Goal: Task Accomplishment & Management: Complete application form

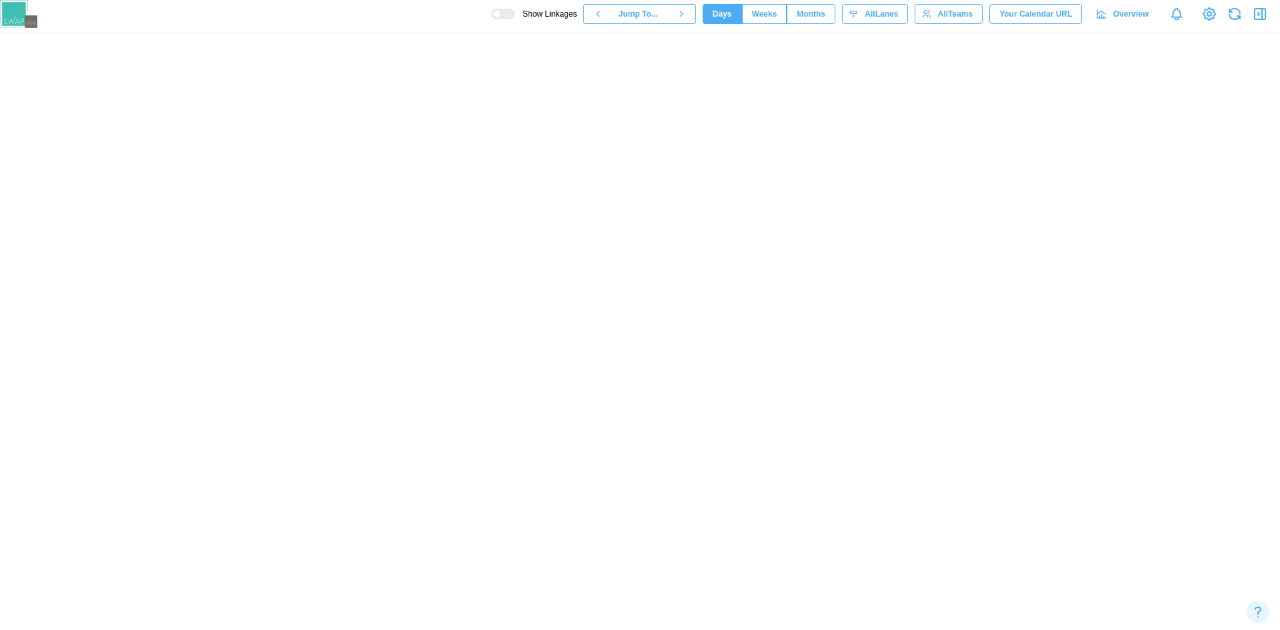
scroll to position [0, 55333]
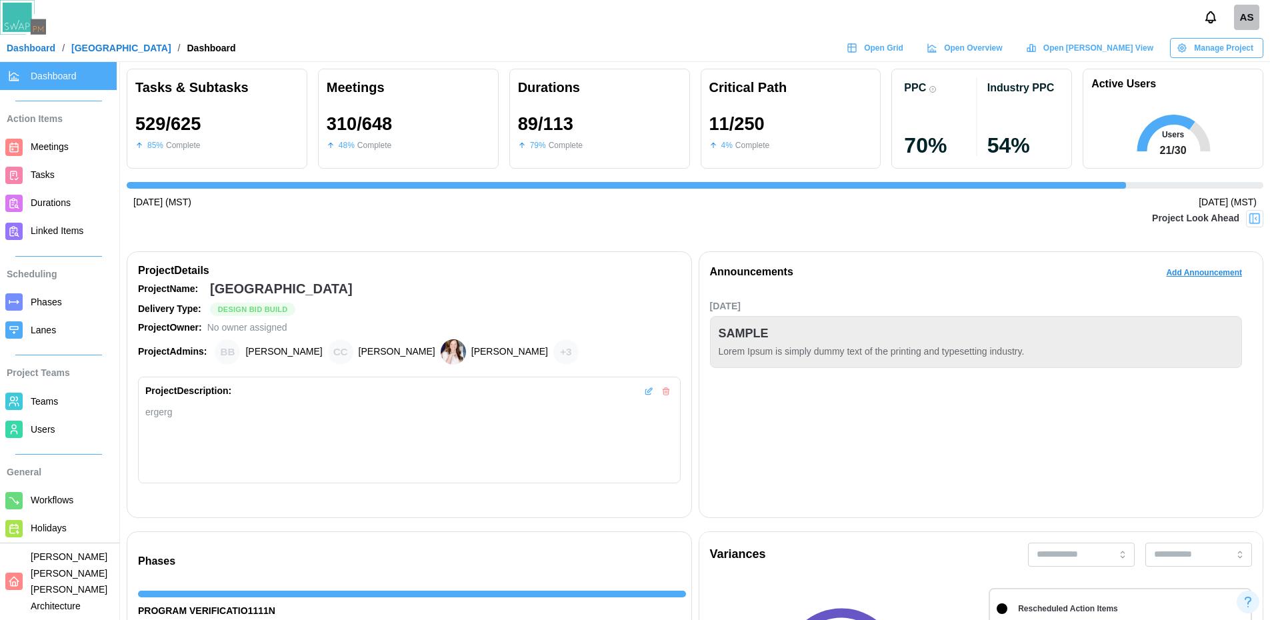
click at [1261, 221] on img at bounding box center [1254, 218] width 13 height 13
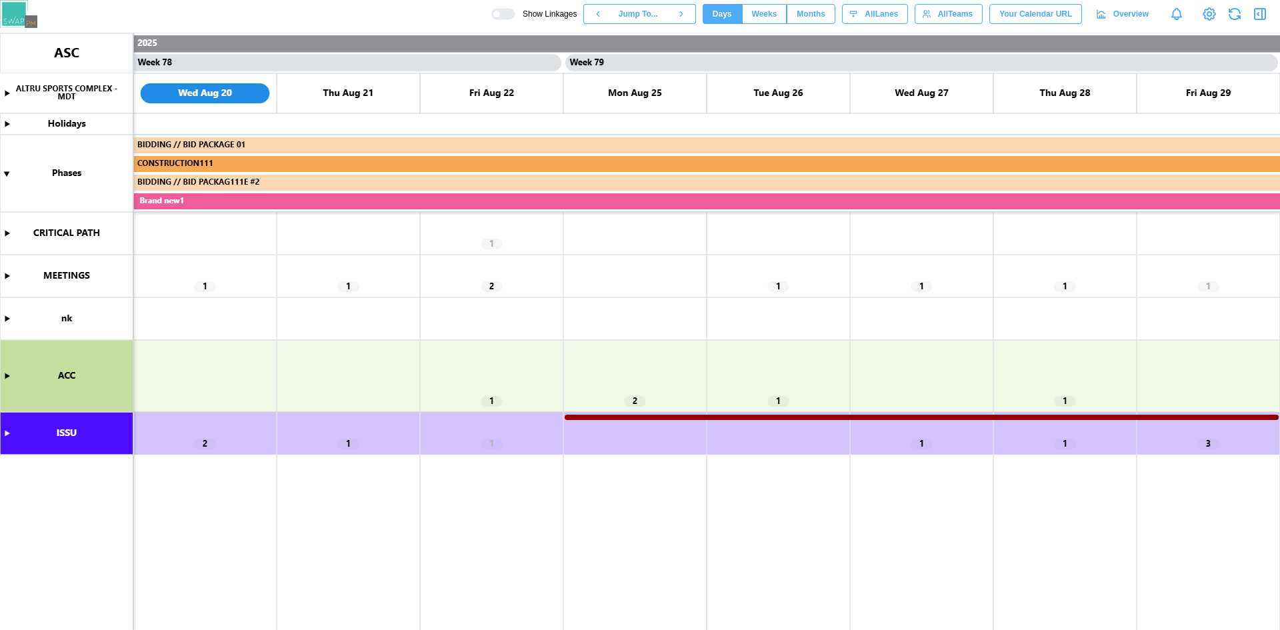
scroll to position [0, 55477]
click at [6, 433] on canvas at bounding box center [640, 331] width 1280 height 597
click at [4, 431] on canvas at bounding box center [640, 331] width 1280 height 597
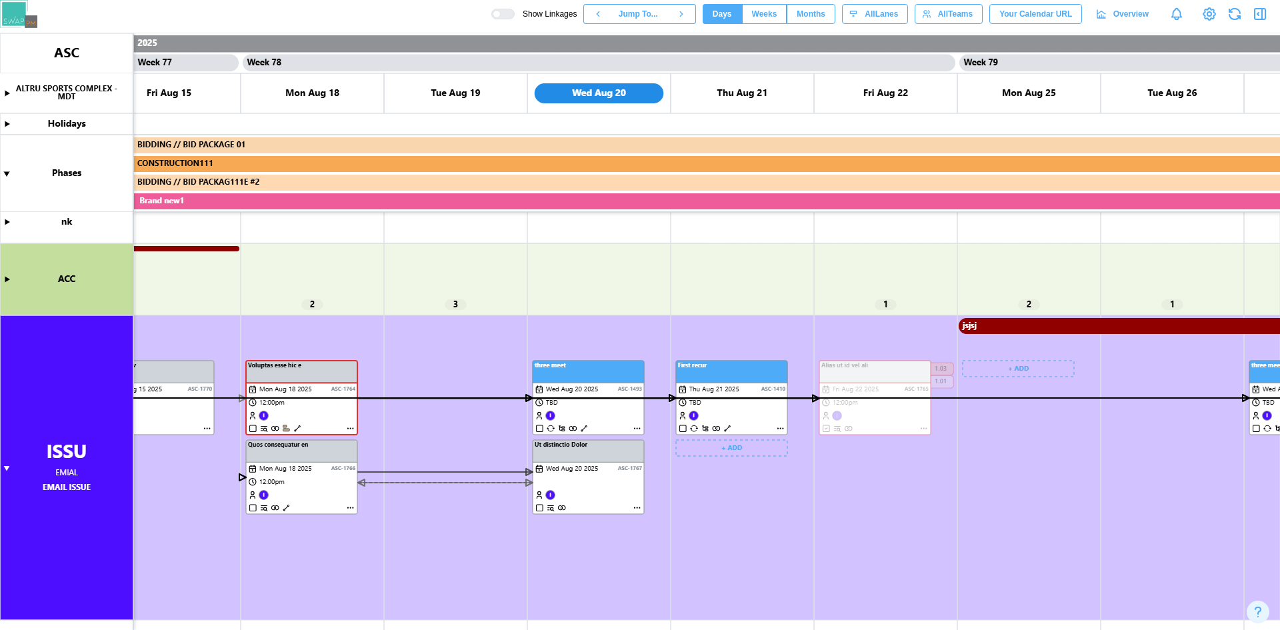
scroll to position [0, 54815]
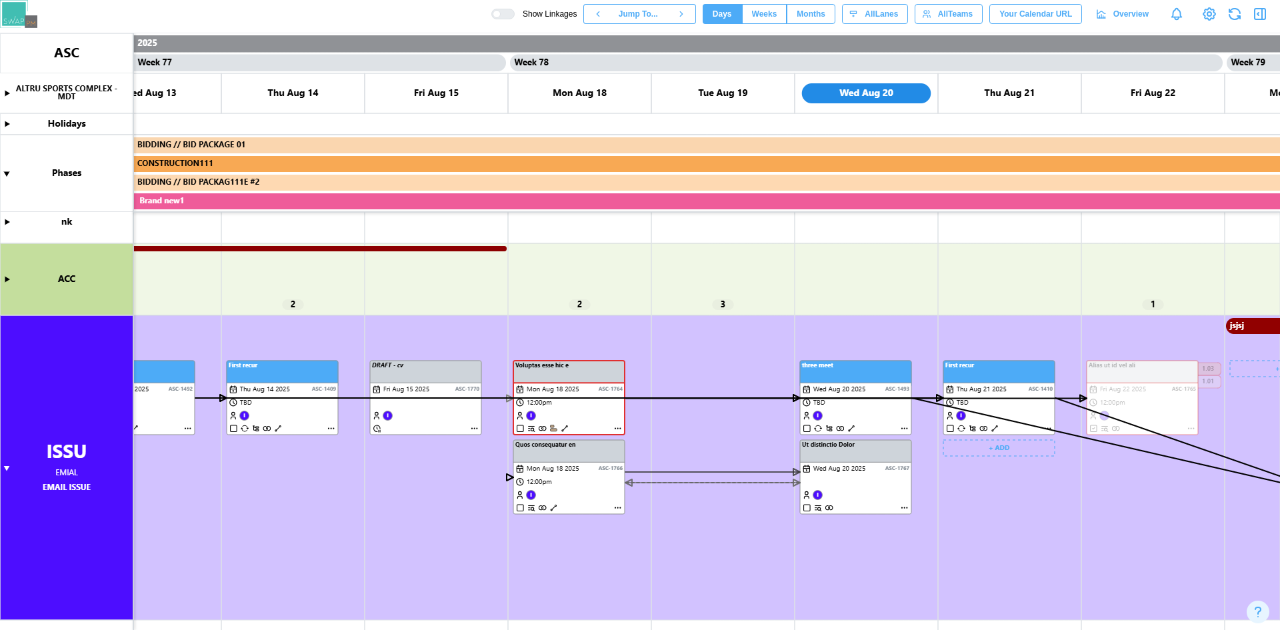
click at [501, 16] on div at bounding box center [497, 14] width 8 height 8
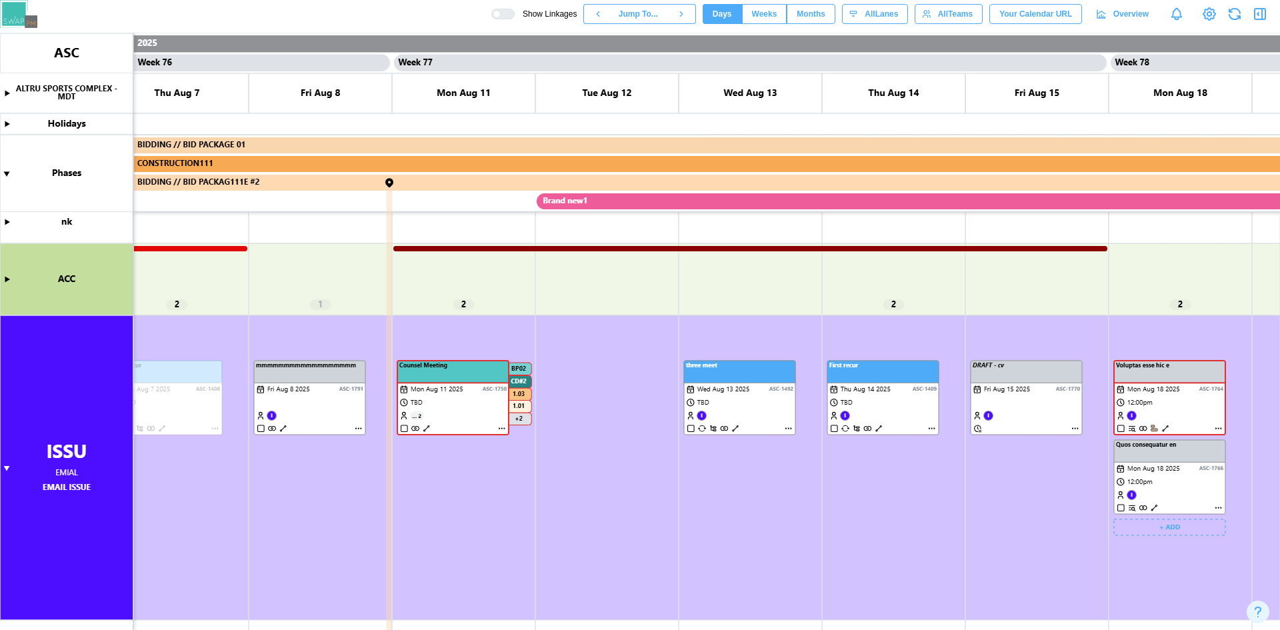
scroll to position [0, 54100]
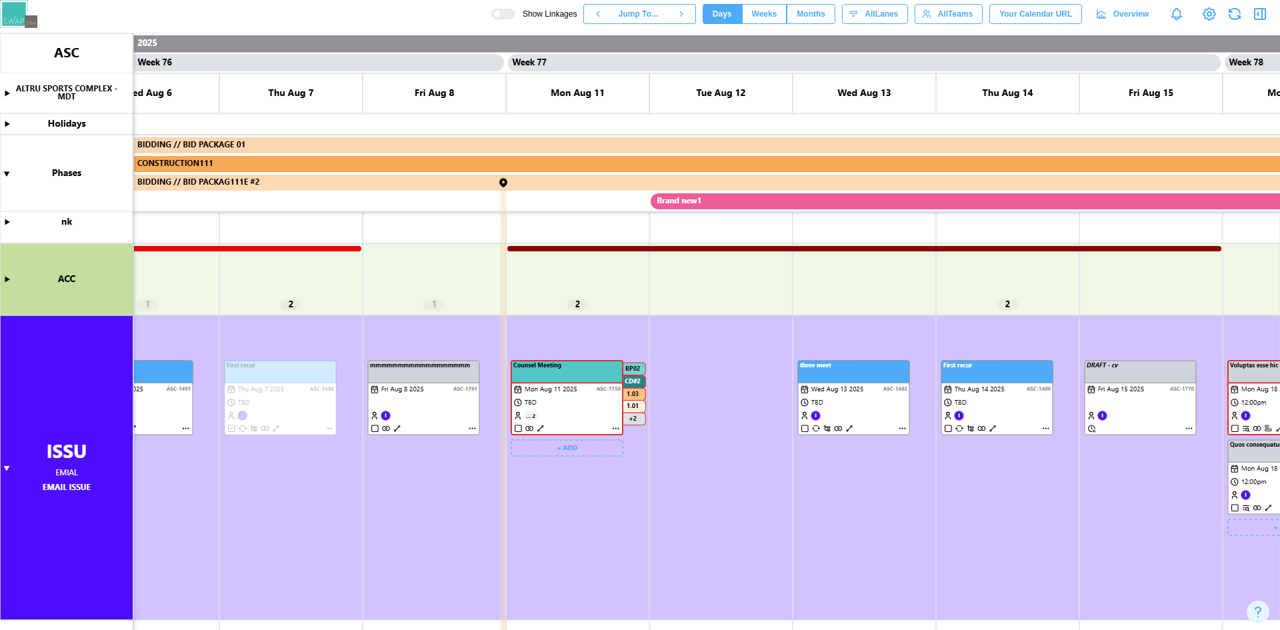
click at [539, 428] on canvas at bounding box center [640, 331] width 1280 height 597
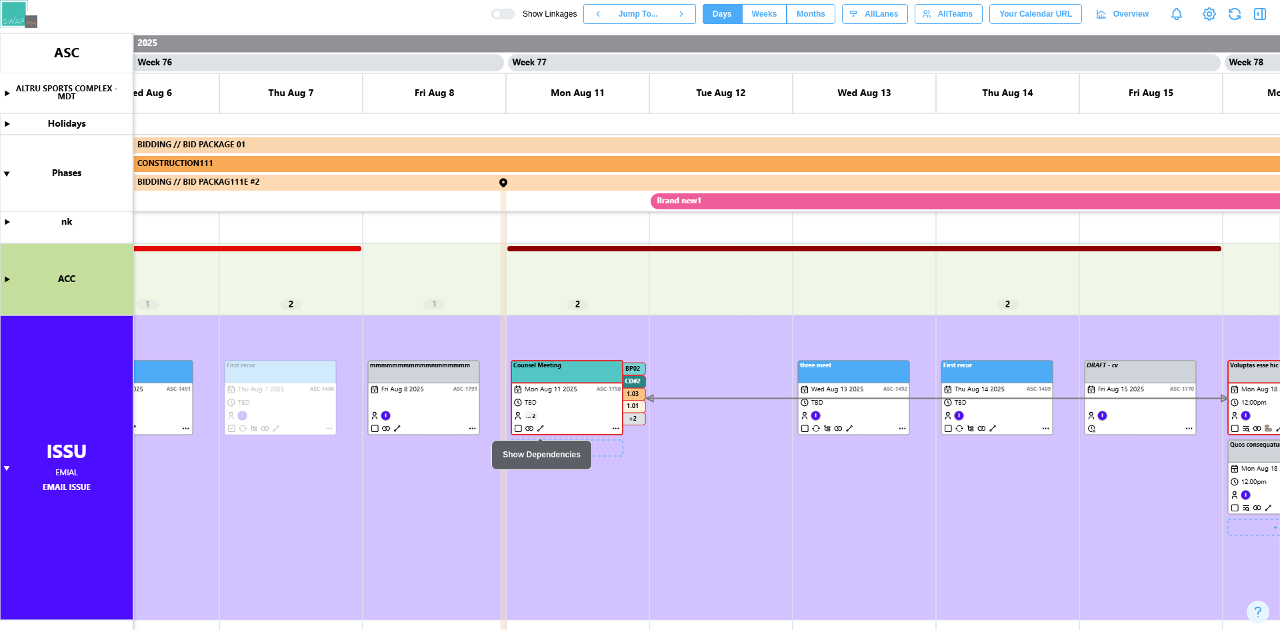
click at [539, 427] on canvas at bounding box center [640, 331] width 1280 height 597
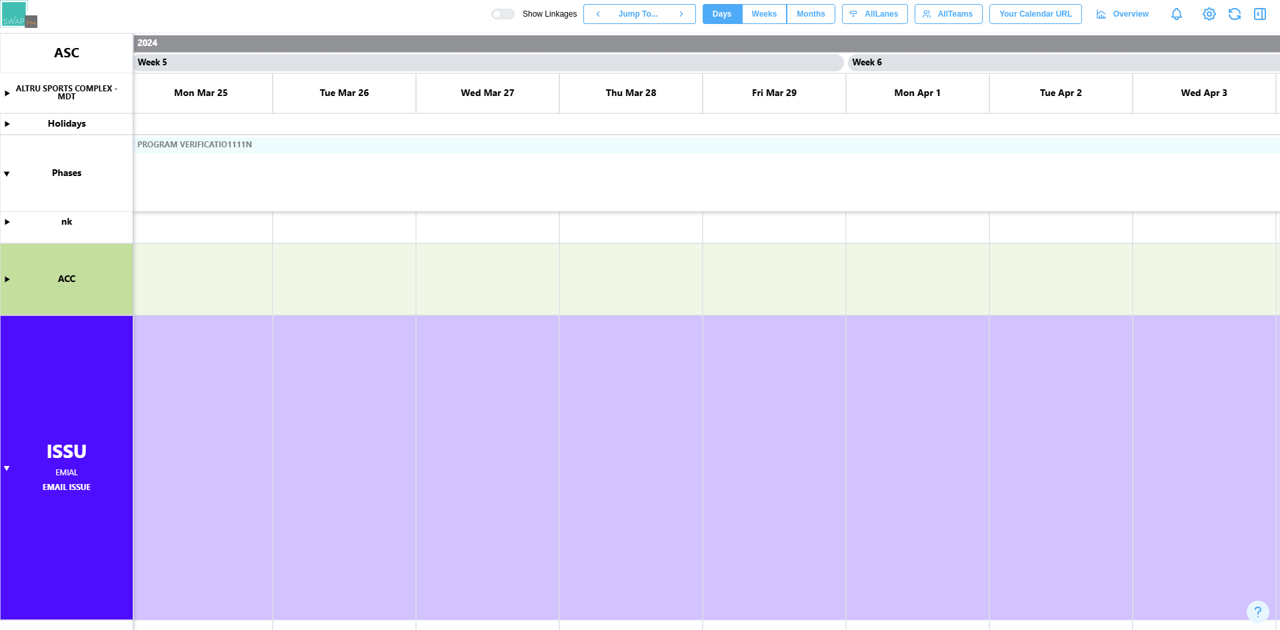
scroll to position [0, 0]
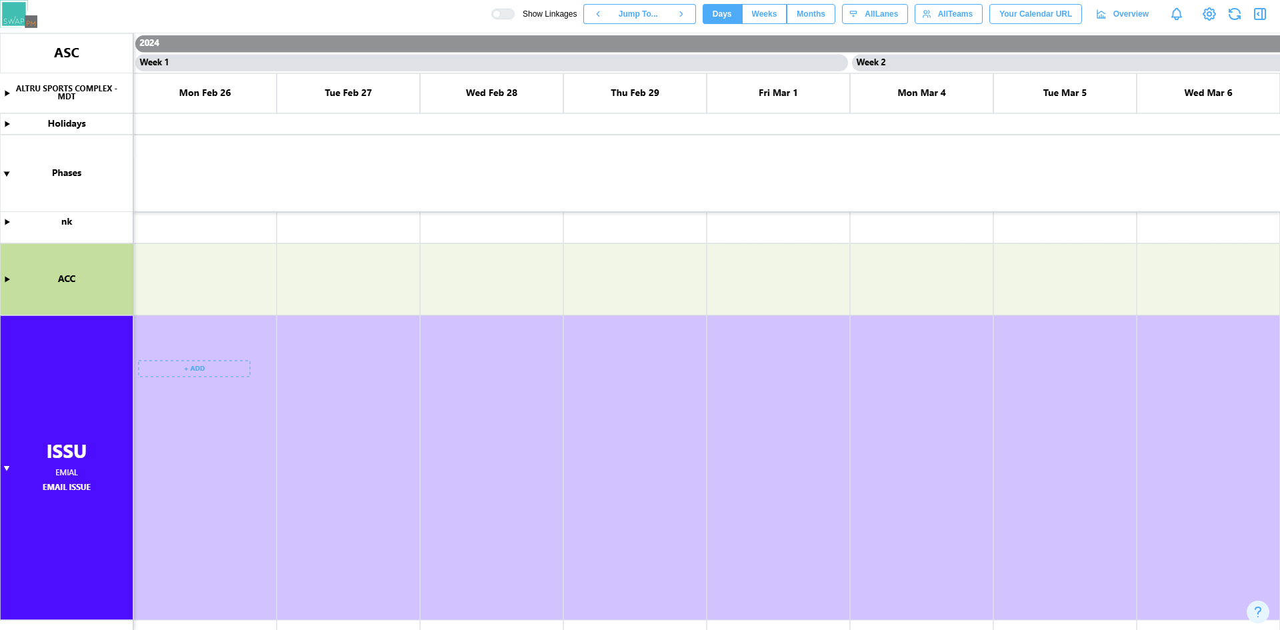
click at [173, 365] on canvas at bounding box center [640, 331] width 1280 height 597
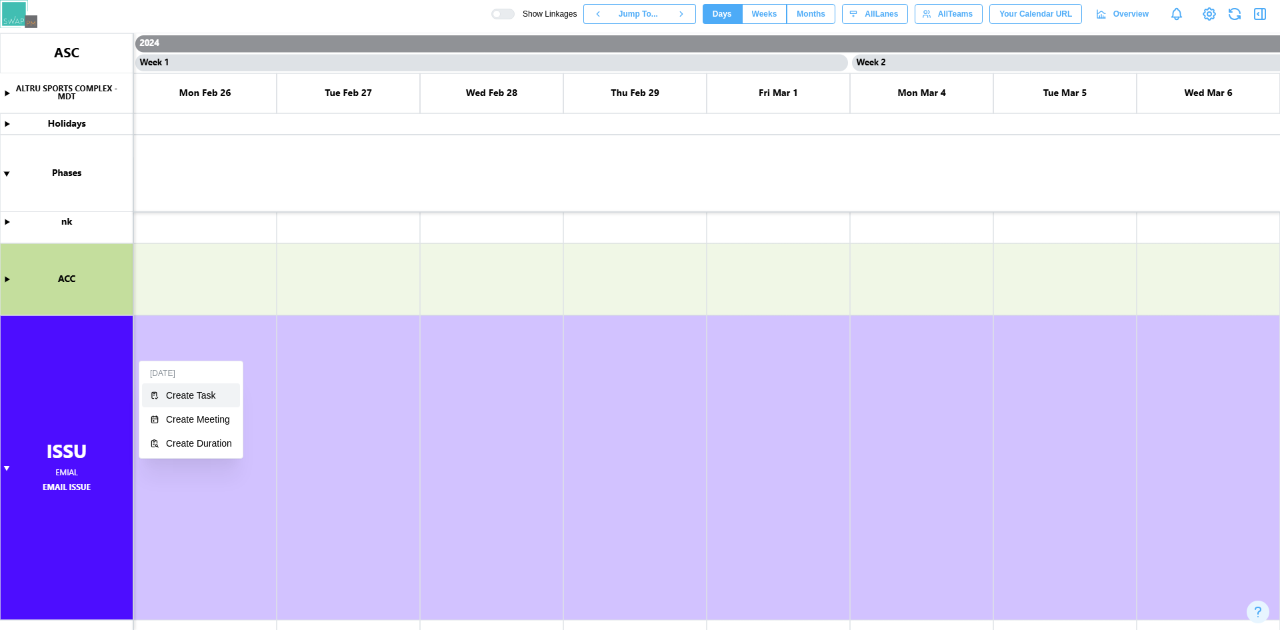
click at [209, 398] on div "Create Task" at bounding box center [199, 395] width 66 height 11
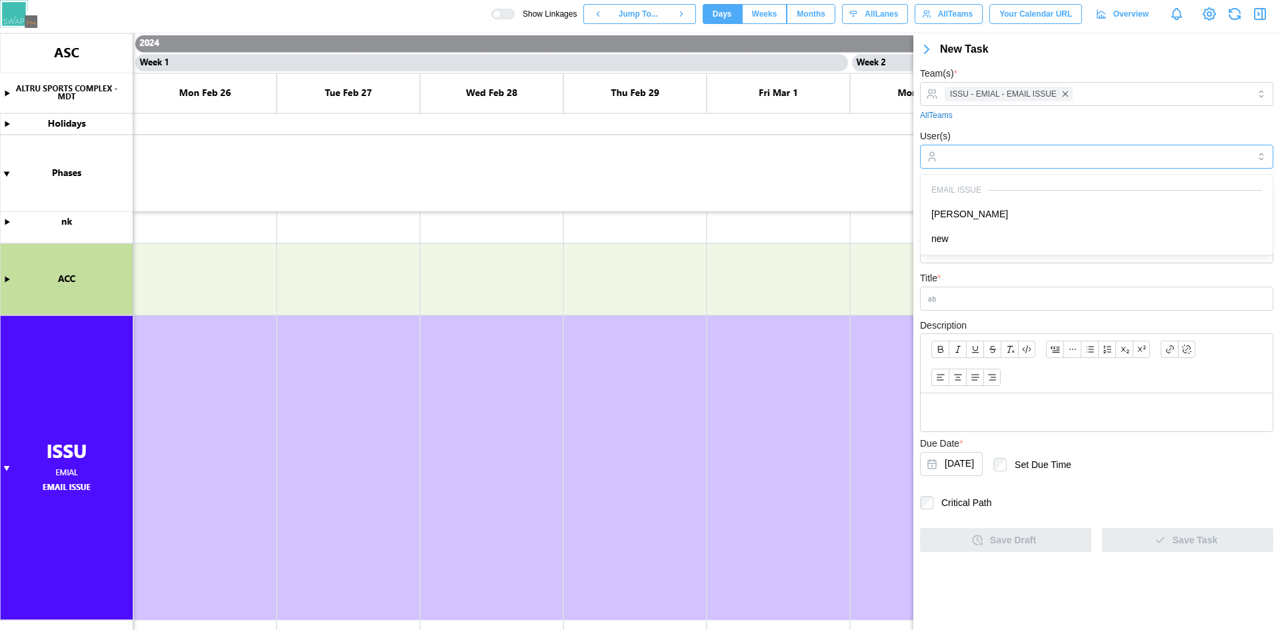
click at [1045, 160] on input "User(s)" at bounding box center [1097, 156] width 304 height 11
click at [991, 198] on div "EMAIL ISSUE" at bounding box center [1096, 189] width 347 height 25
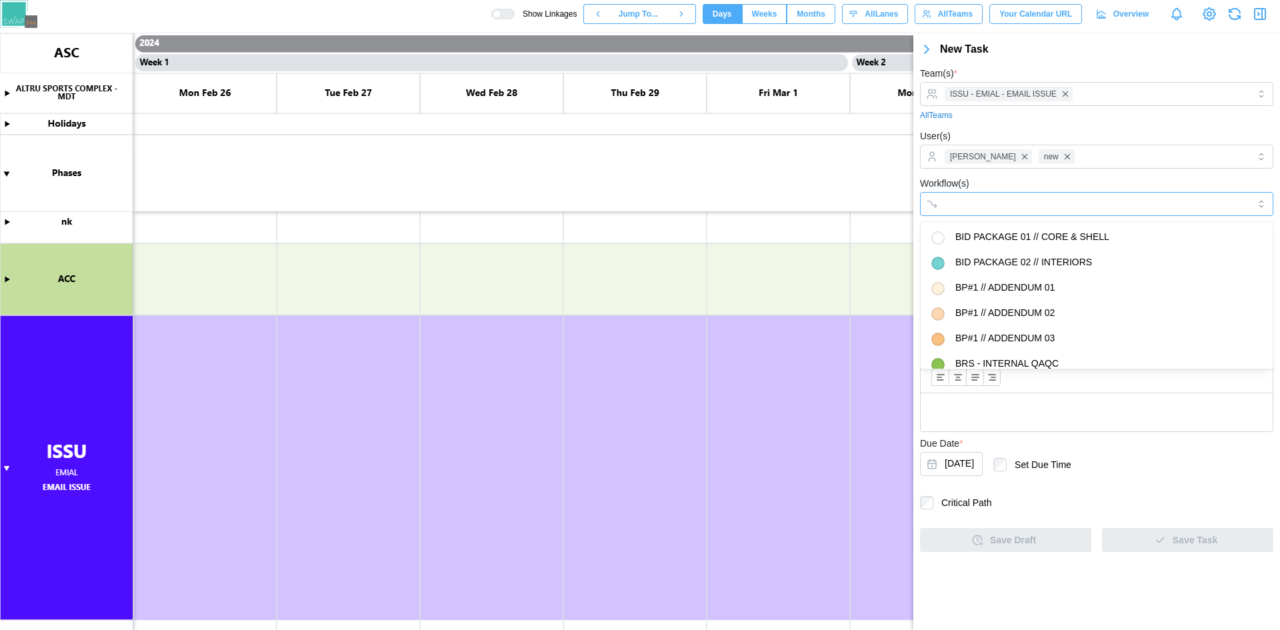
click at [977, 210] on div at bounding box center [1082, 204] width 283 height 23
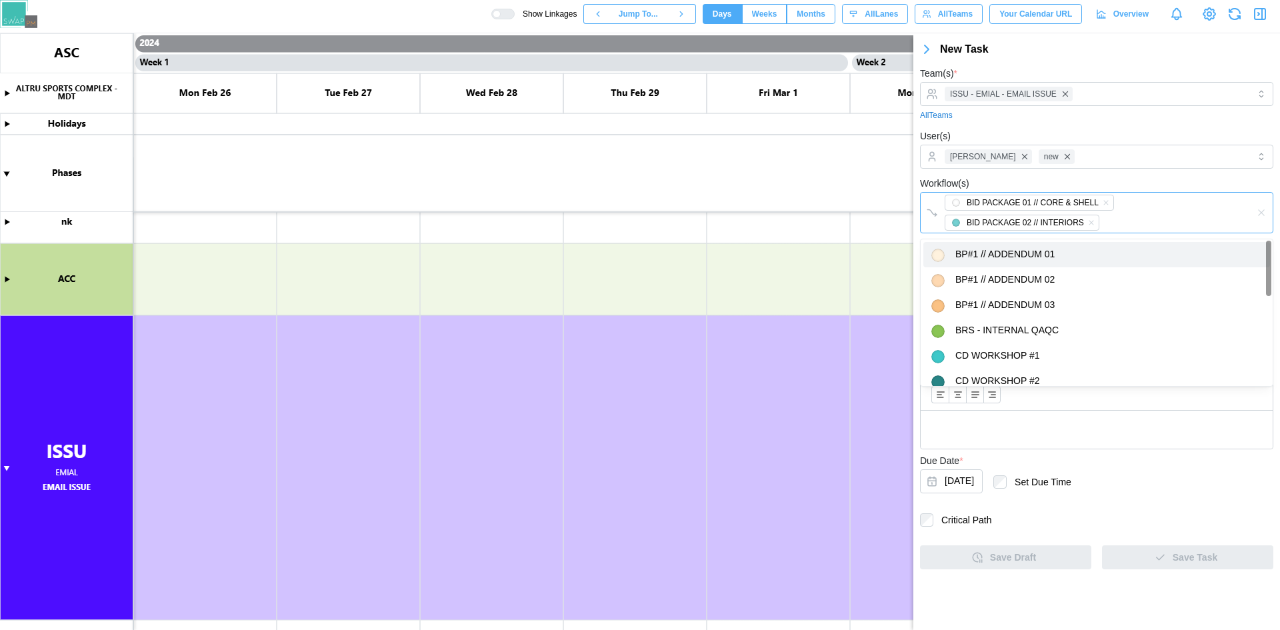
click at [981, 240] on div "BP#1 // ADDENDUM 01 BP#1 // ADDENDUM 02 BP#1 // ADDENDUM 03 BRS - INTERNAL QAQC…" at bounding box center [1097, 431] width 352 height 385
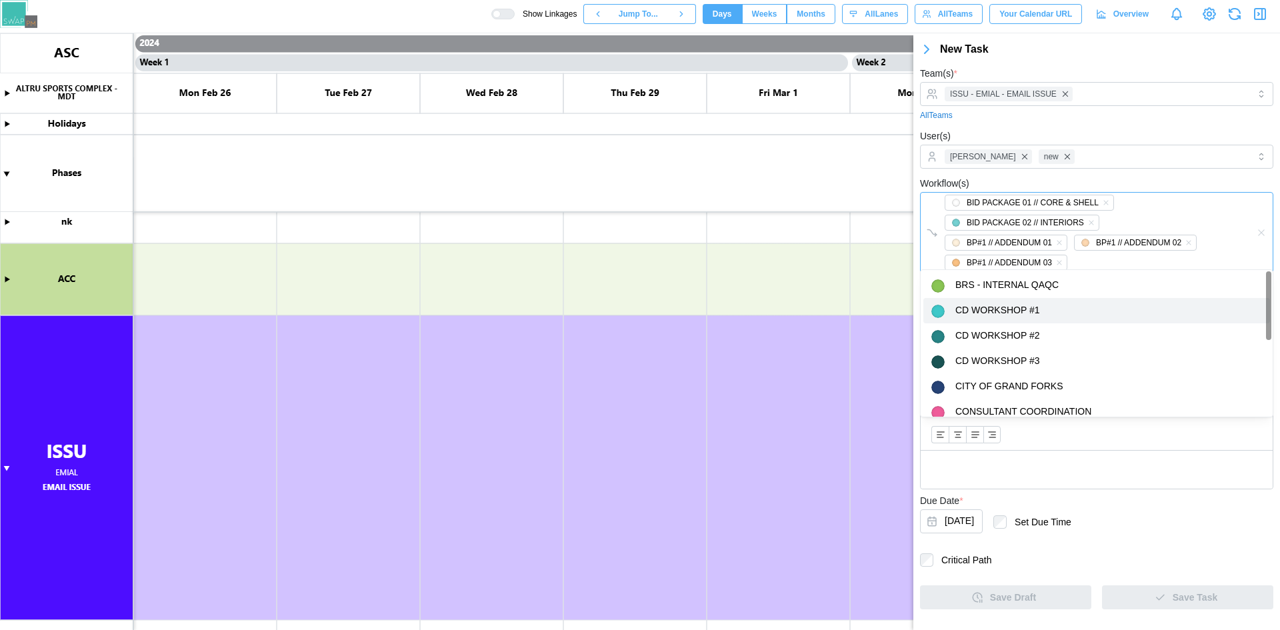
drag, startPoint x: 975, startPoint y: 303, endPoint x: 975, endPoint y: 313, distance: 10.0
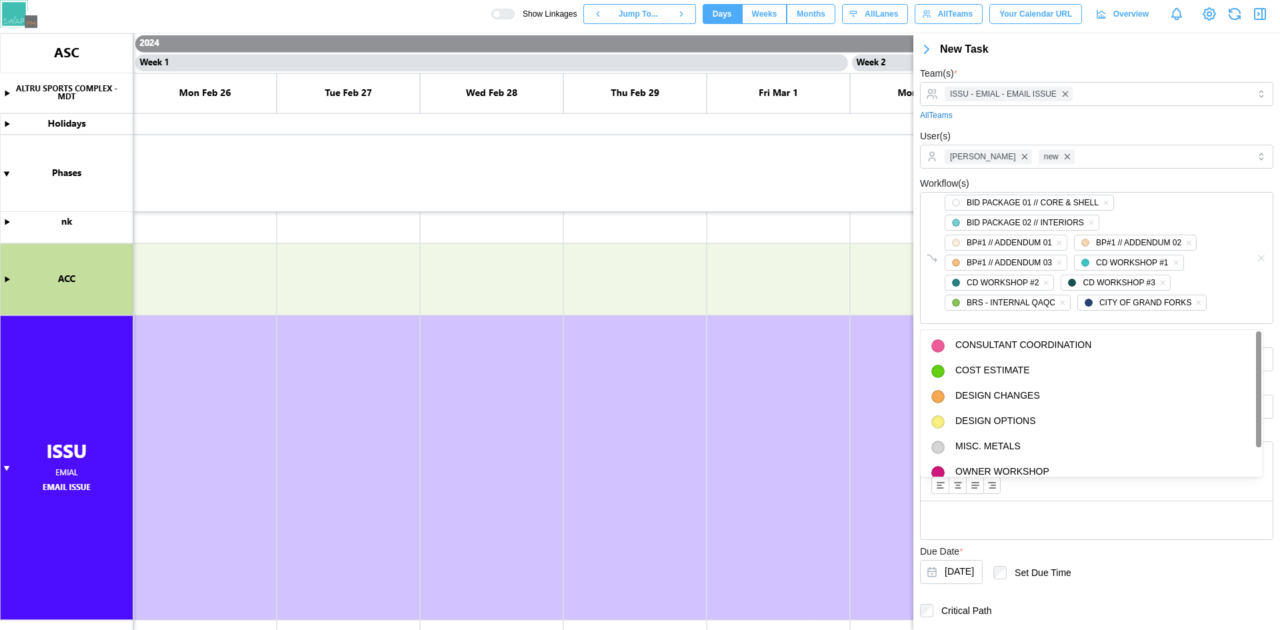
click at [1090, 185] on div "Workflow(s) BID PACKAGE 01 // CORE & SHELL BID PACKAGE 02 // INTERIORS BP#1 // …" at bounding box center [1096, 249] width 353 height 149
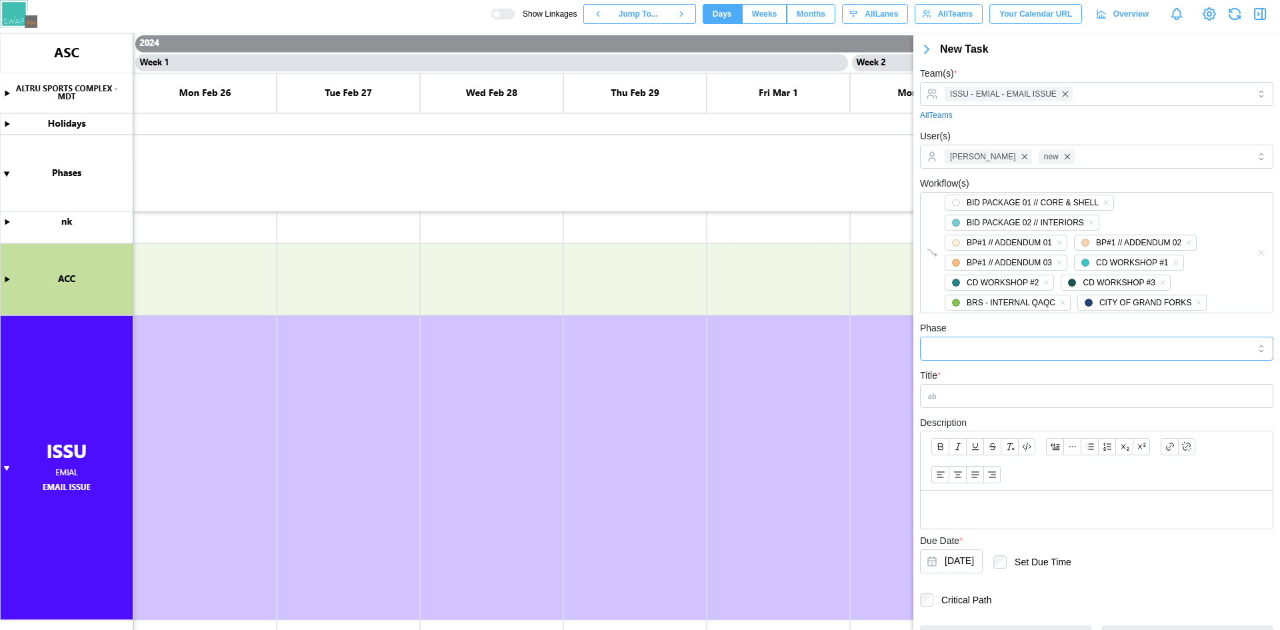
click at [1072, 354] on input "Phase" at bounding box center [1096, 349] width 353 height 24
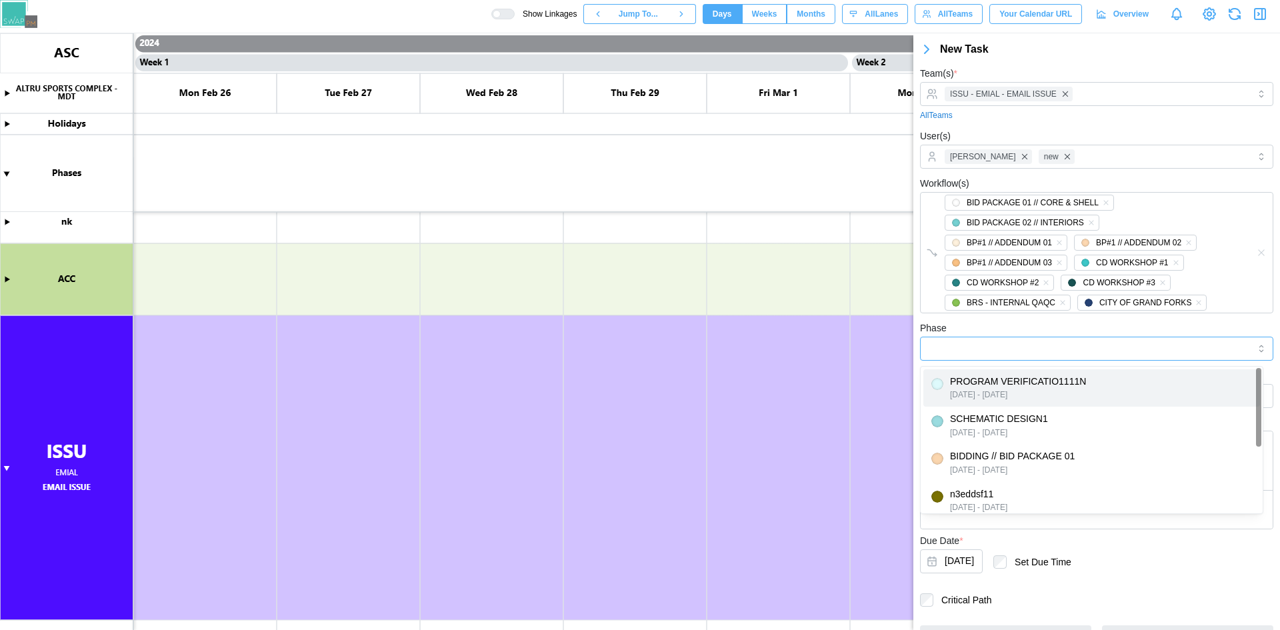
type input "**********"
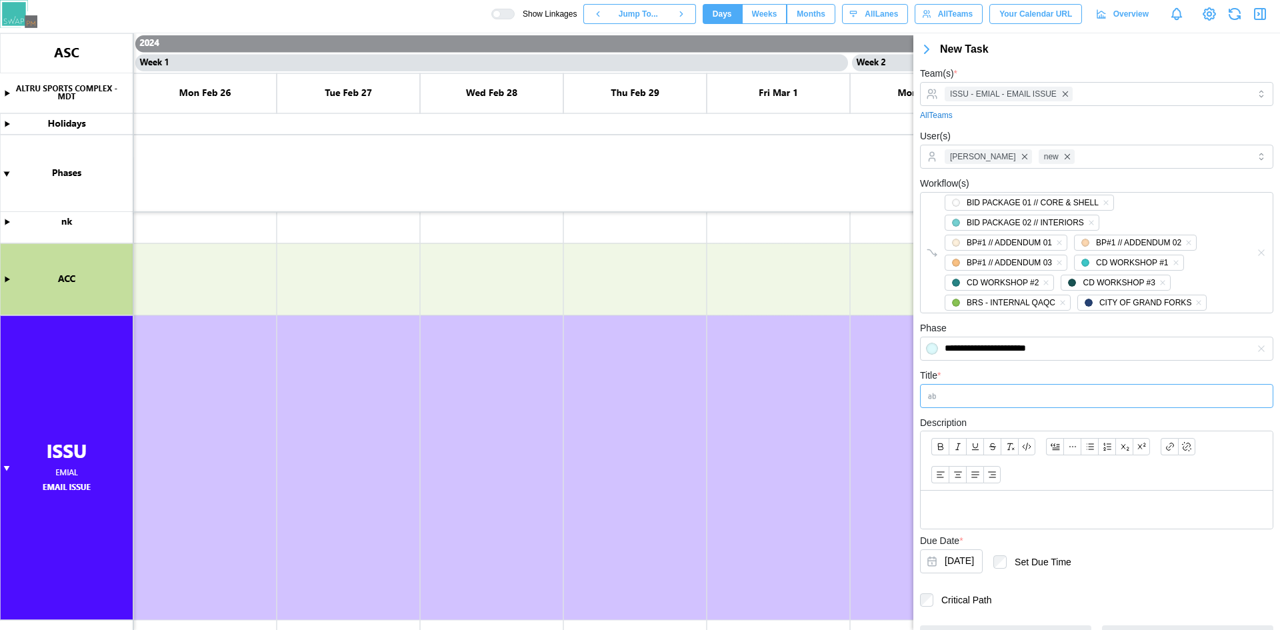
click at [1019, 397] on input "Title *" at bounding box center [1096, 396] width 353 height 24
click at [1011, 401] on input "Title *" at bounding box center [1096, 396] width 353 height 24
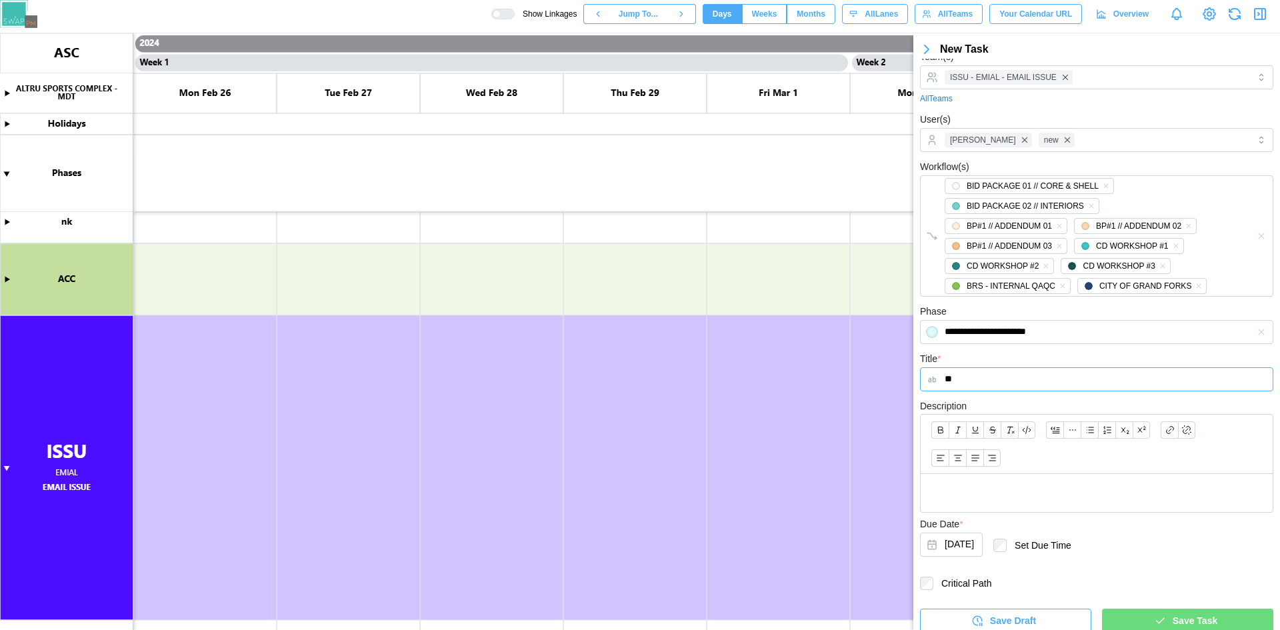
scroll to position [26, 0]
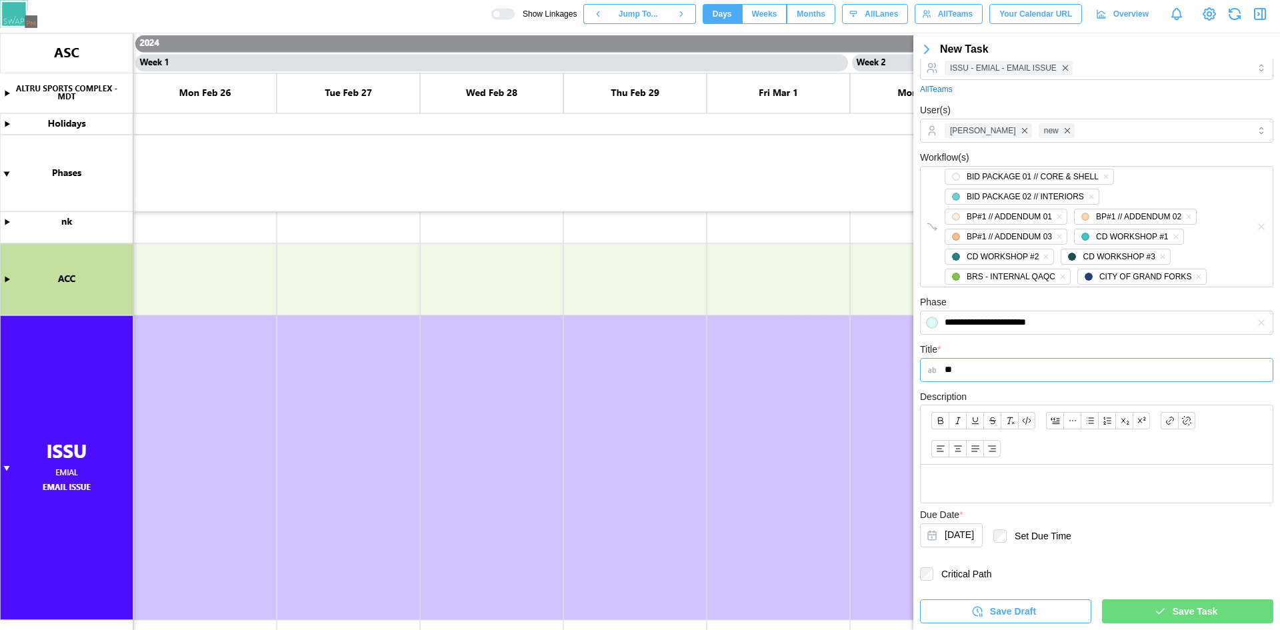
type input "**"
click at [1187, 617] on span "Save Task" at bounding box center [1195, 611] width 45 height 23
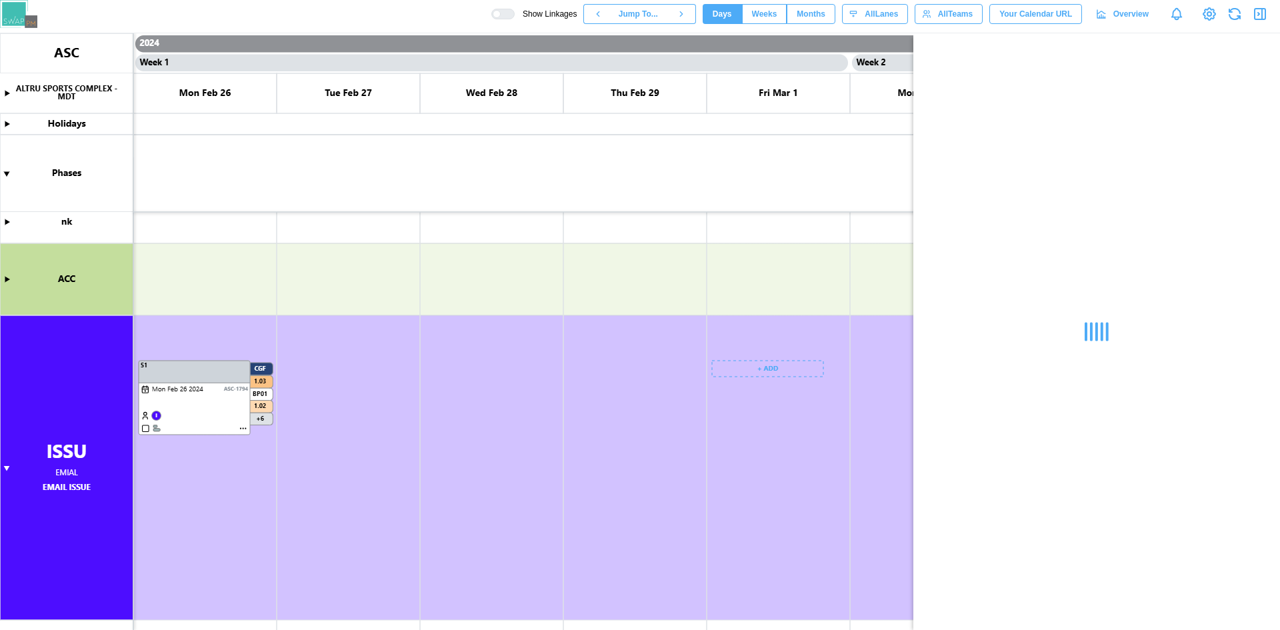
scroll to position [0, 0]
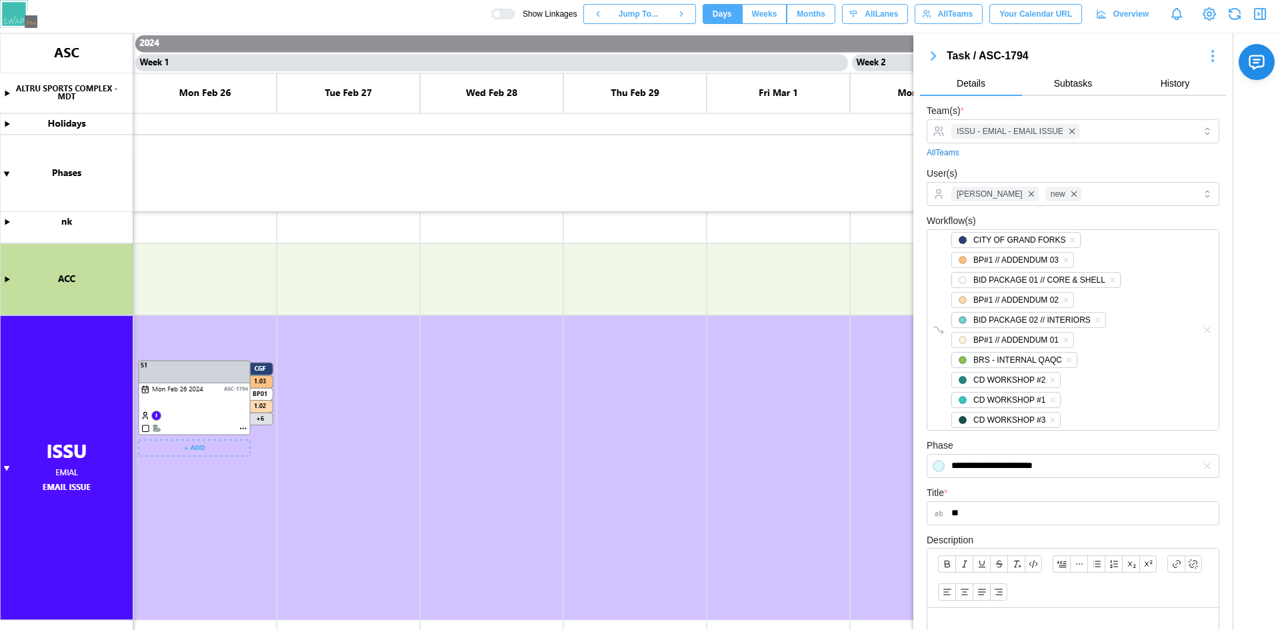
click at [259, 421] on canvas at bounding box center [640, 331] width 1280 height 597
click at [5, 277] on canvas at bounding box center [640, 331] width 1280 height 597
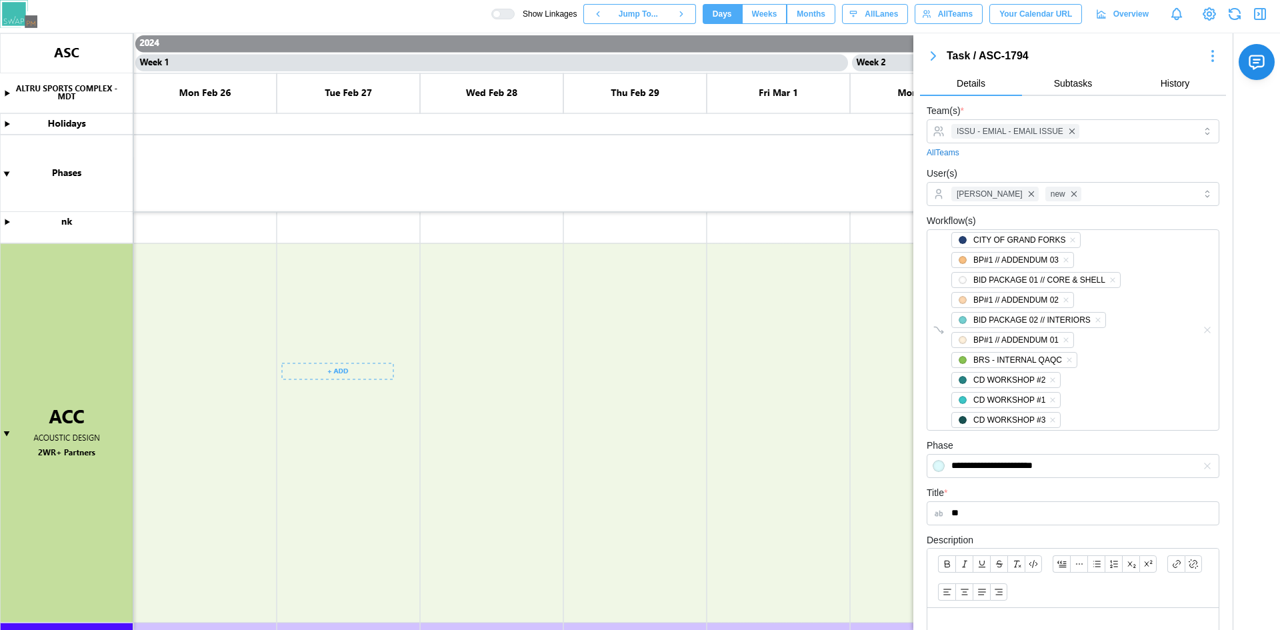
click at [359, 364] on canvas at bounding box center [640, 331] width 1280 height 597
click at [367, 415] on button "Create Meeting" at bounding box center [334, 422] width 98 height 24
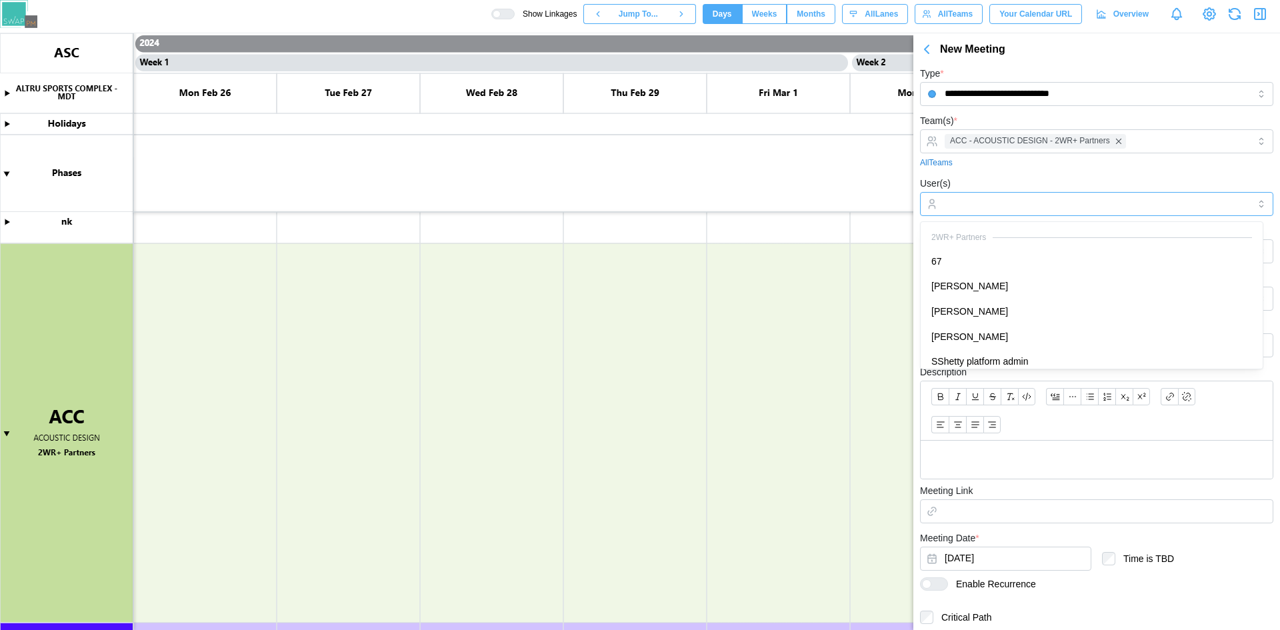
click at [1073, 199] on input "User(s)" at bounding box center [1097, 204] width 304 height 11
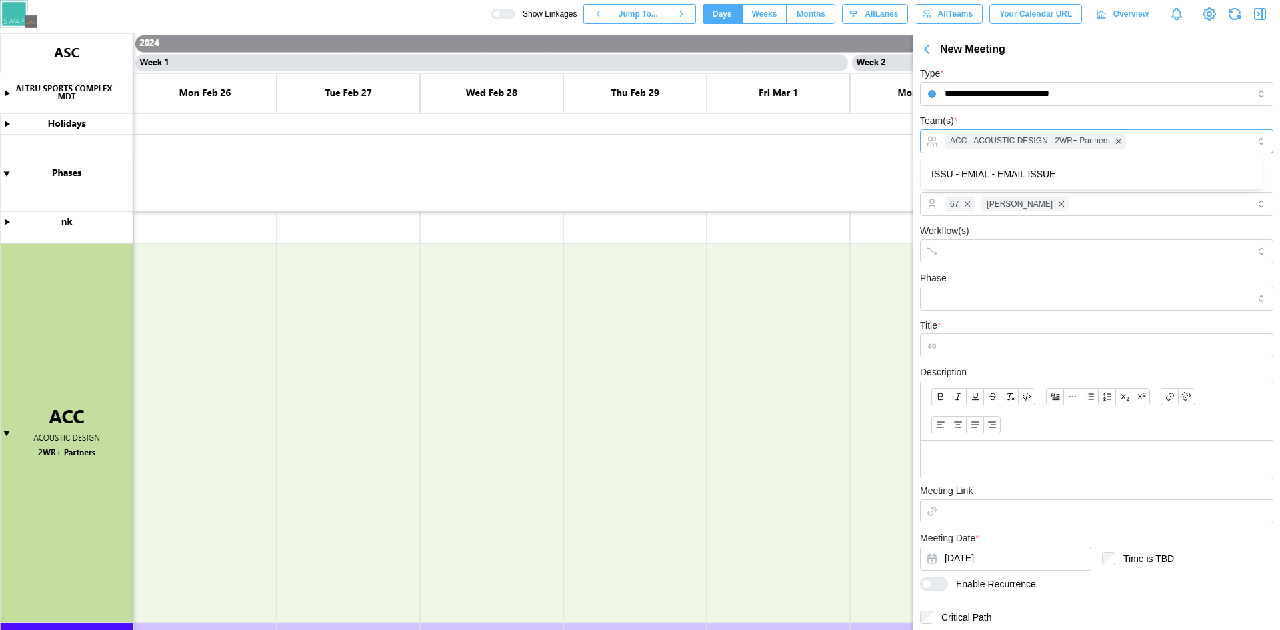
click at [1185, 130] on div "ACC - ACOUSTIC DESIGN - 2WR+ Partners" at bounding box center [1094, 141] width 307 height 23
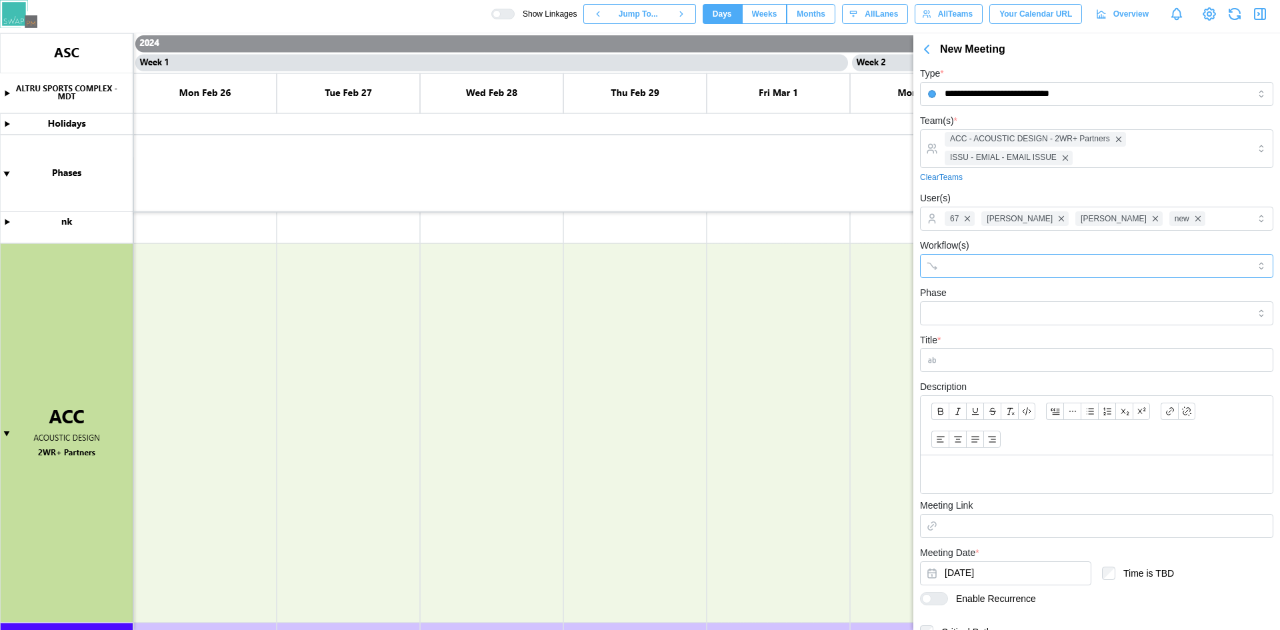
click at [1063, 263] on input "Workflow(s)" at bounding box center [1085, 266] width 280 height 11
click at [1043, 239] on div "Workflow(s) BID PACKAGE 01 // CORE & SHELL" at bounding box center [1096, 257] width 353 height 41
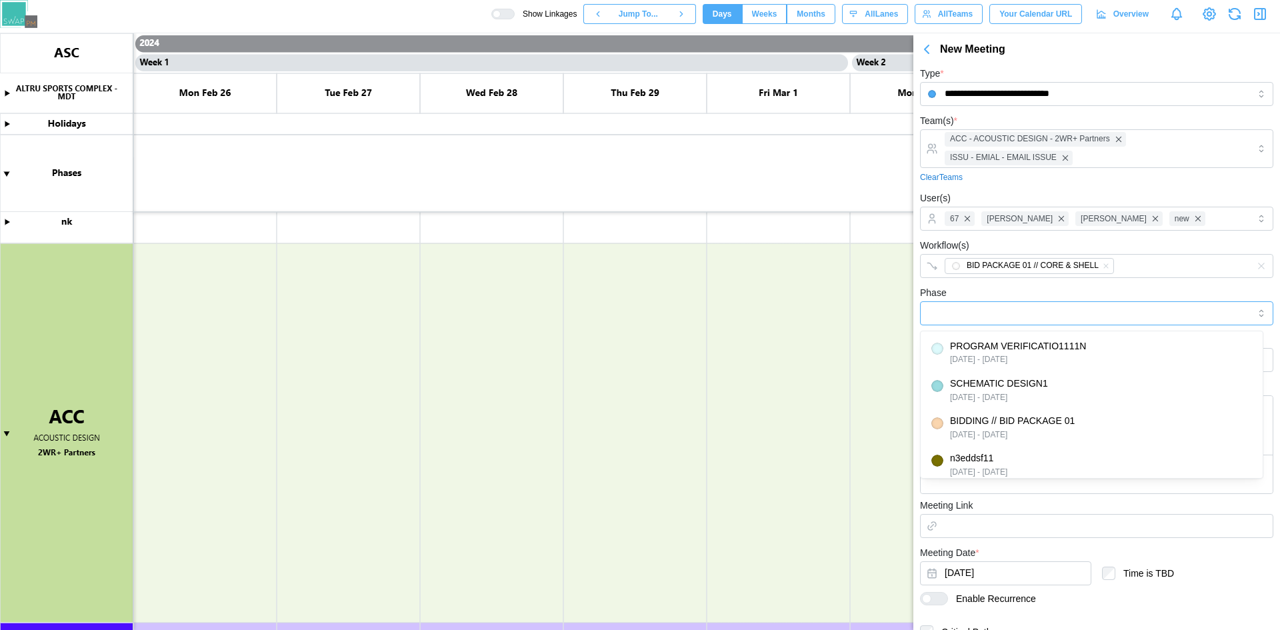
click at [990, 311] on input "Phase" at bounding box center [1096, 313] width 353 height 24
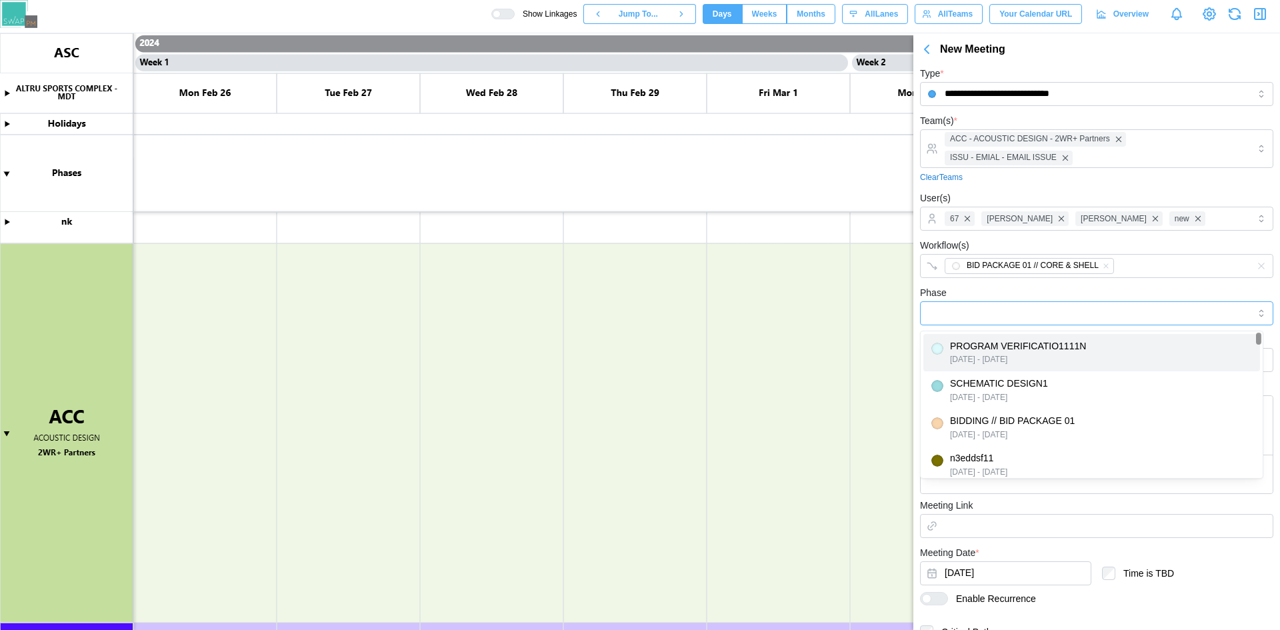
type input "**********"
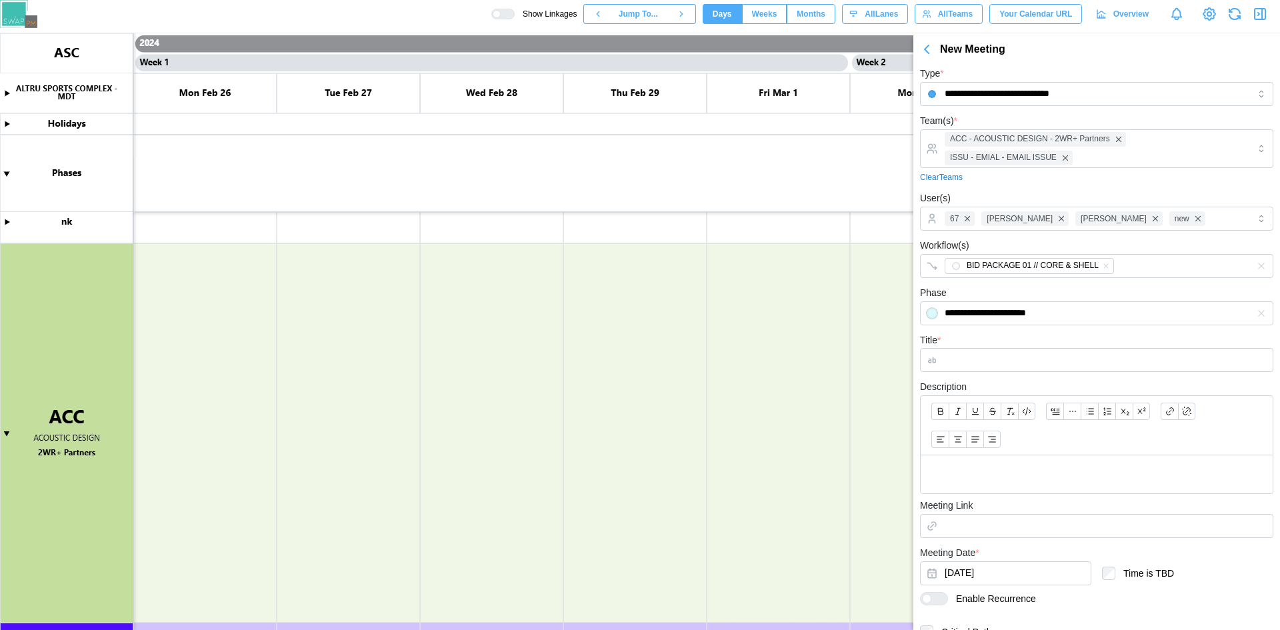
click at [1063, 283] on form "**********" at bounding box center [1096, 373] width 353 height 616
click at [1038, 362] on input "Title *" at bounding box center [1096, 360] width 353 height 24
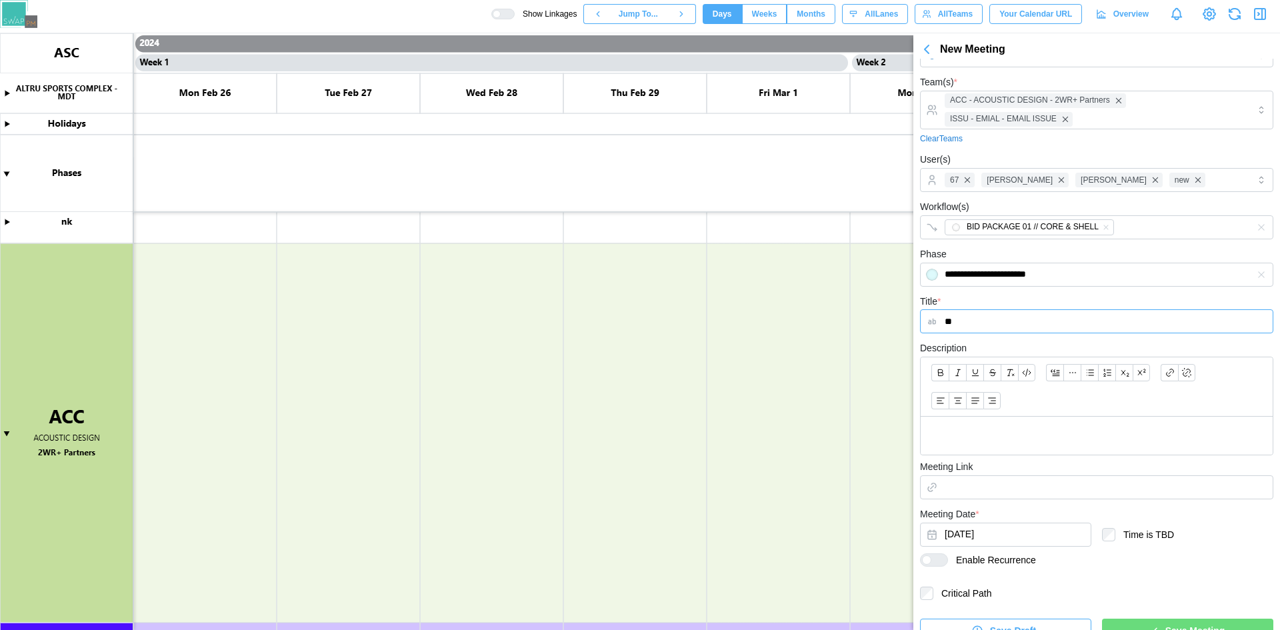
scroll to position [58, 0]
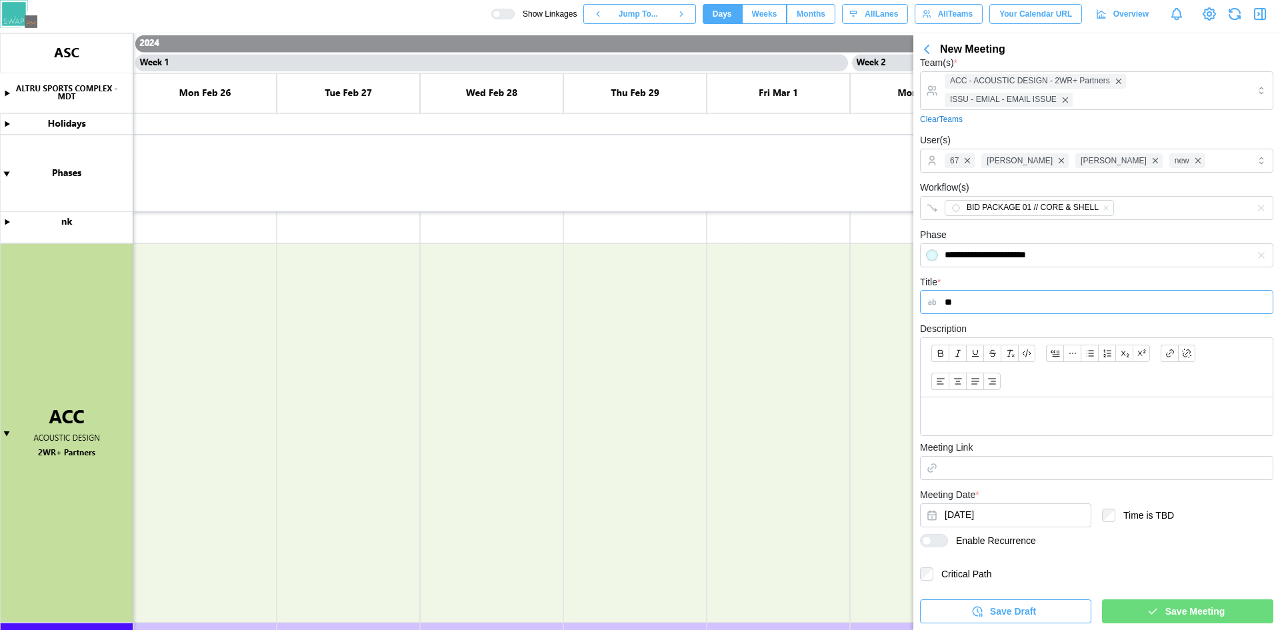
type input "**"
click at [1005, 420] on p at bounding box center [1096, 416] width 331 height 17
click at [933, 542] on div at bounding box center [939, 541] width 16 height 12
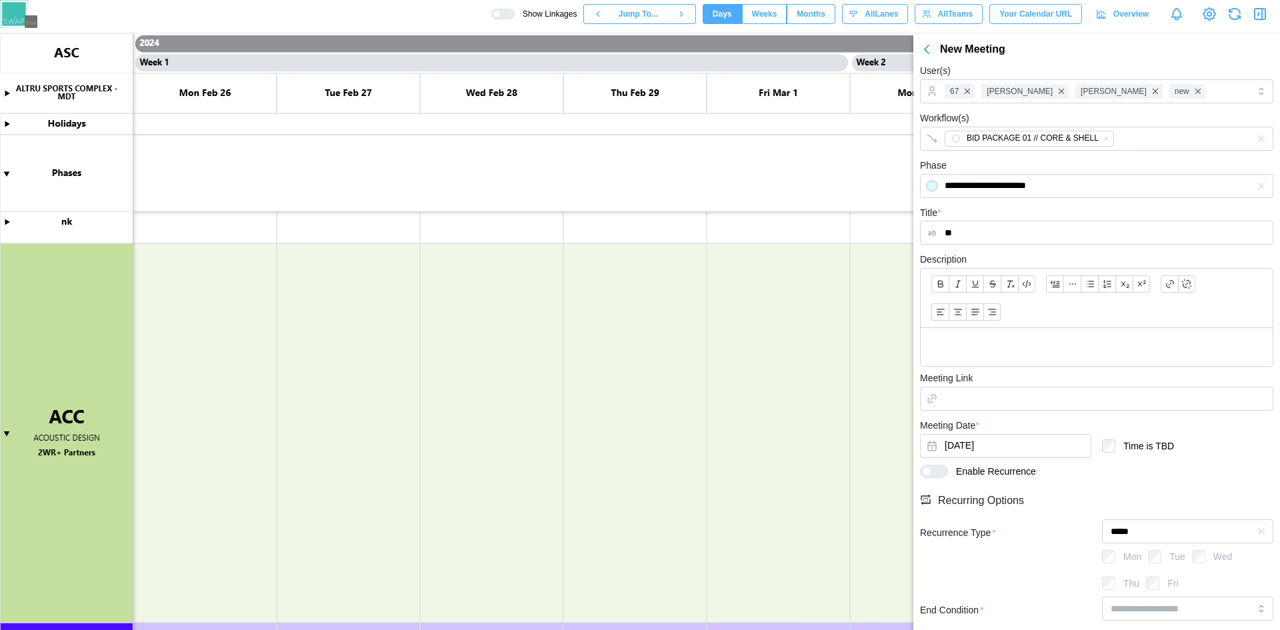
scroll to position [194, 0]
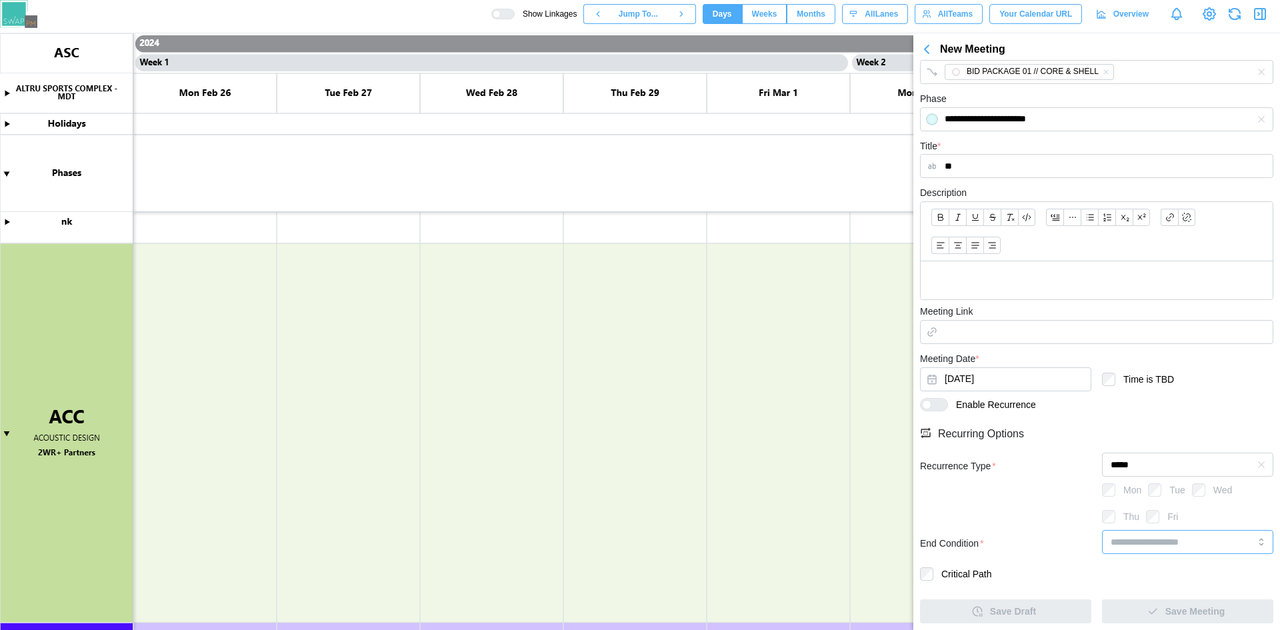
click at [1156, 544] on input "search" at bounding box center [1187, 542] width 171 height 24
click at [1163, 465] on input "*****" at bounding box center [1187, 465] width 171 height 24
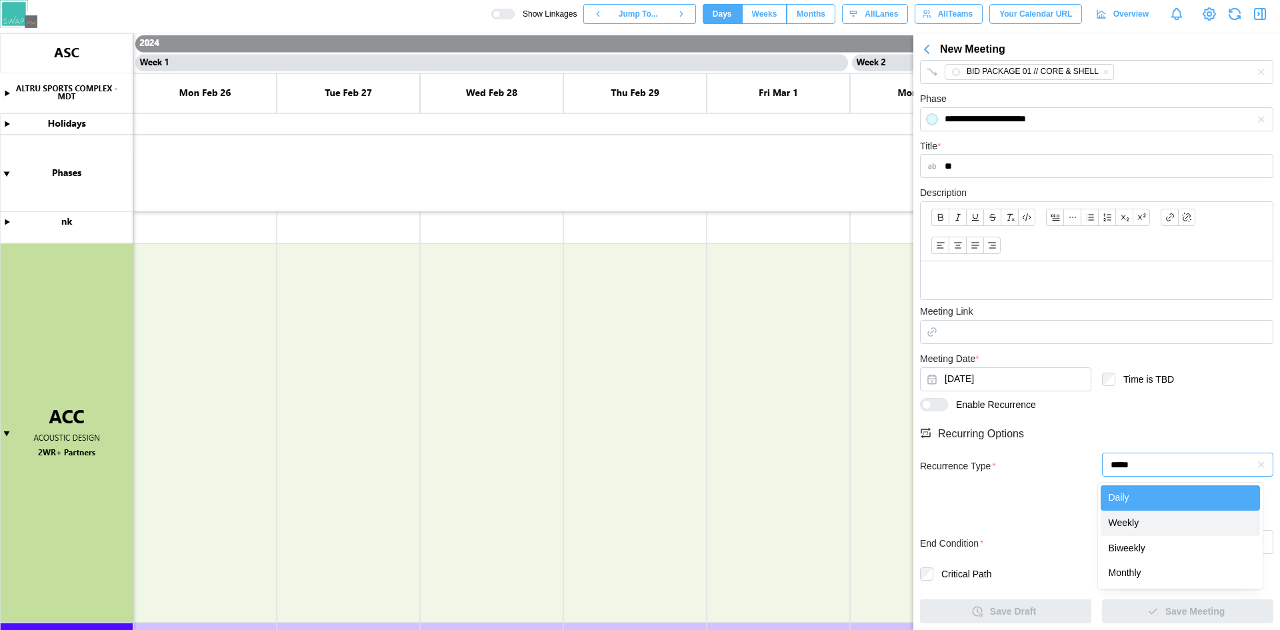
type input "******"
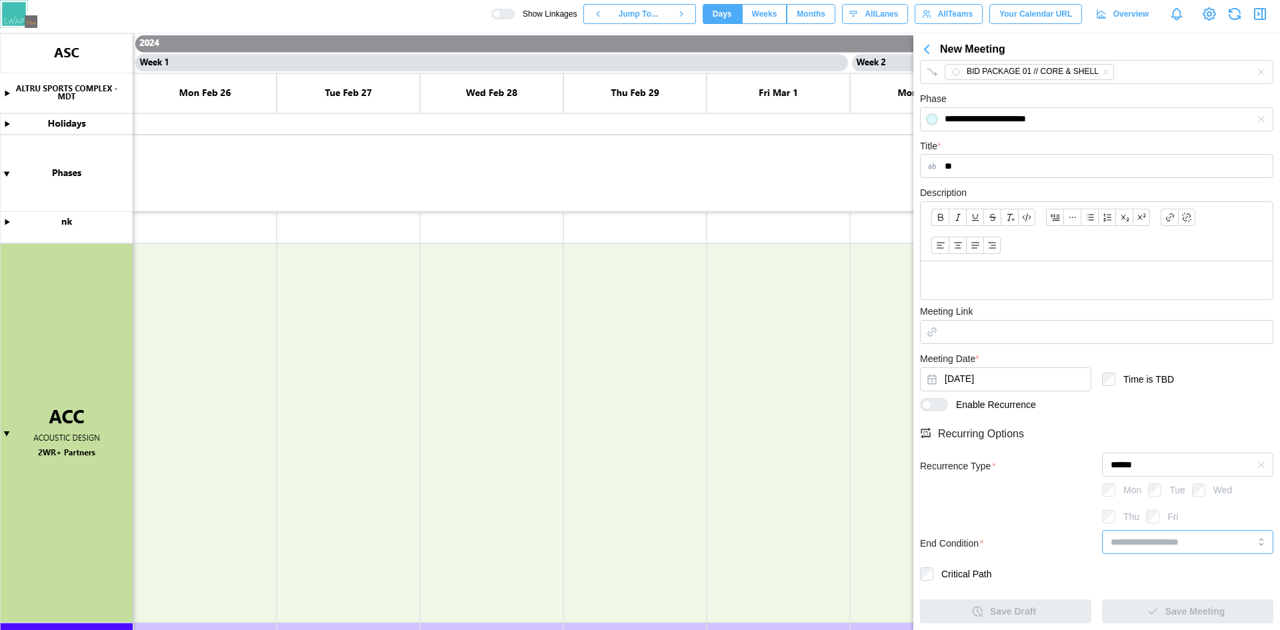
click at [1153, 543] on input "search" at bounding box center [1187, 542] width 171 height 24
type input "**********"
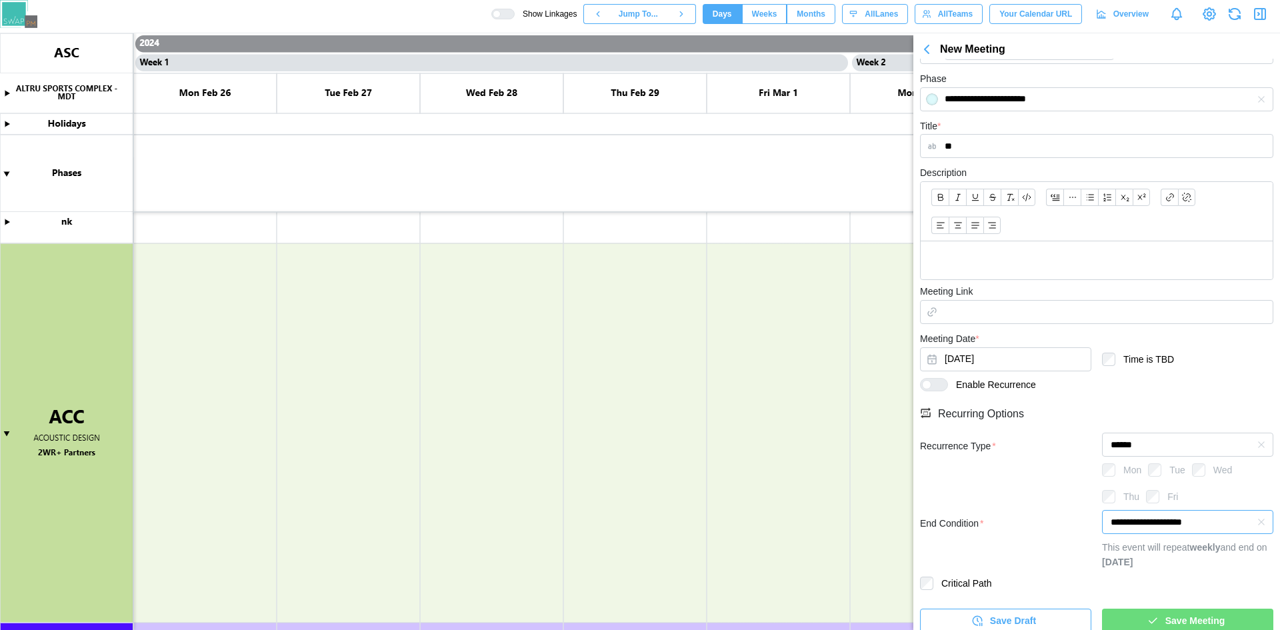
scroll to position [223, 0]
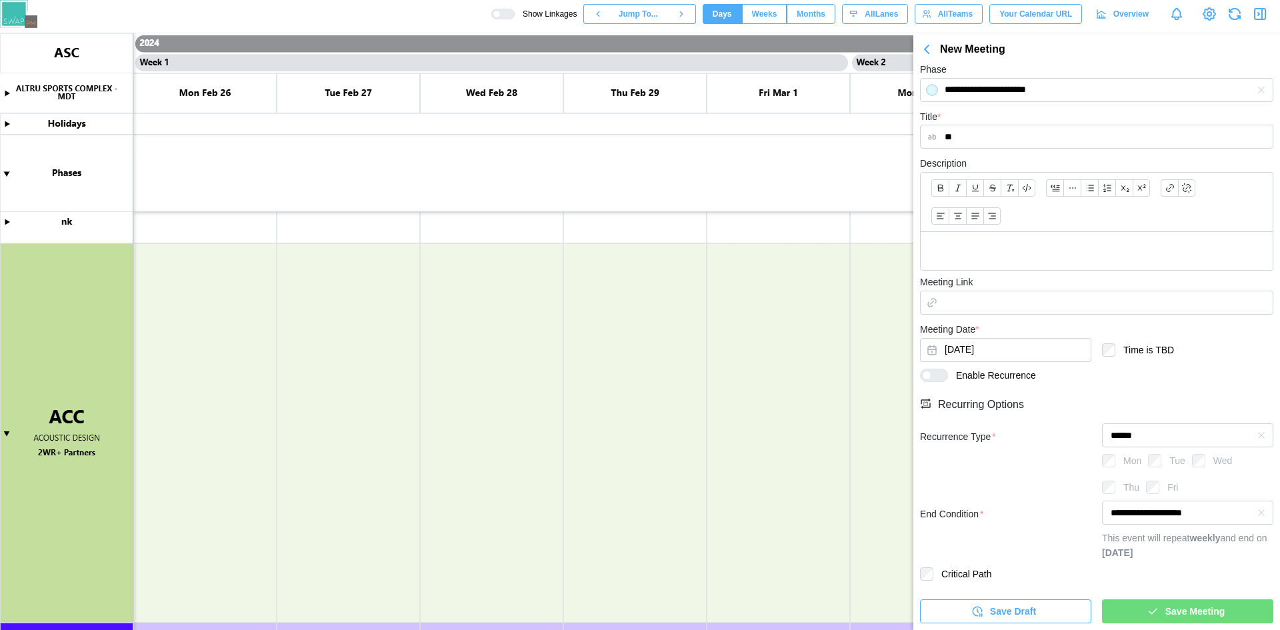
click at [1166, 605] on span "Save Meeting" at bounding box center [1194, 611] width 59 height 23
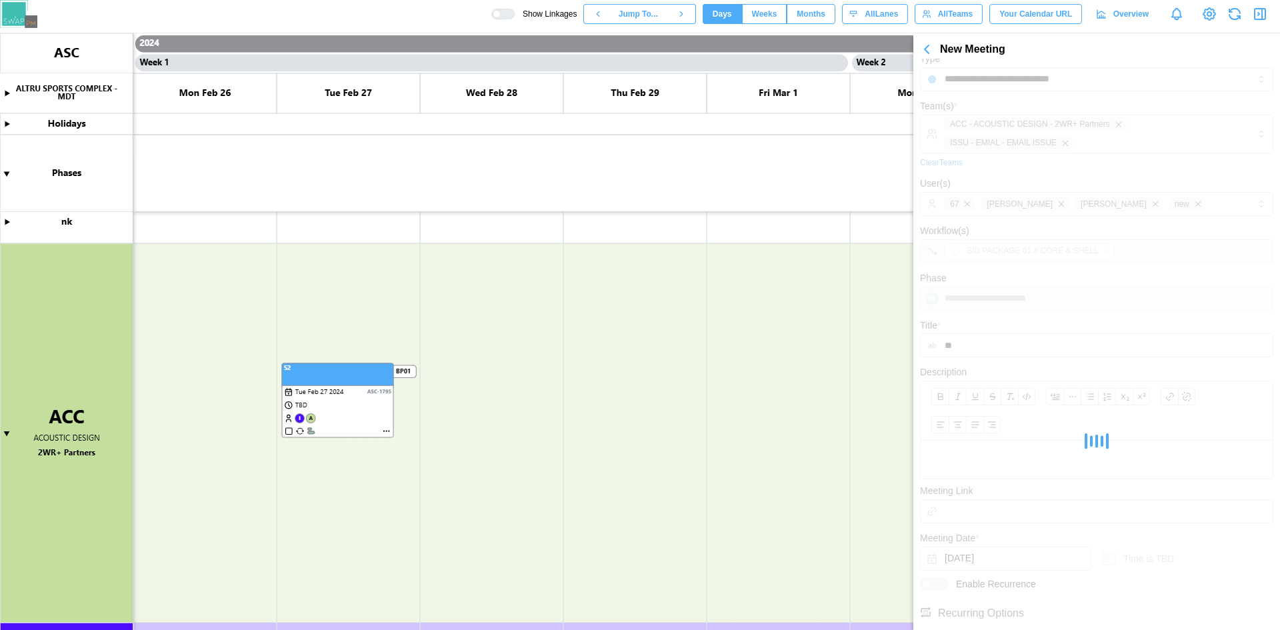
scroll to position [0, 0]
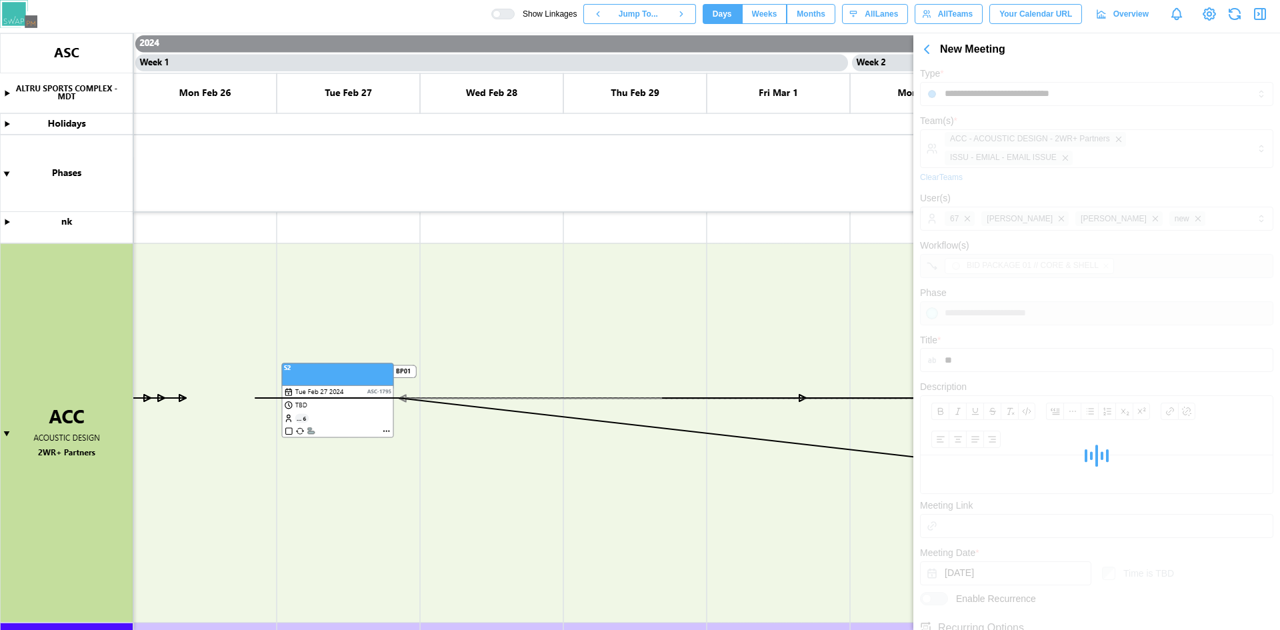
click at [514, 13] on div at bounding box center [507, 13] width 13 height 9
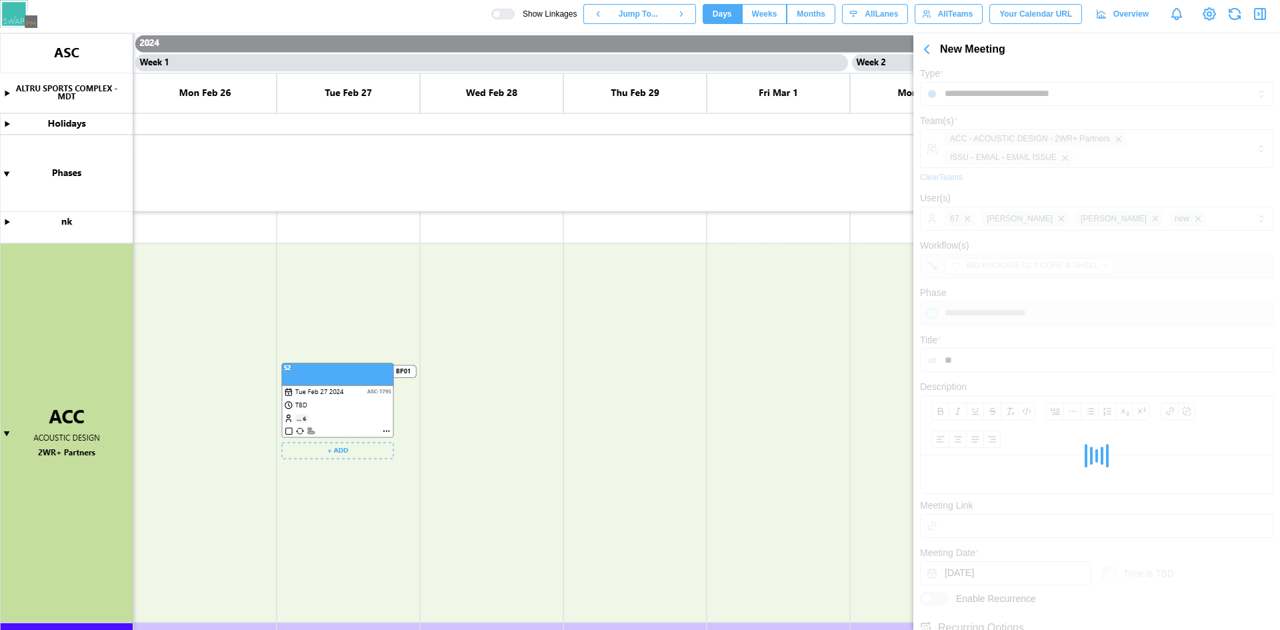
scroll to position [195, 0]
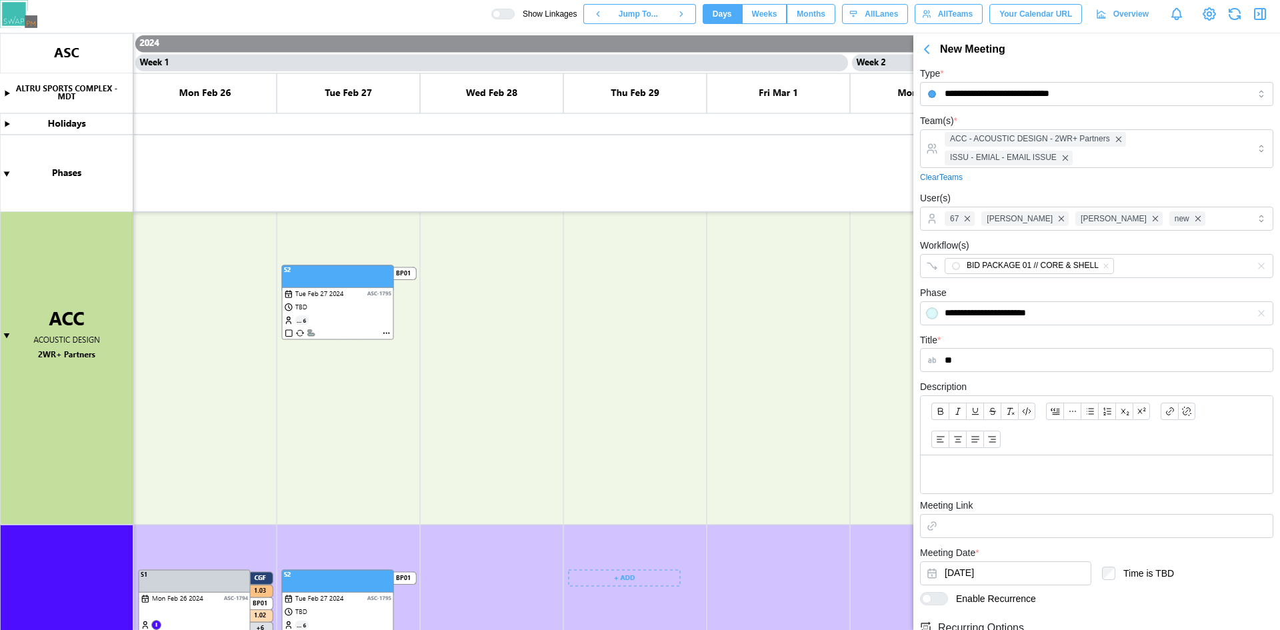
click at [932, 56] on icon "button" at bounding box center [927, 49] width 16 height 16
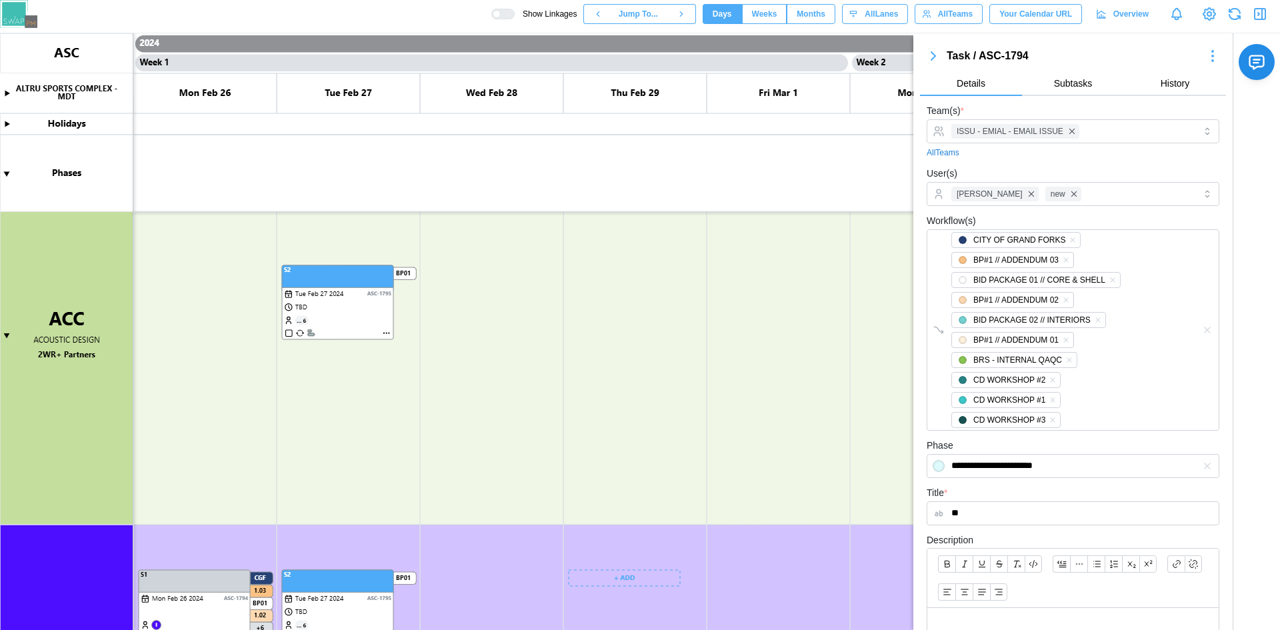
click at [933, 59] on icon "button" at bounding box center [933, 56] width 16 height 16
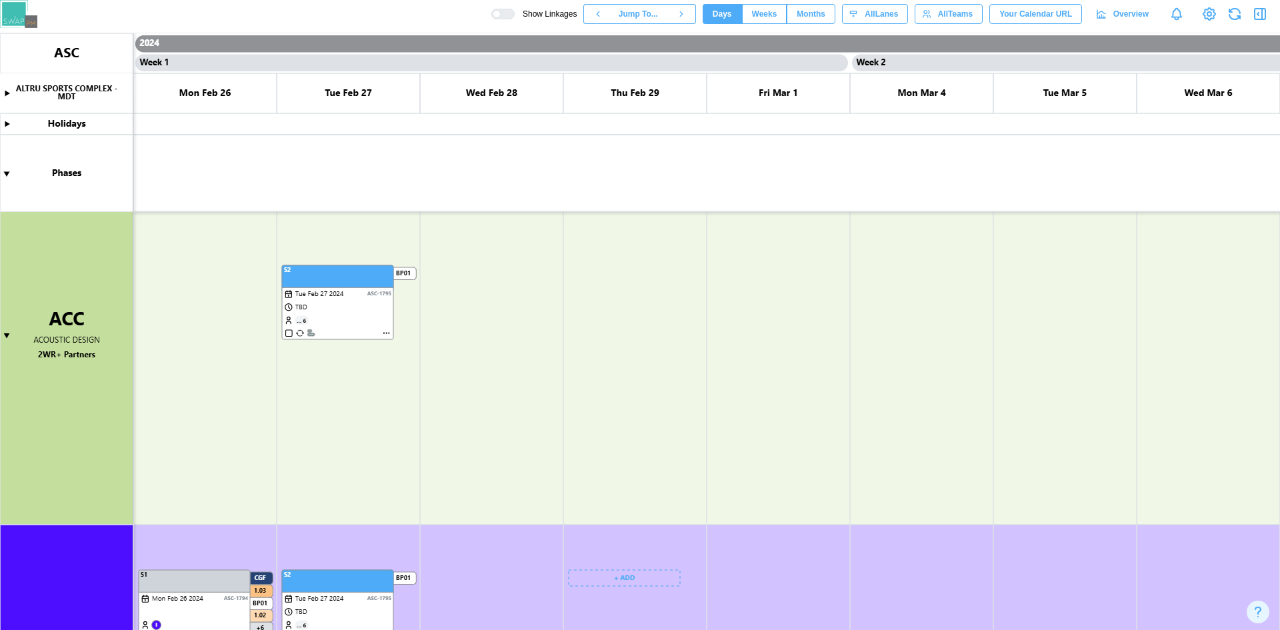
click at [1257, 17] on icon "button" at bounding box center [1260, 14] width 16 height 16
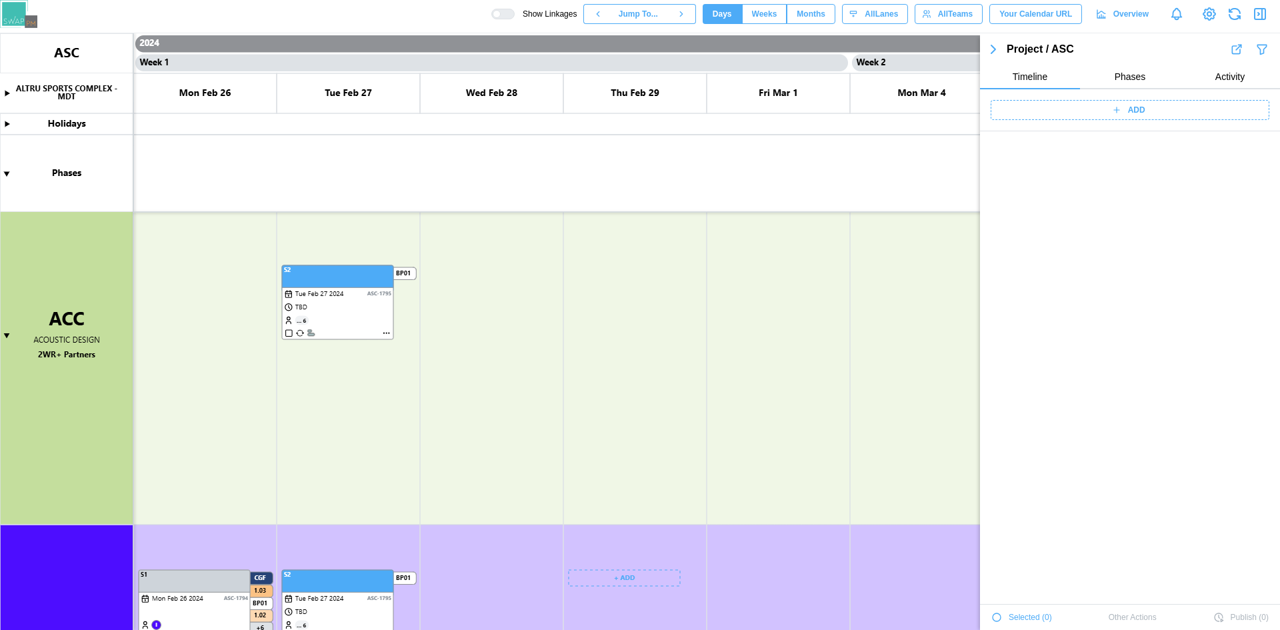
scroll to position [46087, 0]
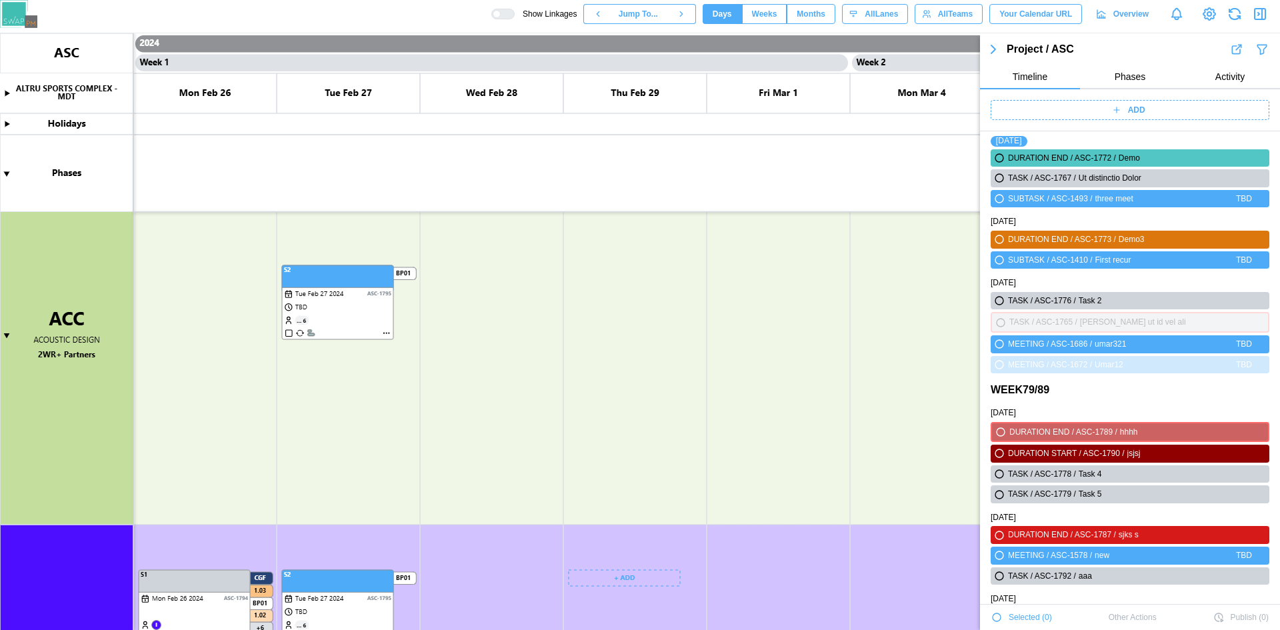
click at [999, 619] on icon "button" at bounding box center [997, 617] width 8 height 8
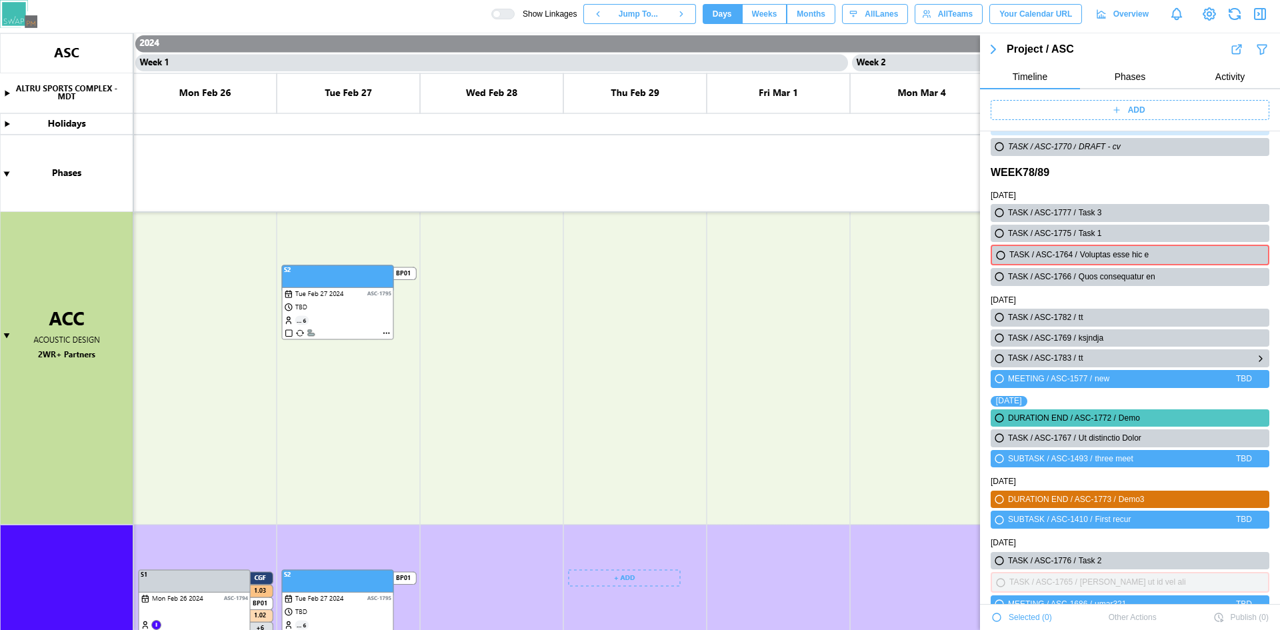
scroll to position [45803, 0]
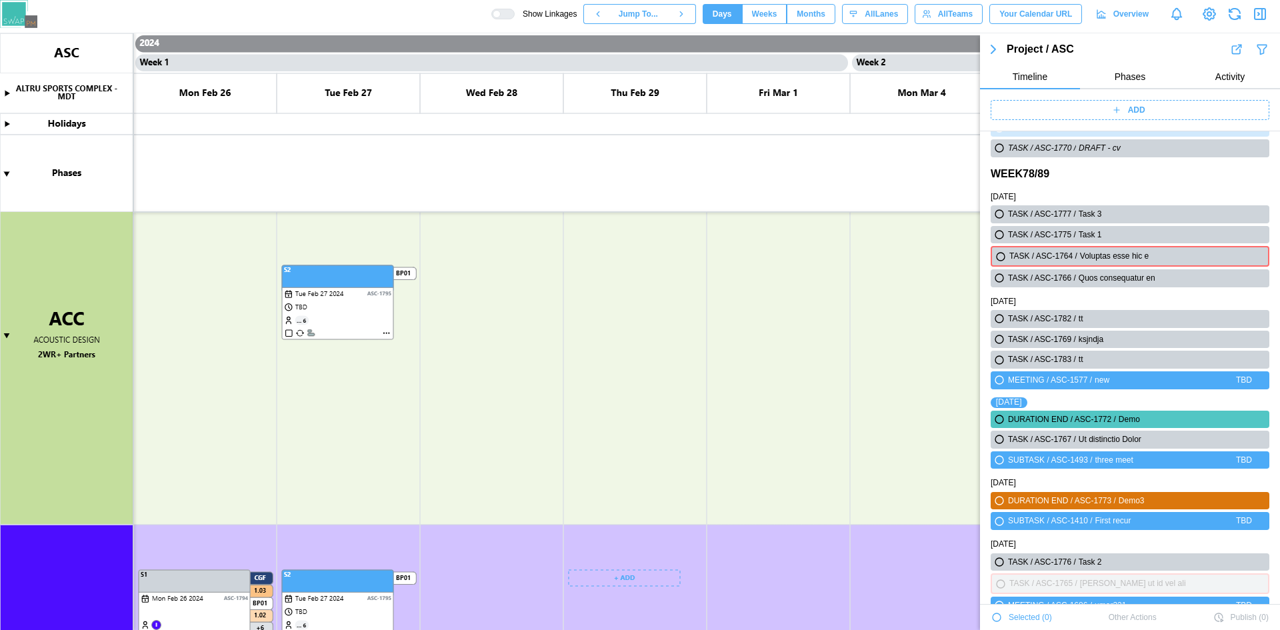
click at [1000, 616] on icon "button" at bounding box center [997, 617] width 8 height 8
click at [998, 617] on icon "button" at bounding box center [997, 617] width 8 height 8
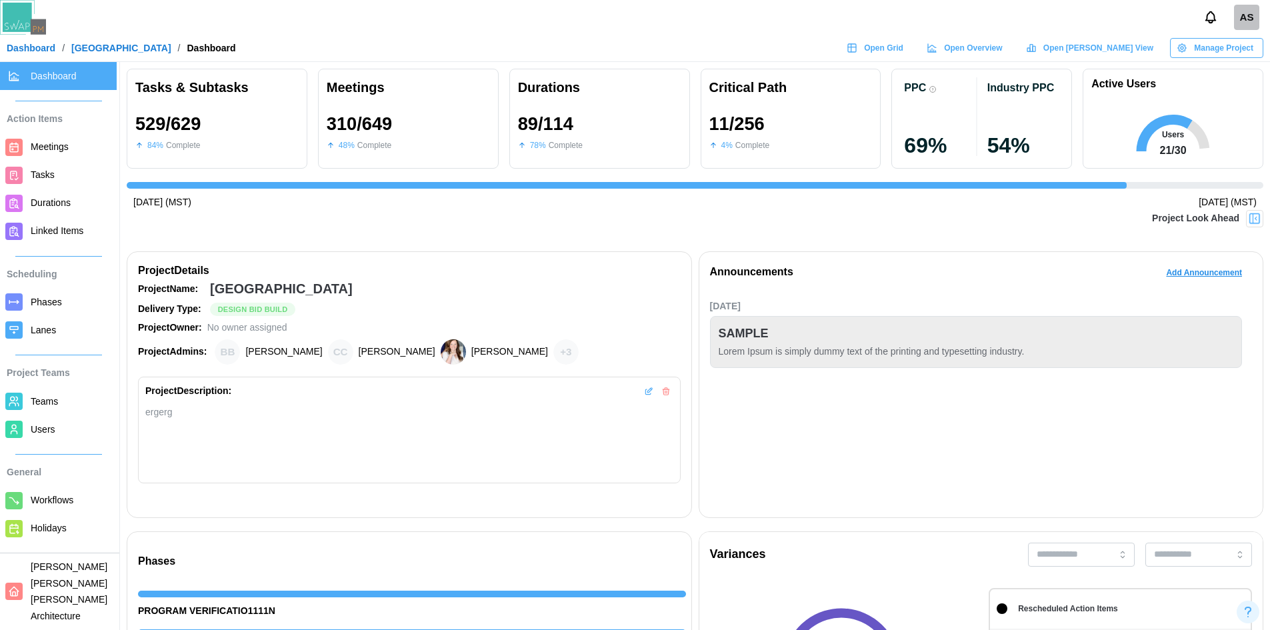
scroll to position [0, 12377]
click at [1247, 219] on div at bounding box center [1254, 218] width 17 height 17
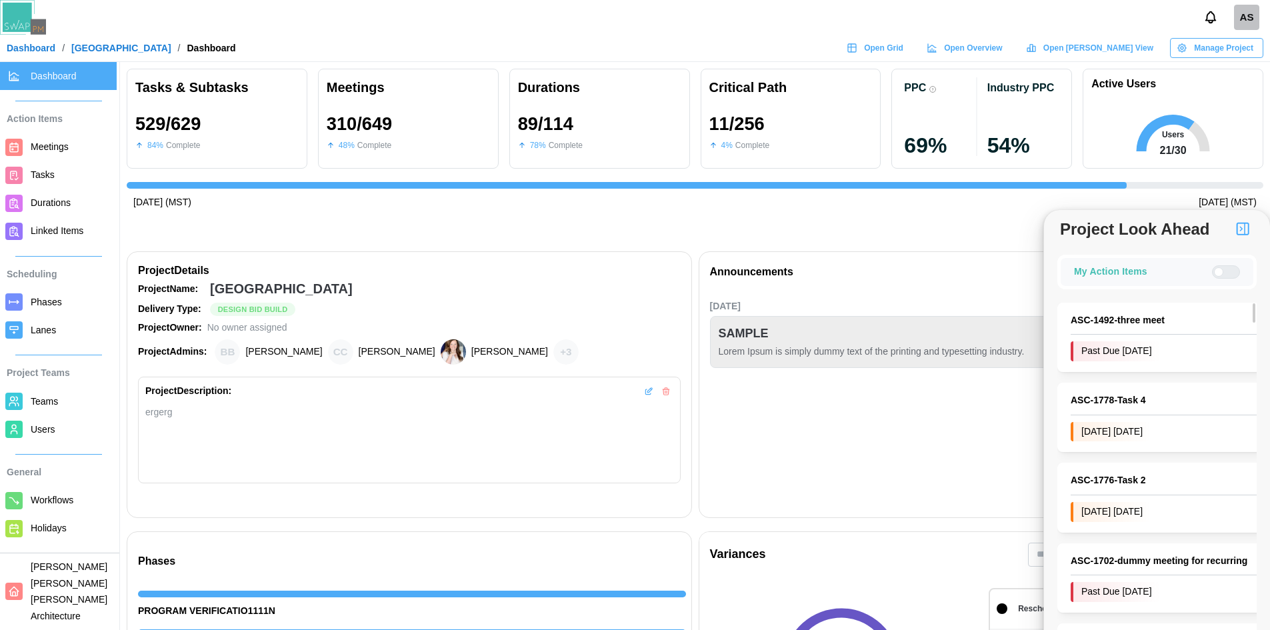
click at [1231, 274] on div at bounding box center [1231, 272] width 16 height 12
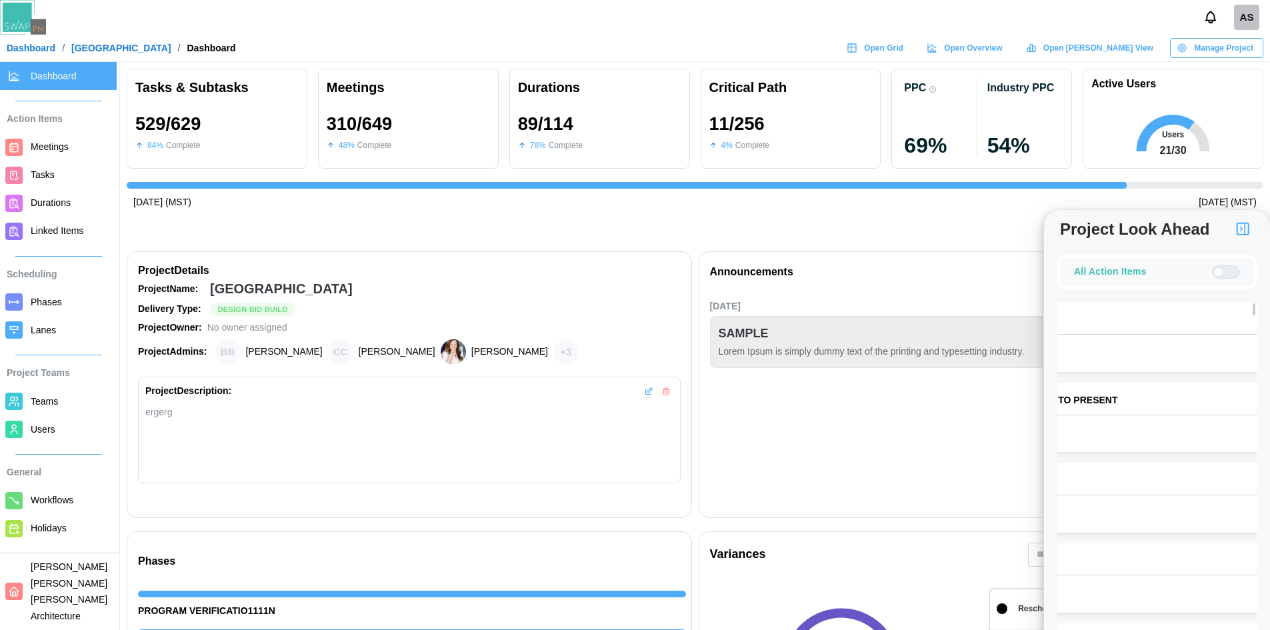
scroll to position [0, 0]
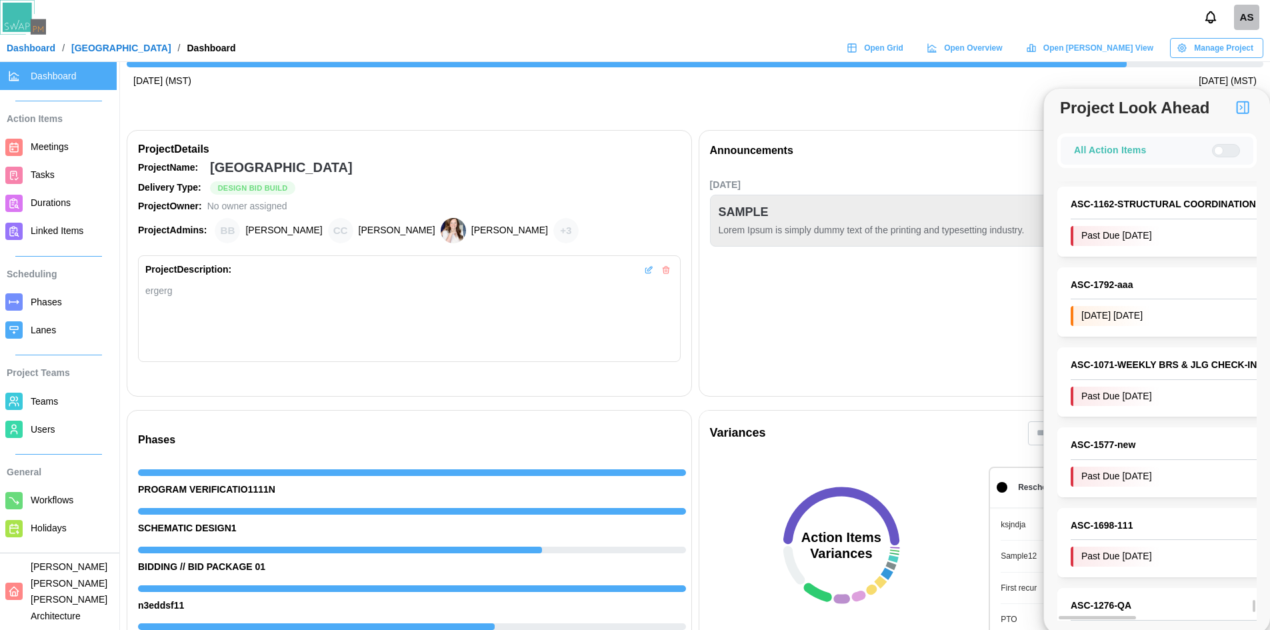
scroll to position [71, 0]
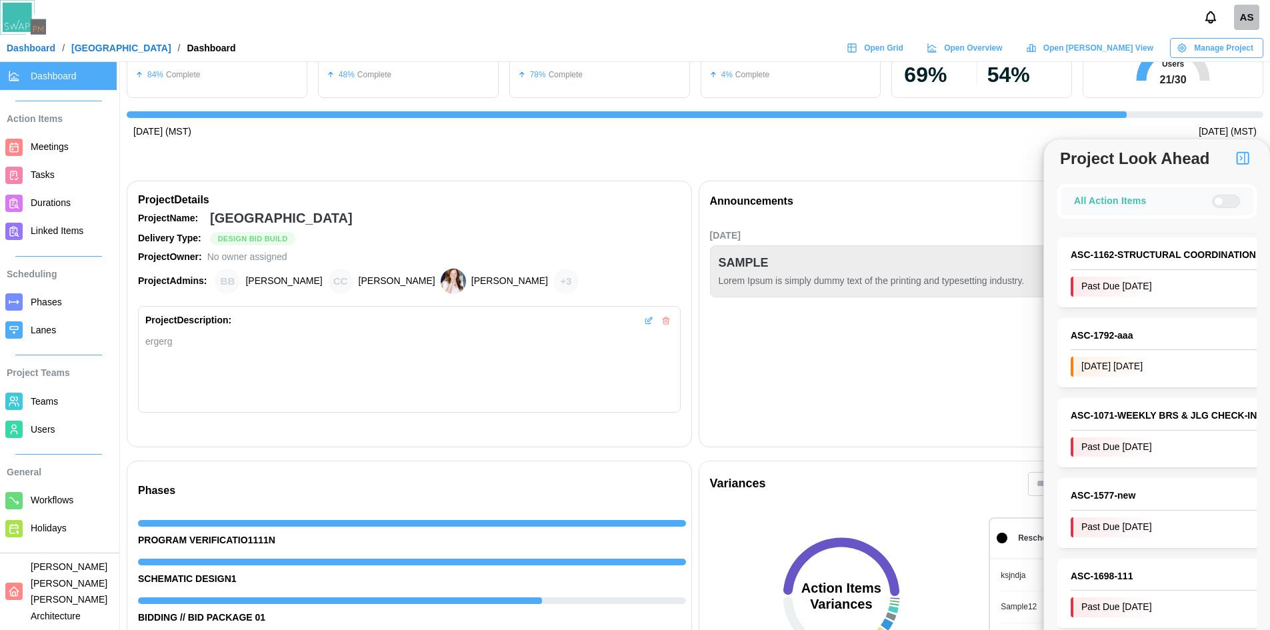
click at [31, 179] on span "Tasks" at bounding box center [43, 174] width 24 height 11
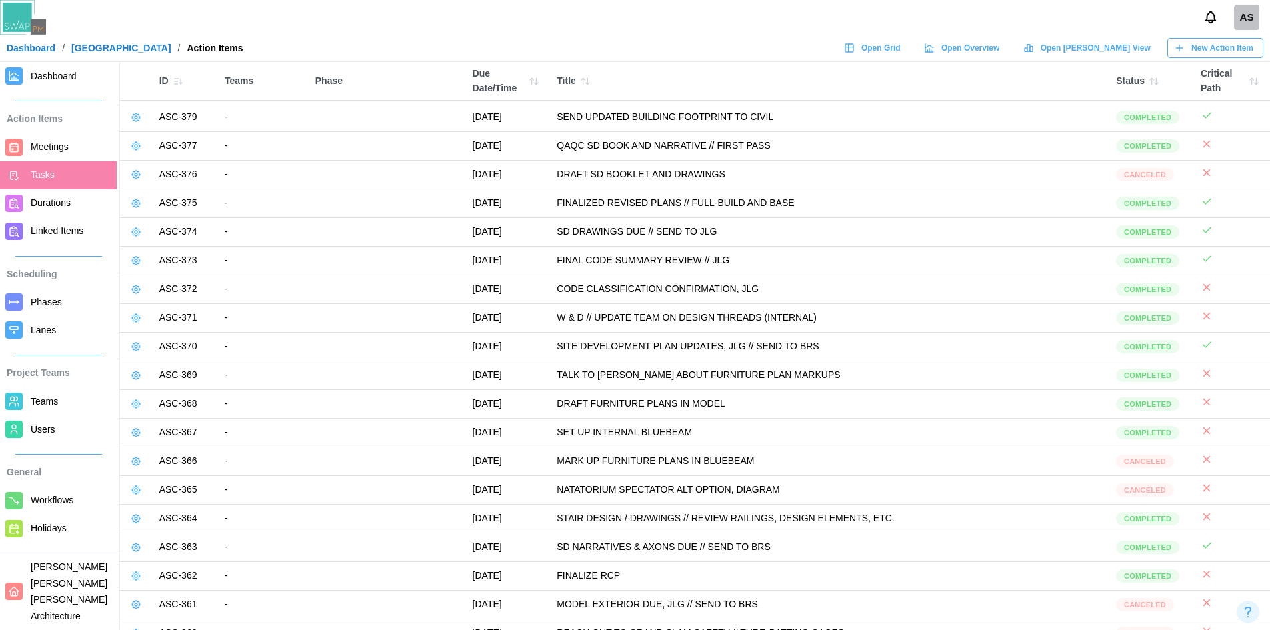
scroll to position [17871, 0]
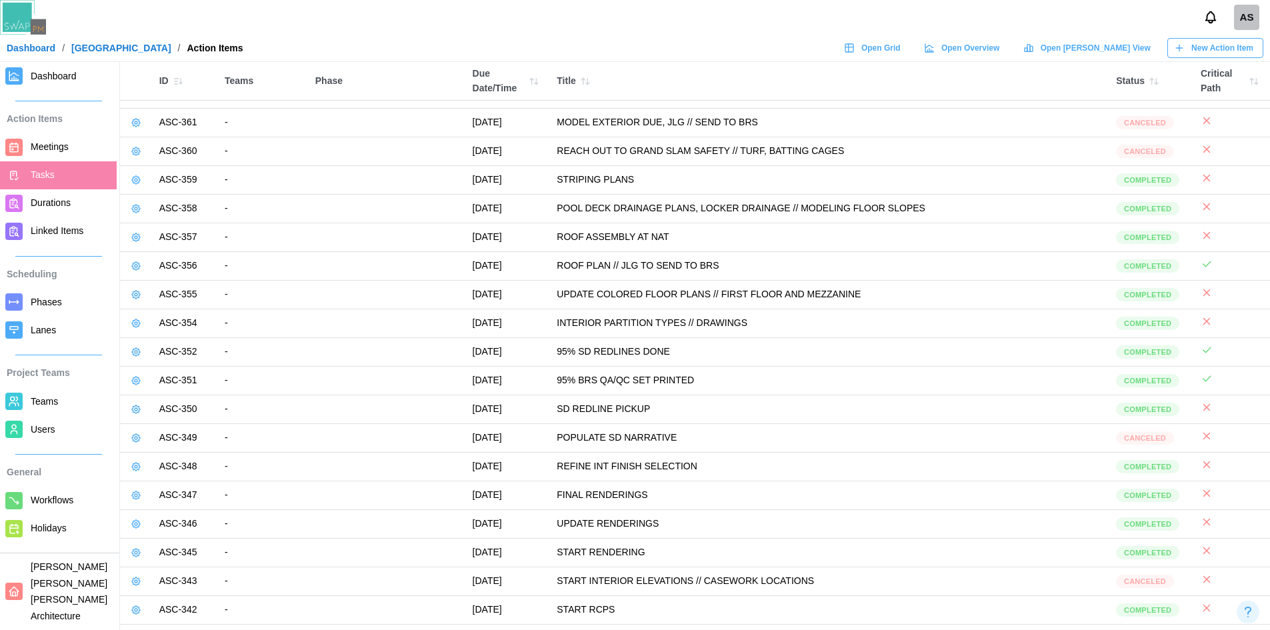
click at [56, 155] on span "Meetings" at bounding box center [71, 147] width 81 height 17
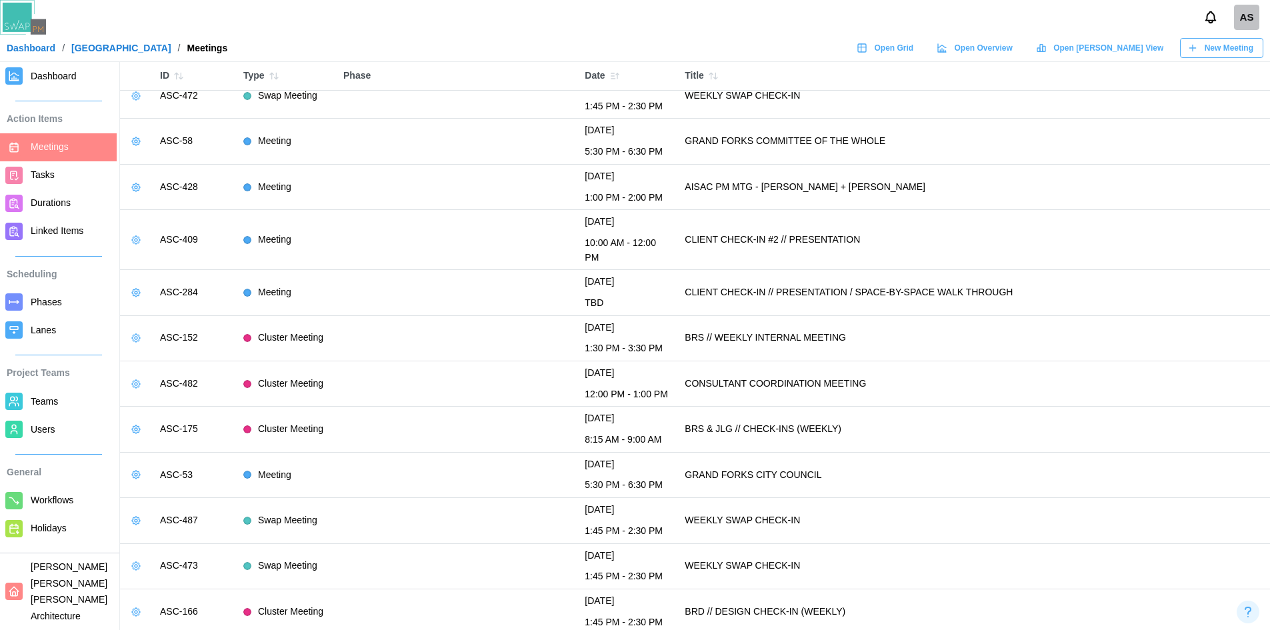
scroll to position [3993, 0]
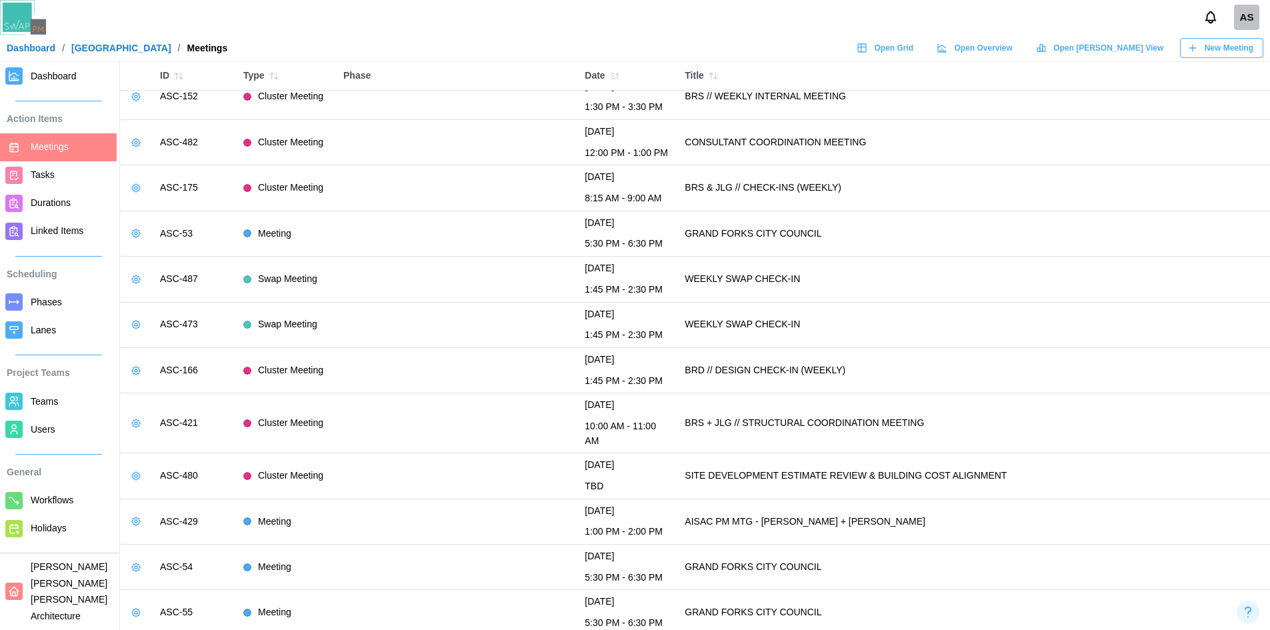
click at [34, 206] on span "Durations" at bounding box center [51, 202] width 40 height 11
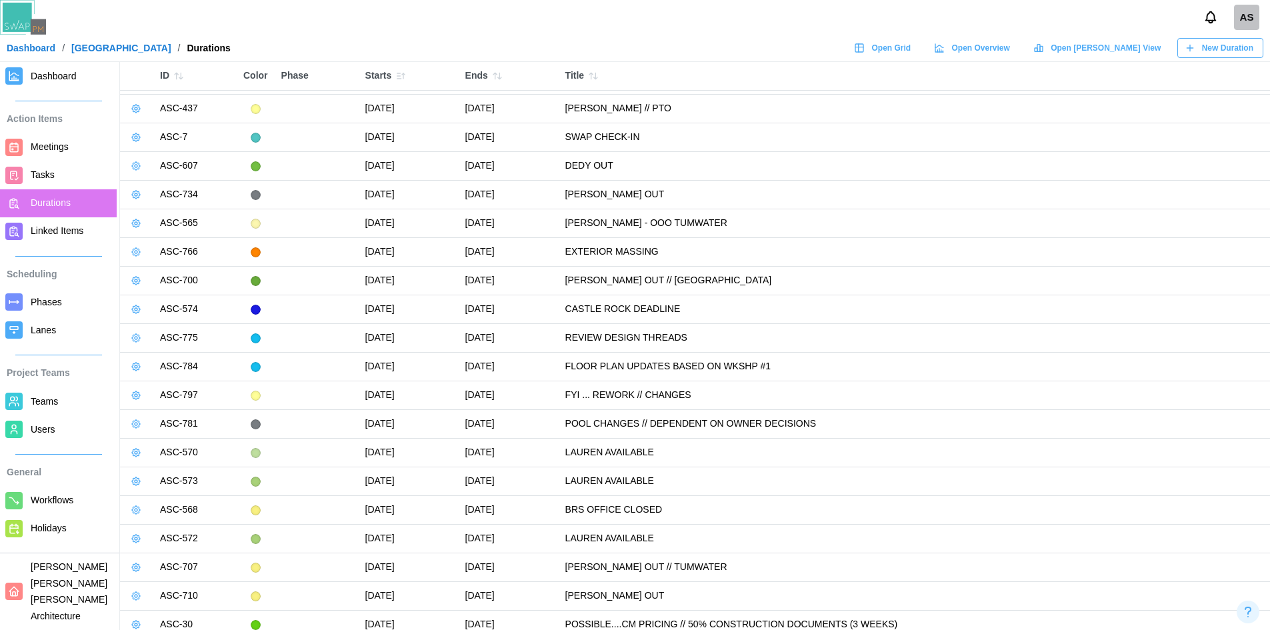
scroll to position [978, 0]
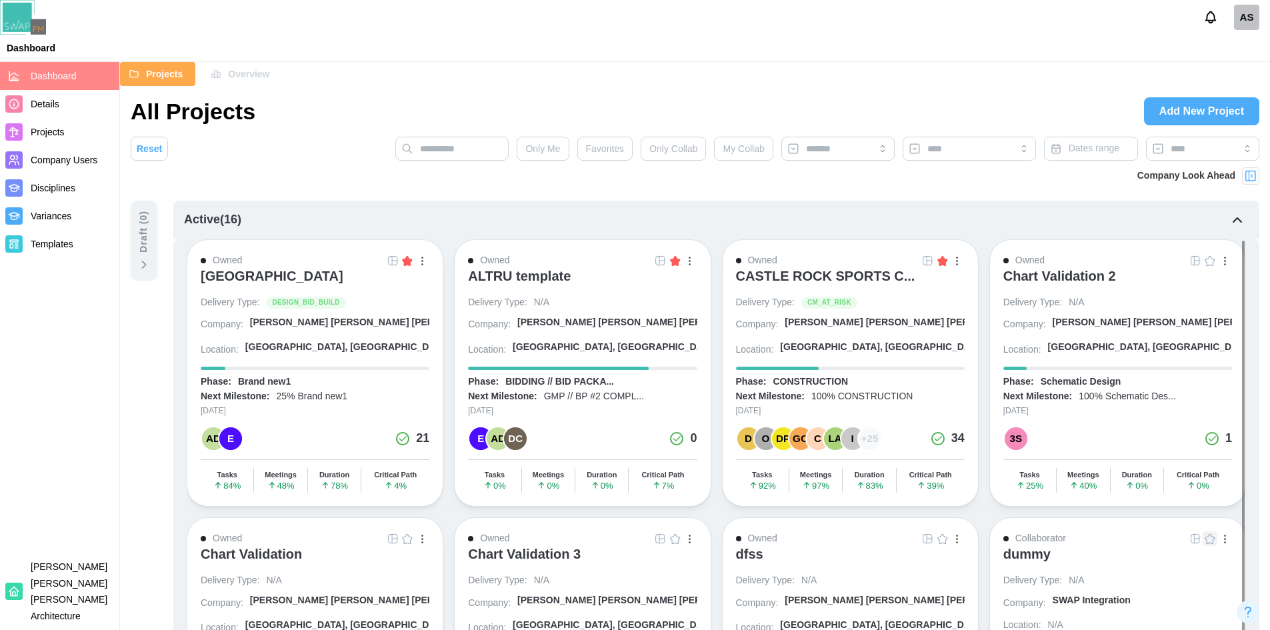
click at [139, 259] on icon at bounding box center [143, 264] width 13 height 13
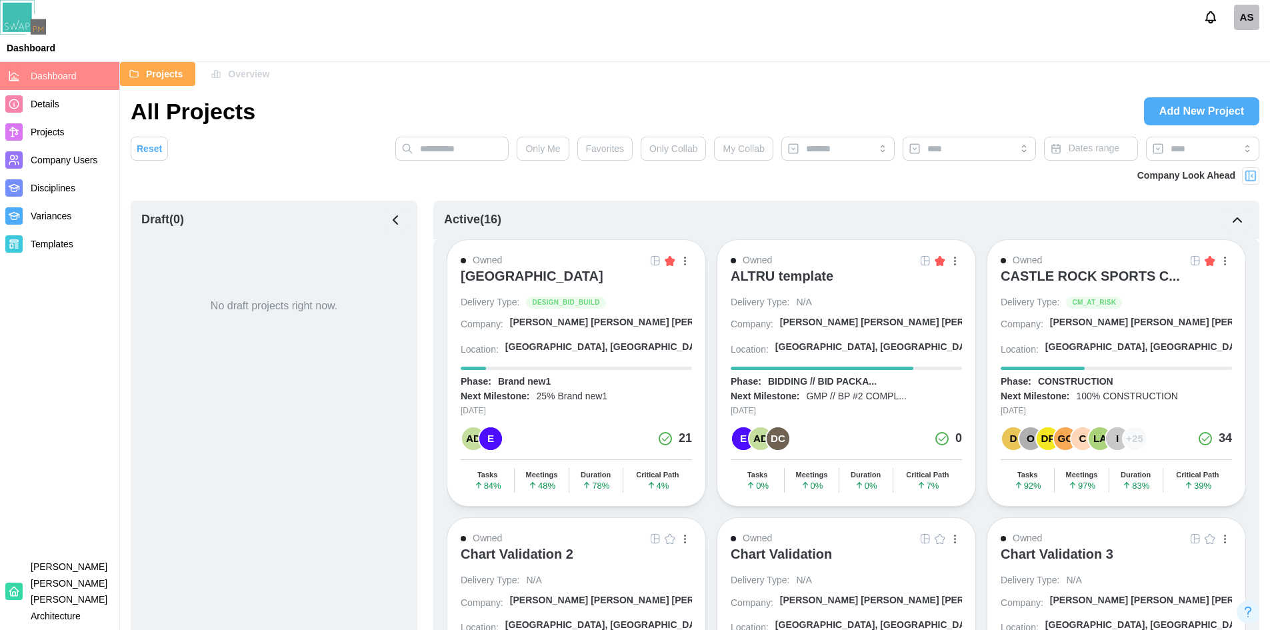
click at [1169, 119] on span "Add New Project" at bounding box center [1201, 111] width 85 height 27
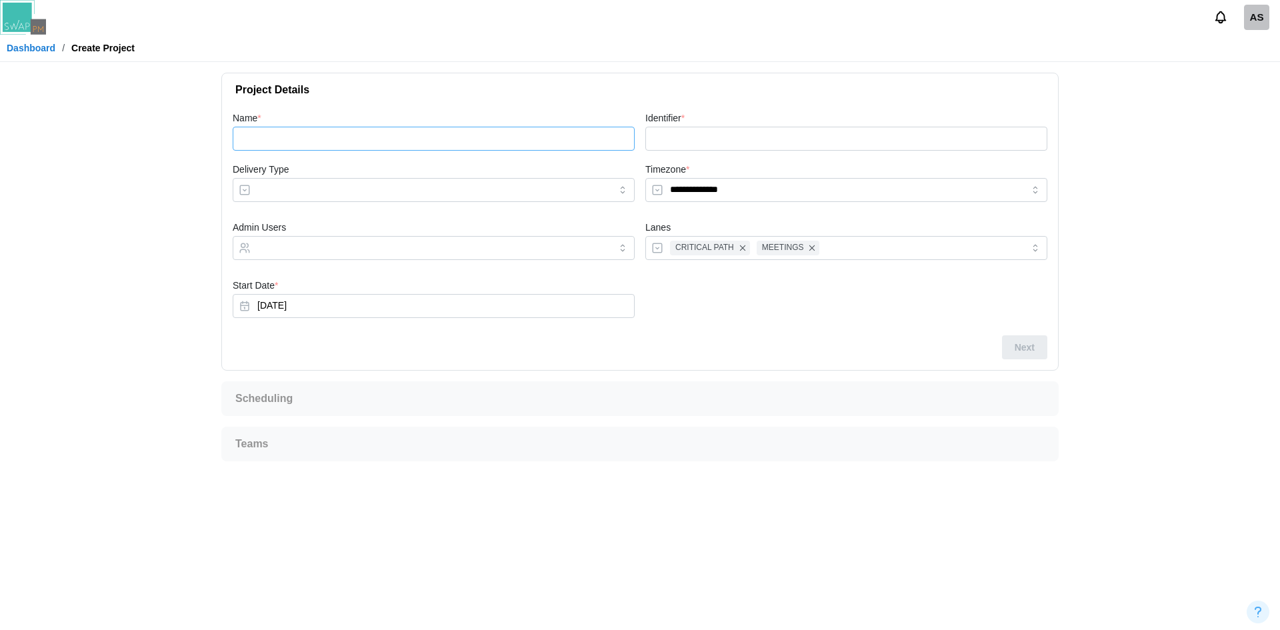
click at [444, 140] on input "Name *" at bounding box center [434, 139] width 402 height 24
type input "*"
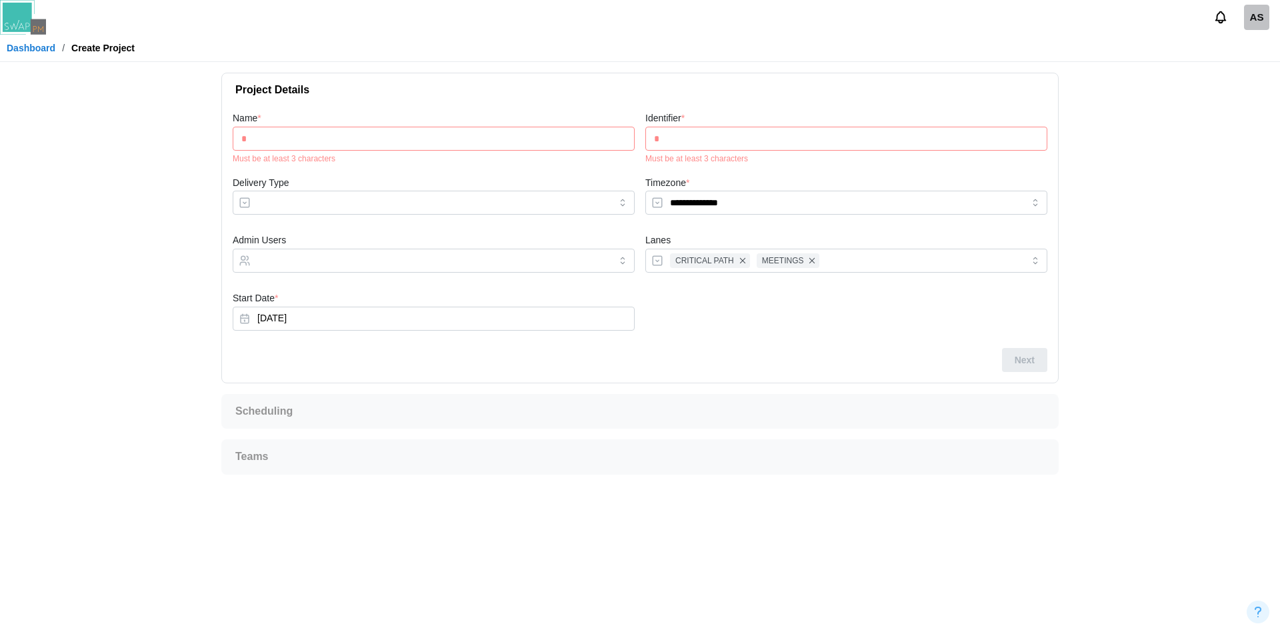
type input "**"
type input "***"
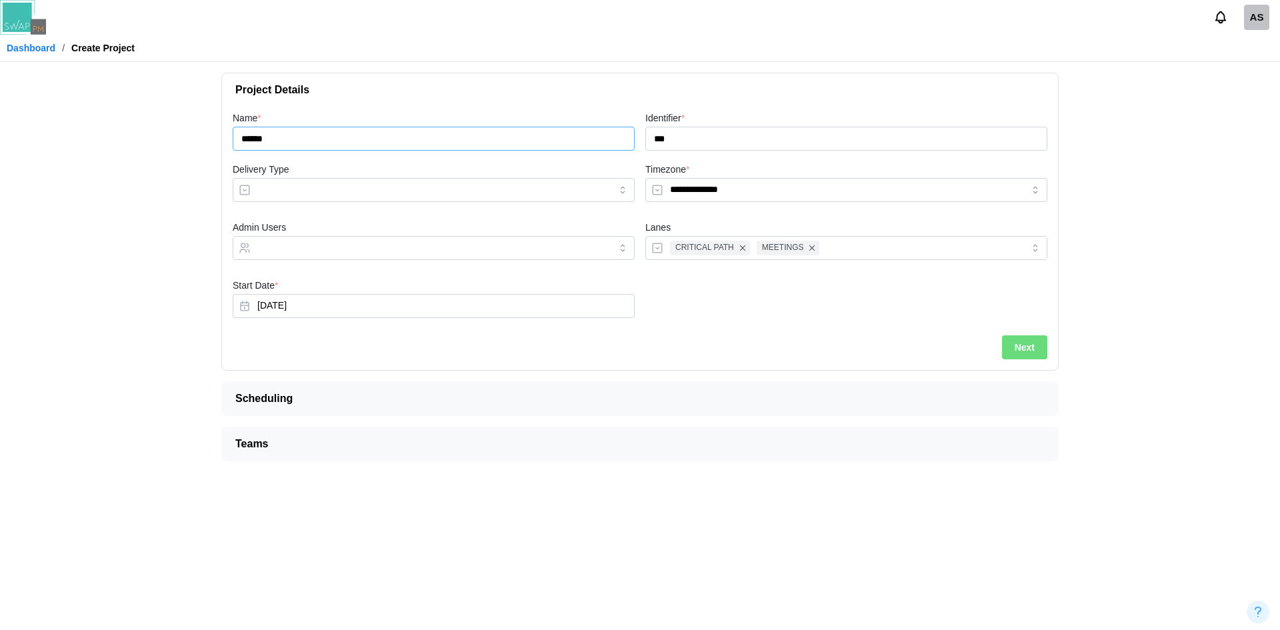
type input "******"
click at [573, 192] on input "Delivery Type" at bounding box center [434, 190] width 402 height 24
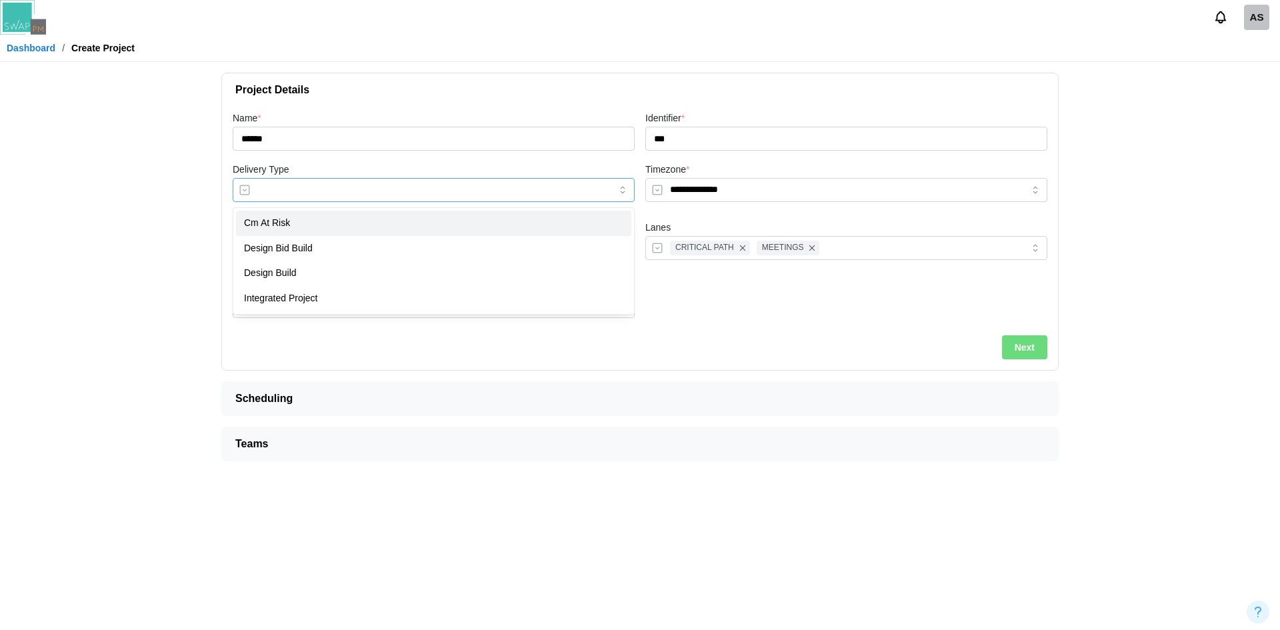
type input "**********"
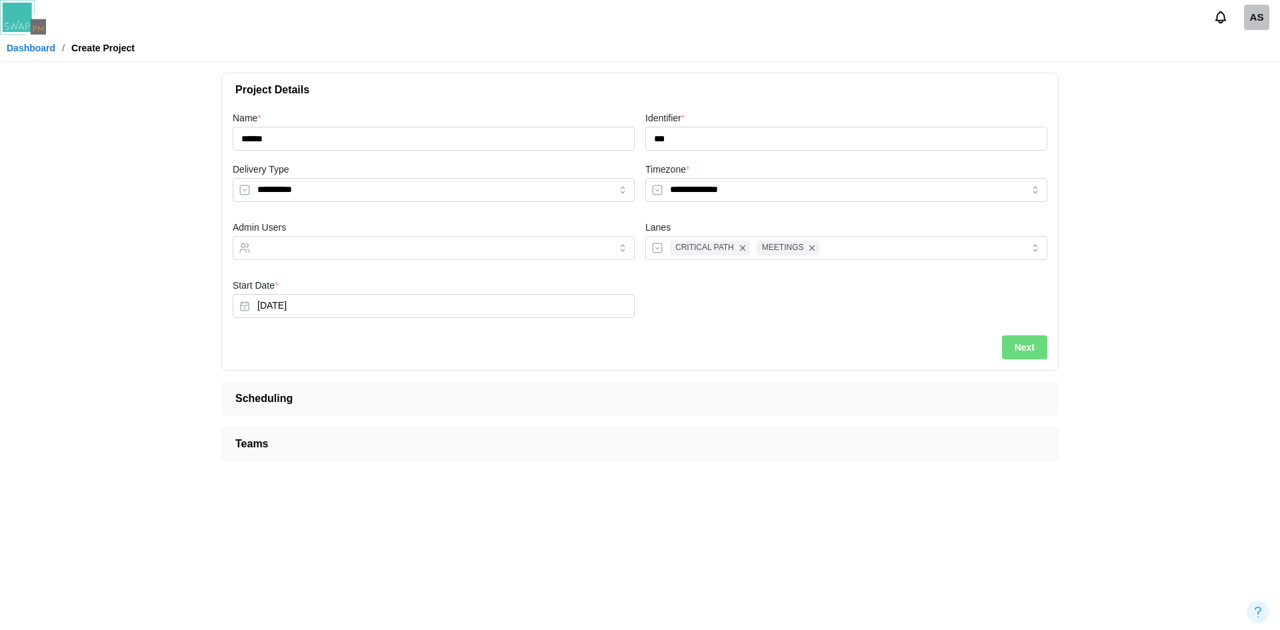
click at [467, 264] on div "Admin Users" at bounding box center [433, 243] width 413 height 58
click at [472, 245] on input "Admin Users" at bounding box center [421, 248] width 329 height 11
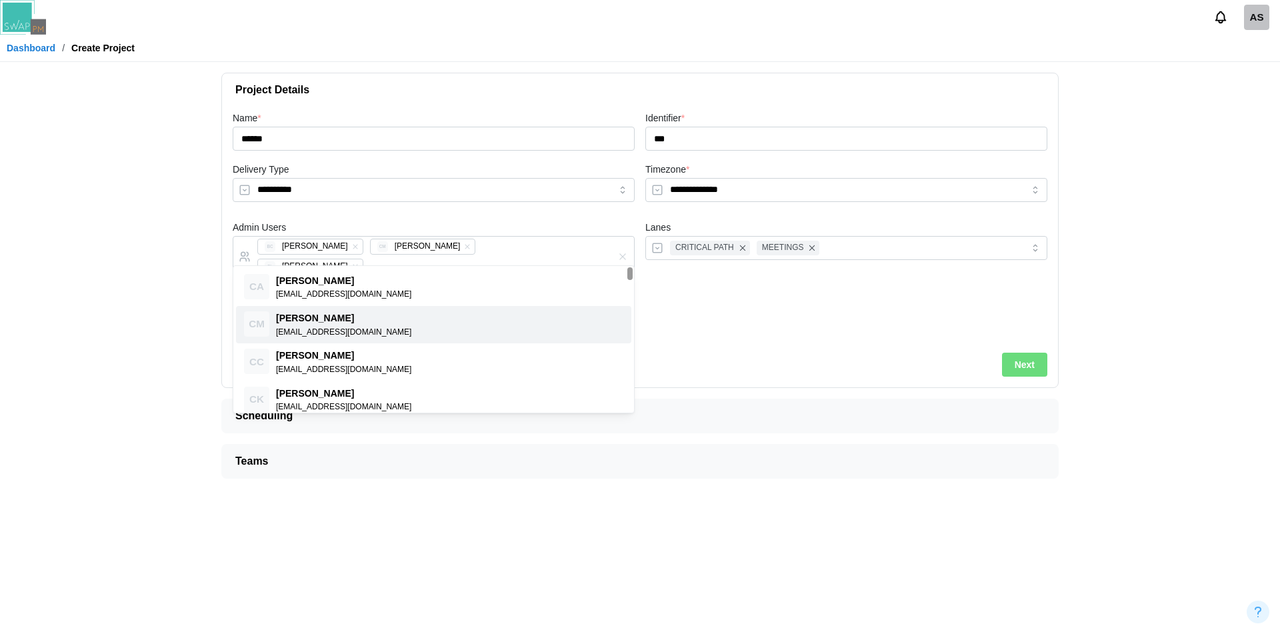
click at [867, 319] on div at bounding box center [846, 318] width 413 height 58
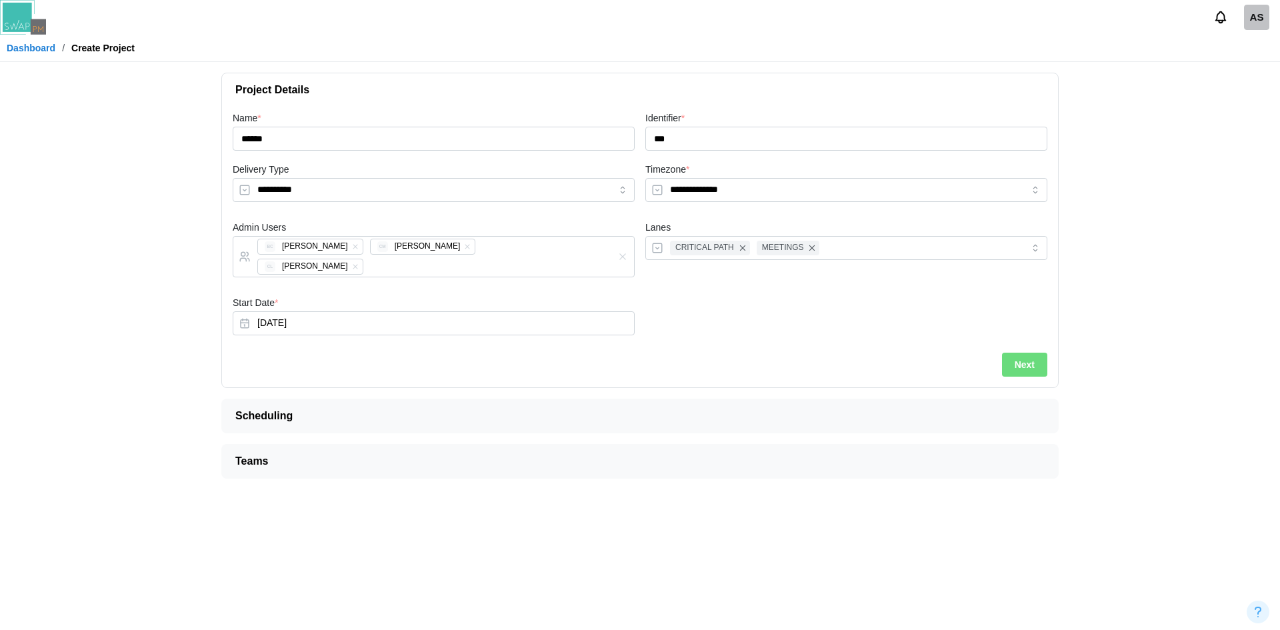
click at [1040, 353] on button "Next" at bounding box center [1024, 365] width 45 height 24
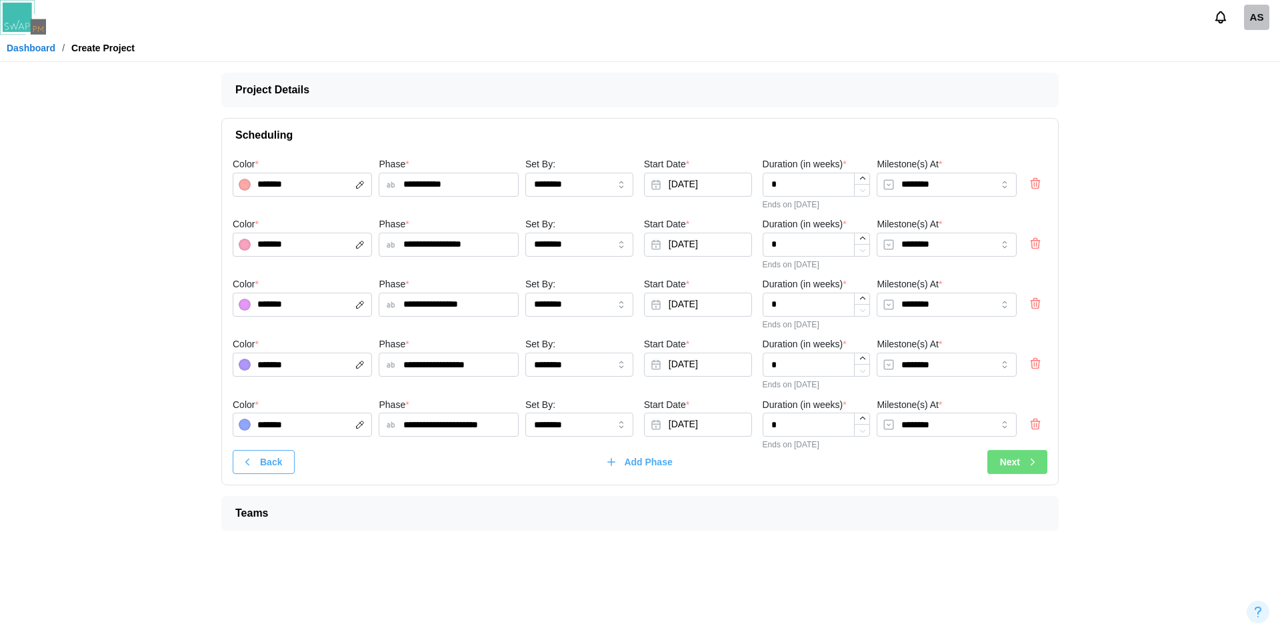
click at [1027, 461] on icon "button" at bounding box center [1033, 462] width 12 height 12
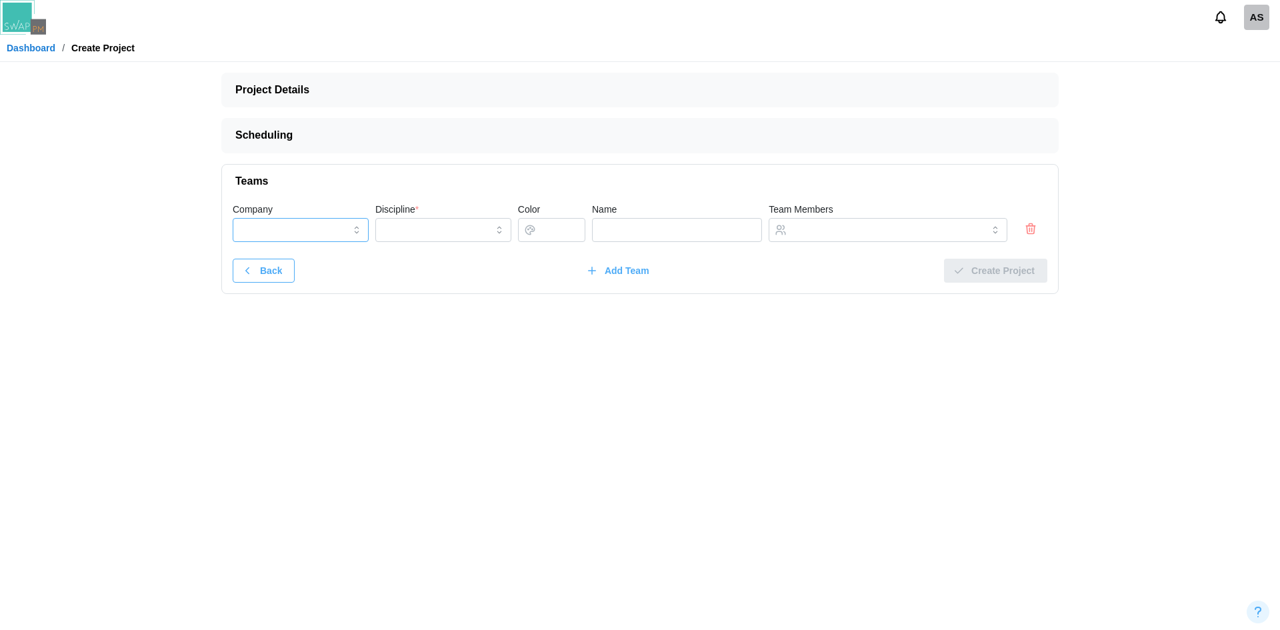
click at [273, 231] on input "Company" at bounding box center [301, 230] width 136 height 24
type input "**********"
click at [461, 237] on input "Discipline *" at bounding box center [443, 230] width 136 height 24
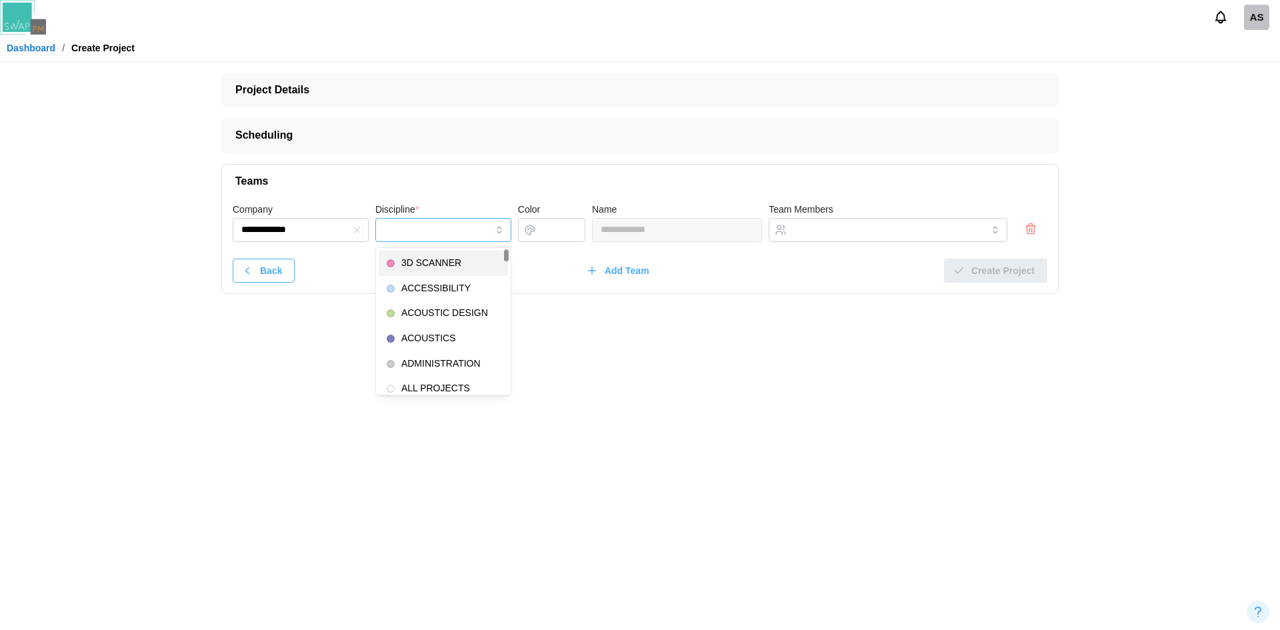
type input "**********"
type input "*******"
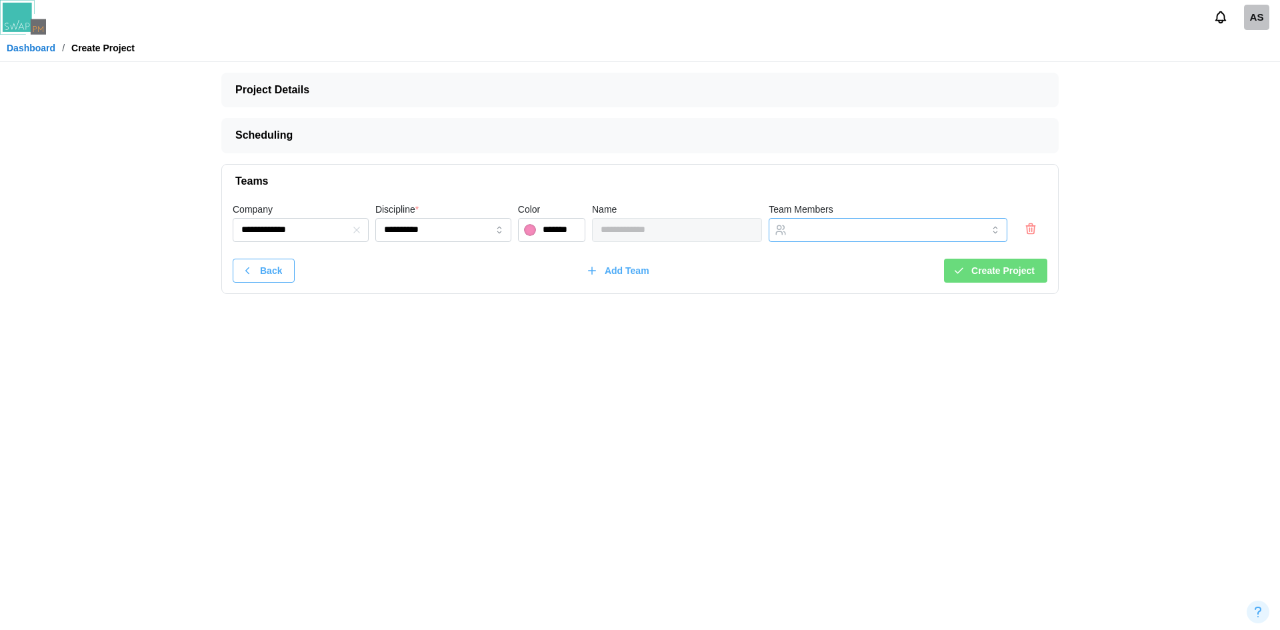
click at [886, 229] on input "Team Members" at bounding box center [875, 230] width 165 height 11
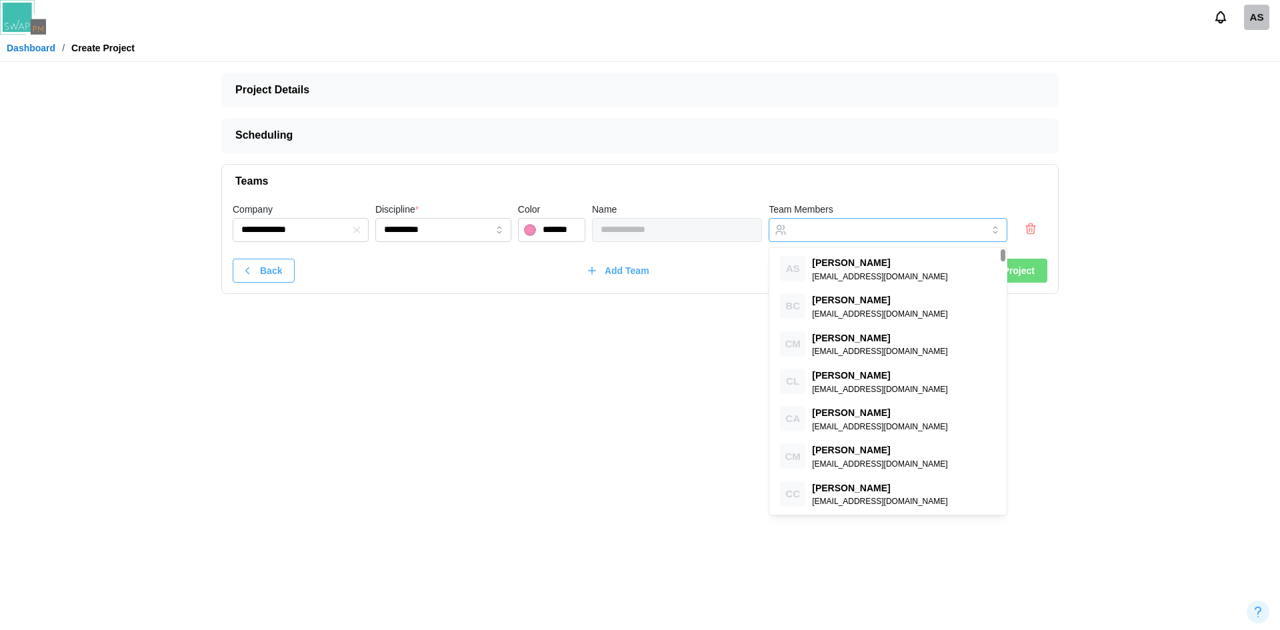
click at [878, 247] on div "AS Amanda Spear amandaspear12345qwerty@brsarch.com BC Bill Clifford billcliffor…" at bounding box center [888, 381] width 239 height 268
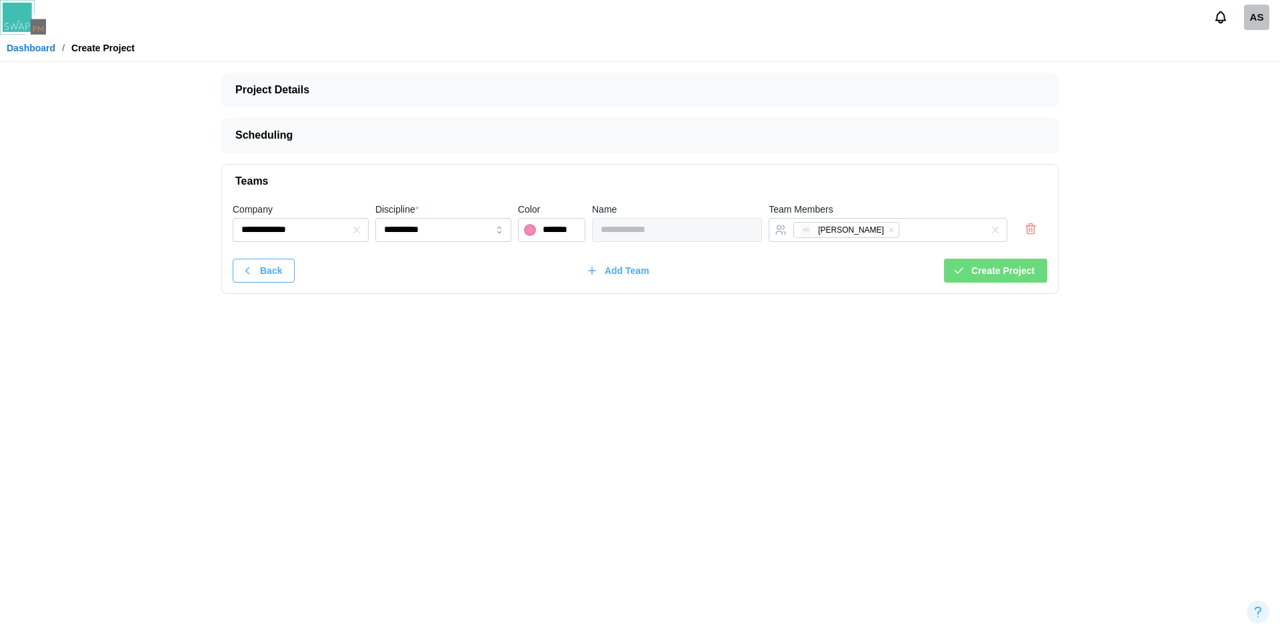
click at [1085, 301] on main "**********" at bounding box center [640, 315] width 1280 height 630
click at [1019, 269] on span "Create Project" at bounding box center [1002, 270] width 63 height 23
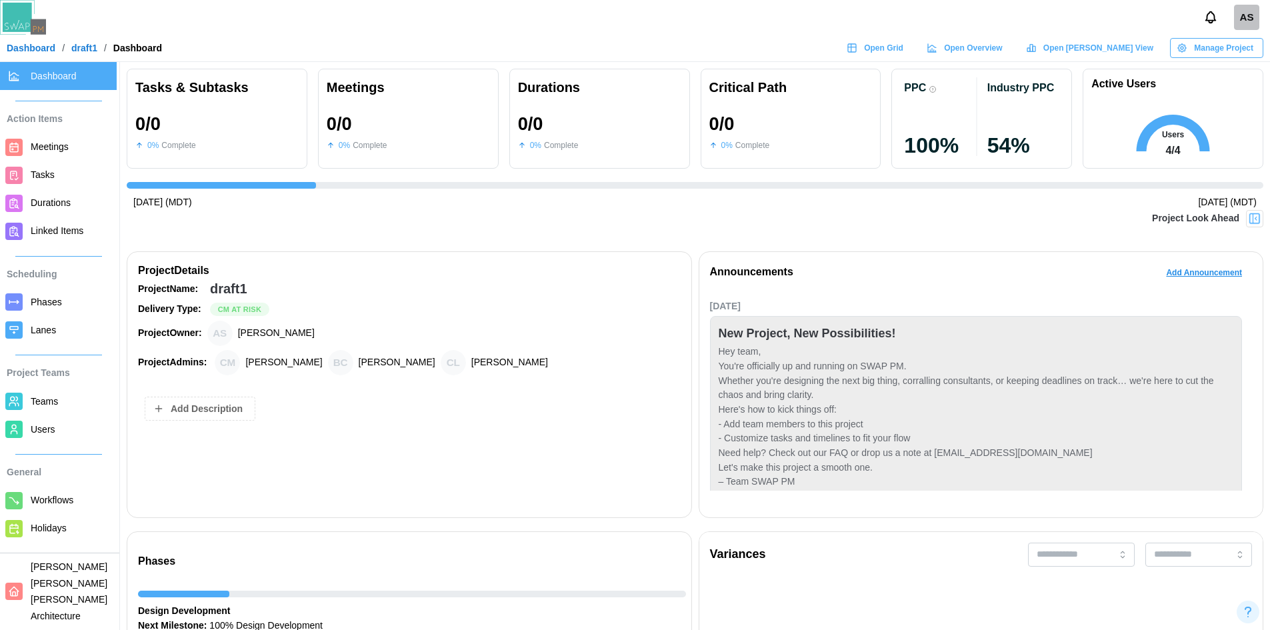
click at [37, 46] on link "Dashboard" at bounding box center [31, 47] width 49 height 9
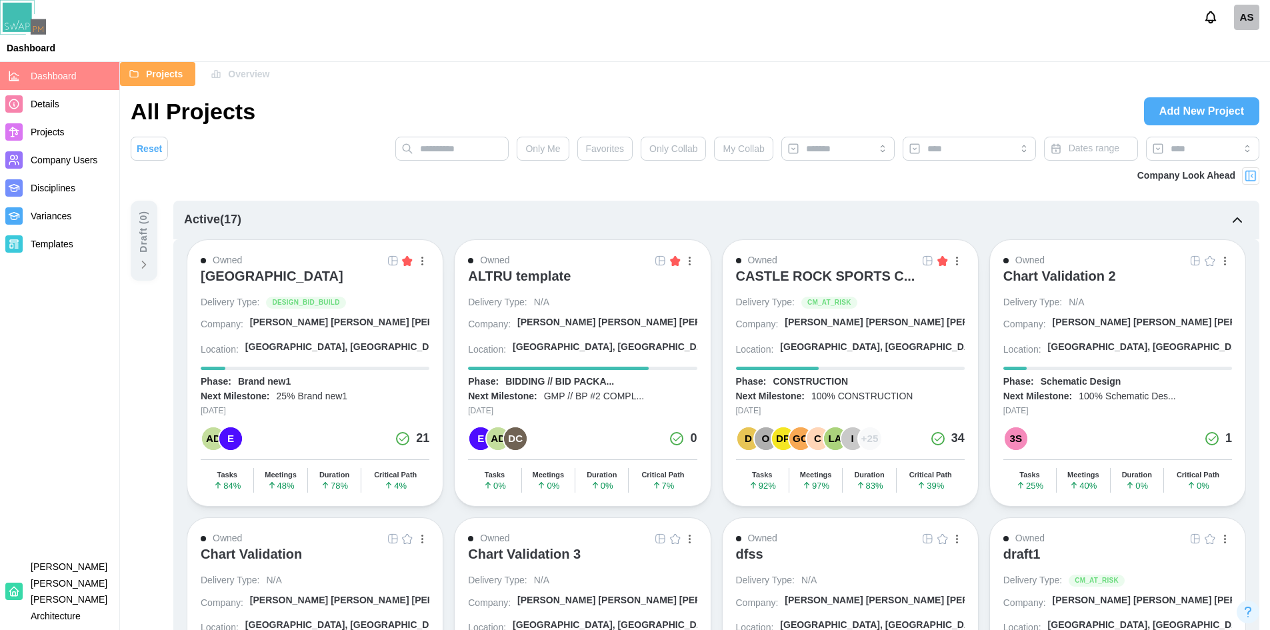
click at [143, 259] on icon at bounding box center [143, 264] width 13 height 13
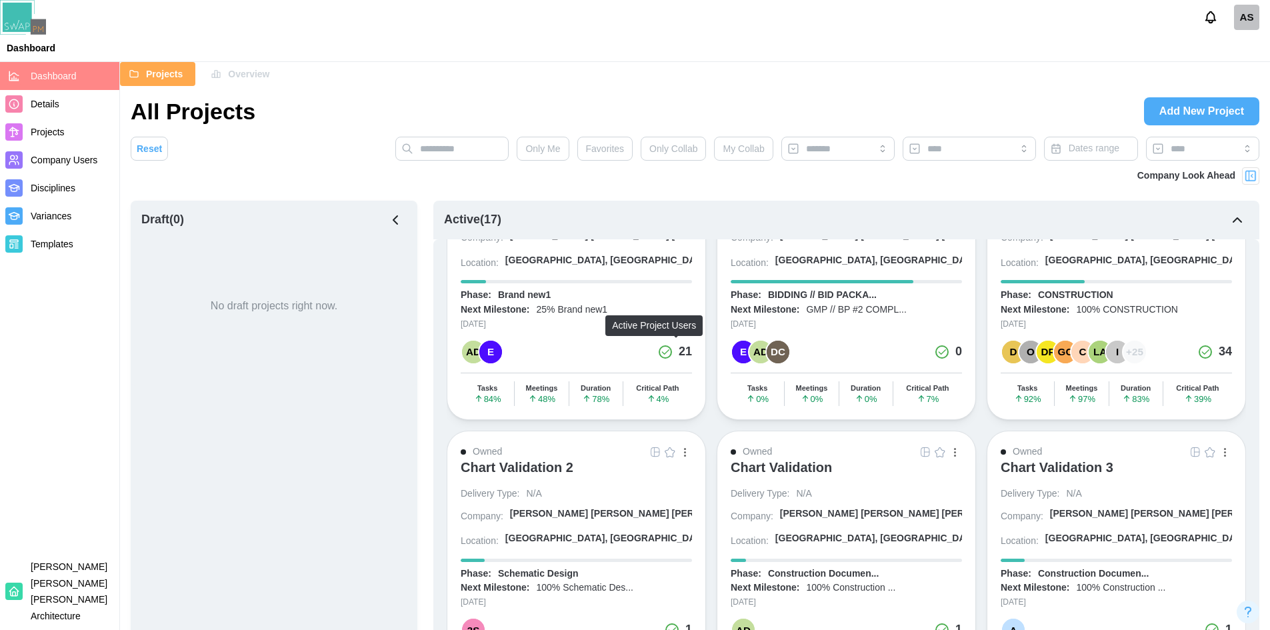
scroll to position [200, 0]
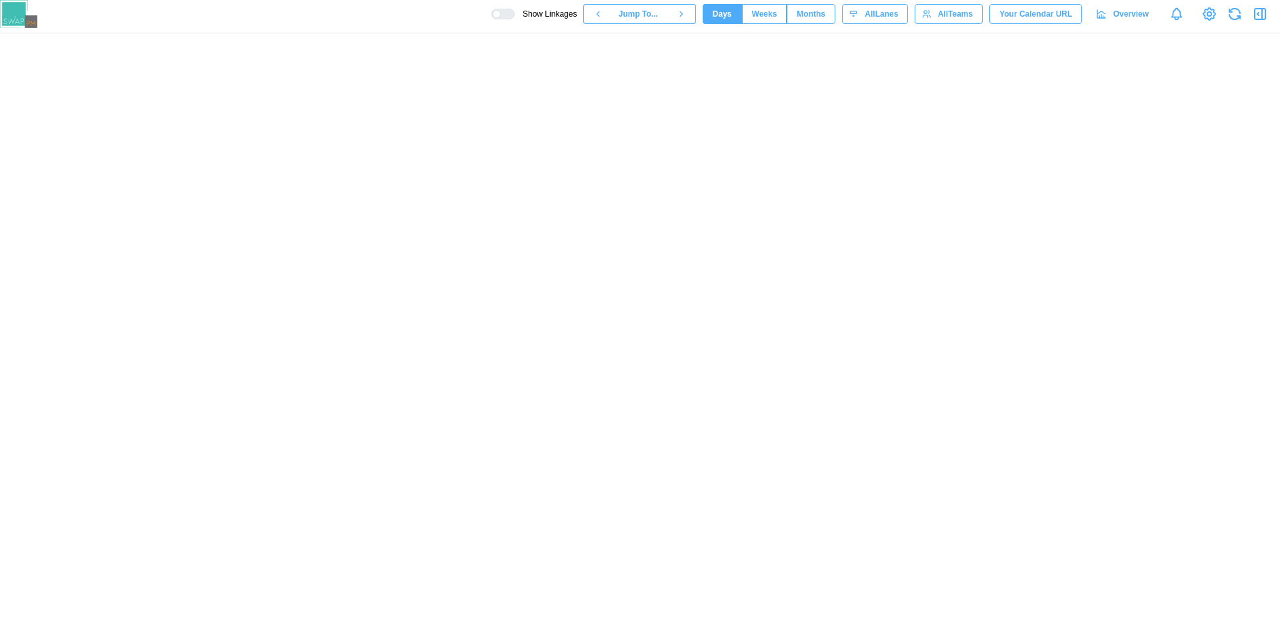
scroll to position [0, 55477]
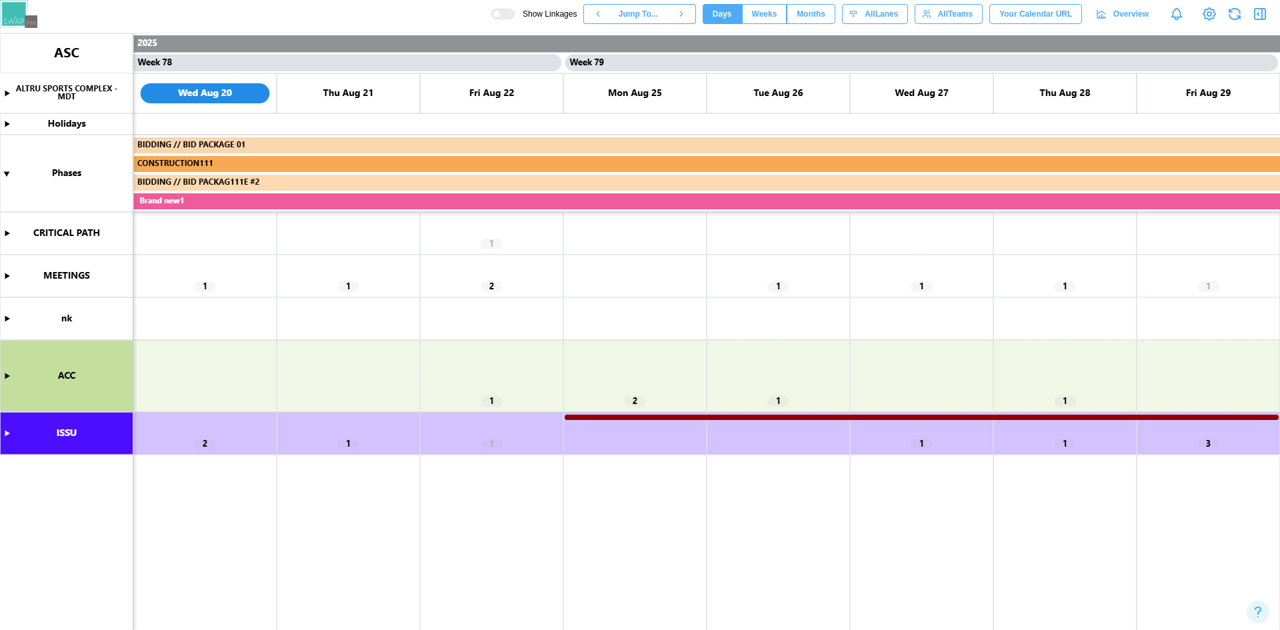
click at [1265, 16] on icon "button" at bounding box center [1260, 14] width 11 height 11
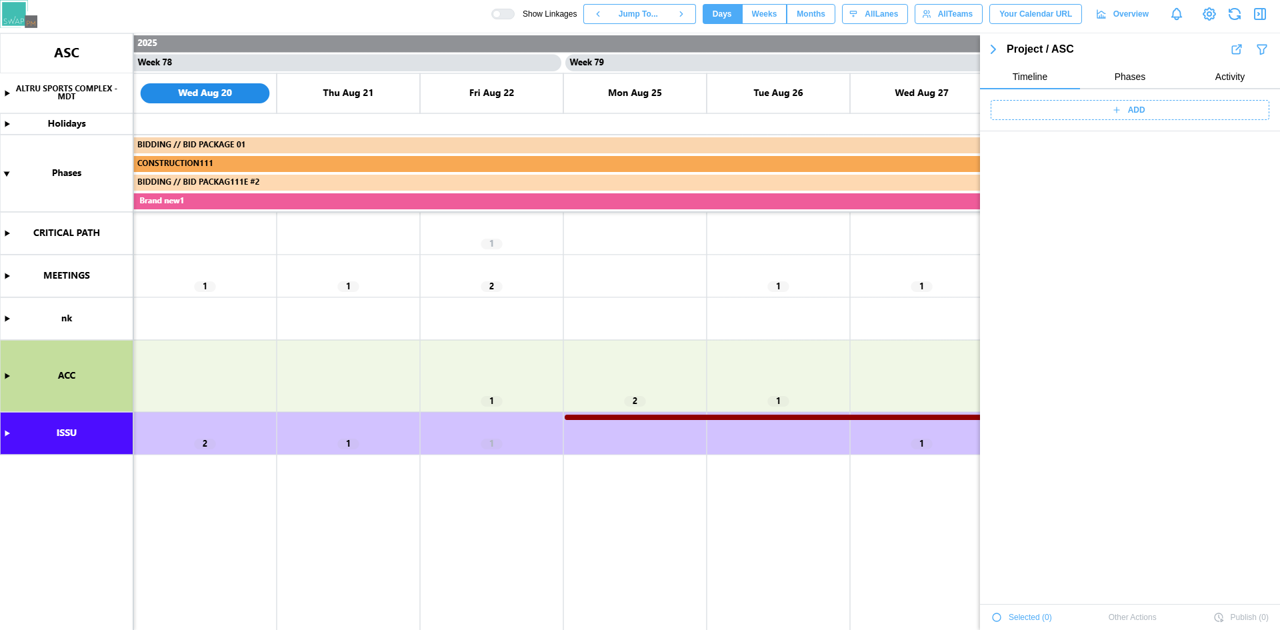
scroll to position [46087, 0]
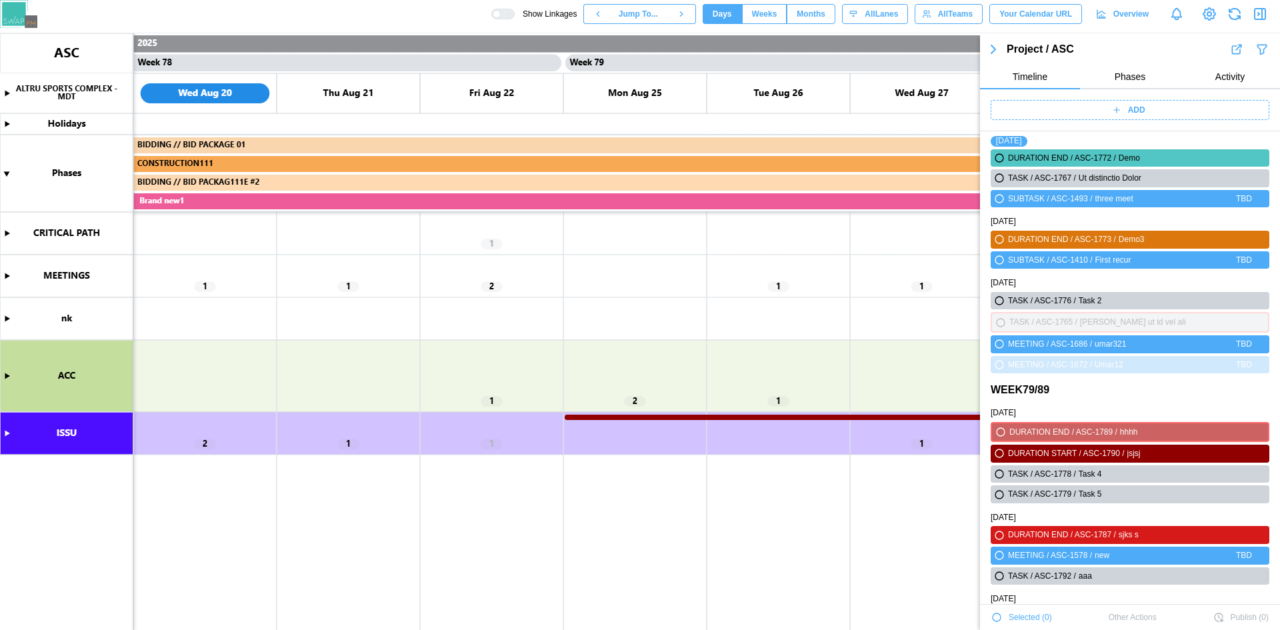
click at [995, 617] on icon "button" at bounding box center [997, 617] width 8 height 8
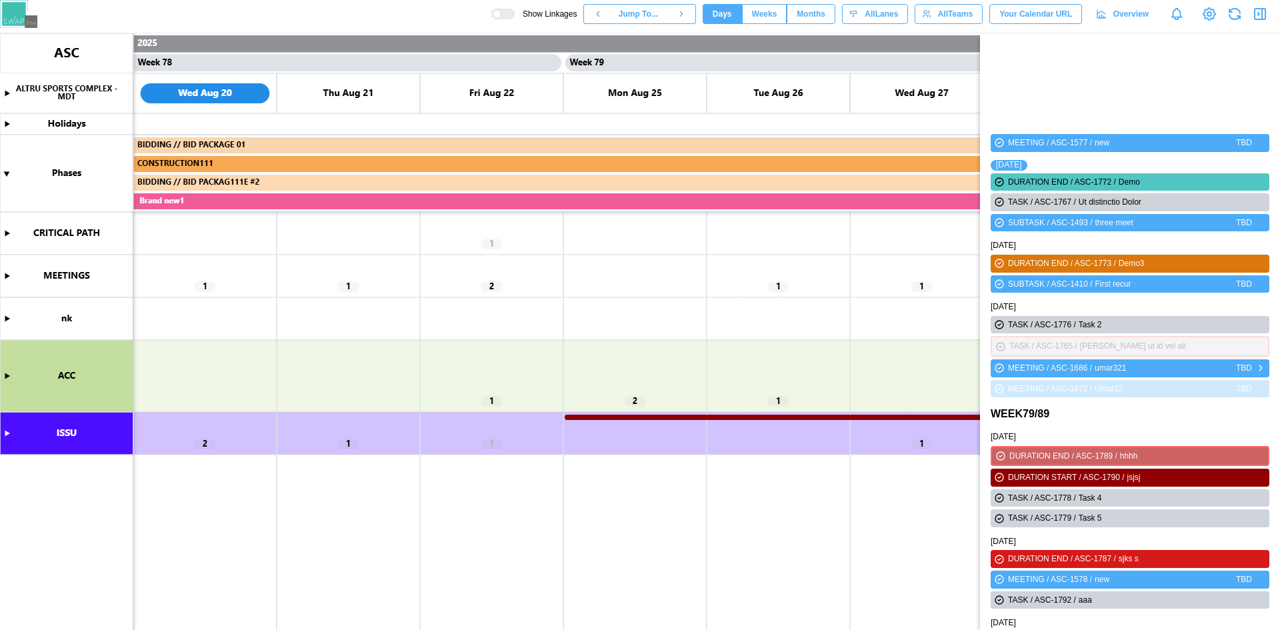
scroll to position [46230, 0]
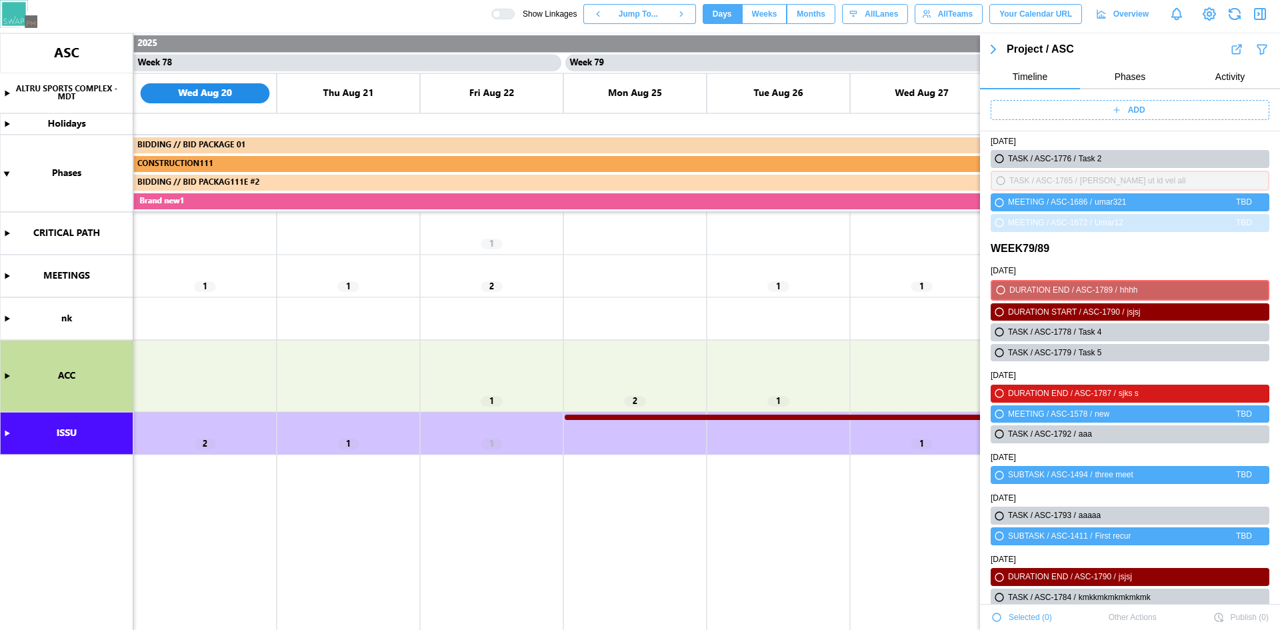
click at [991, 622] on icon "button" at bounding box center [996, 617] width 11 height 11
click at [997, 622] on icon "button" at bounding box center [996, 617] width 11 height 11
click at [998, 622] on icon "button" at bounding box center [996, 617] width 11 height 11
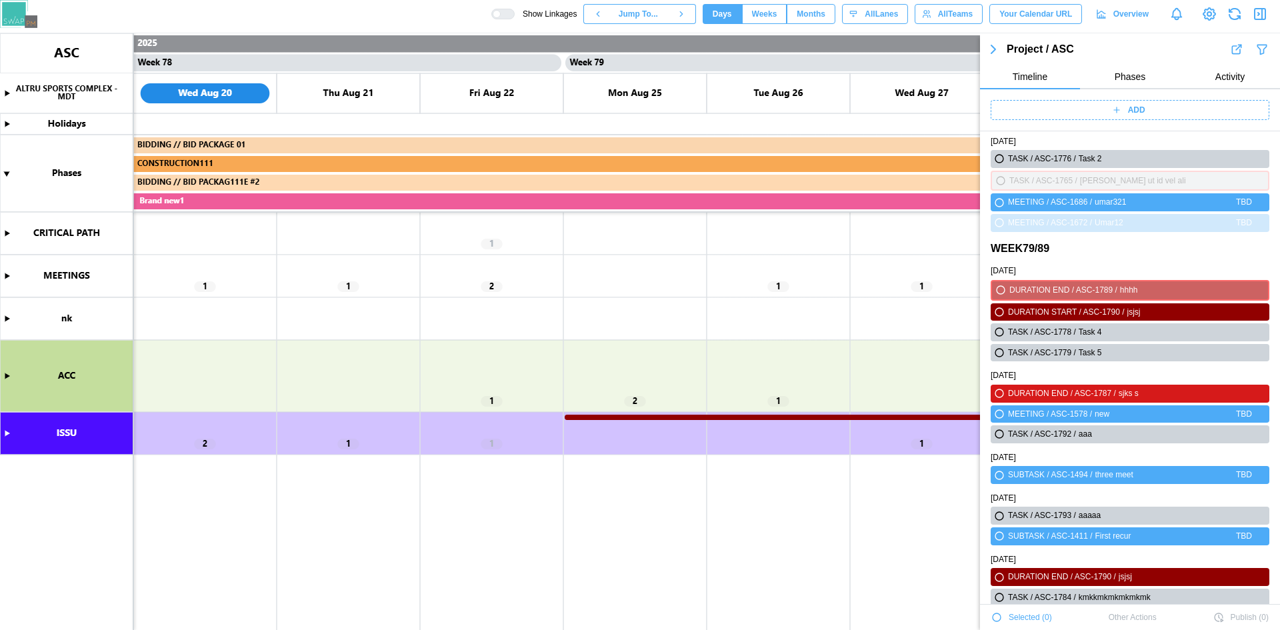
click at [998, 622] on icon "button" at bounding box center [996, 617] width 11 height 11
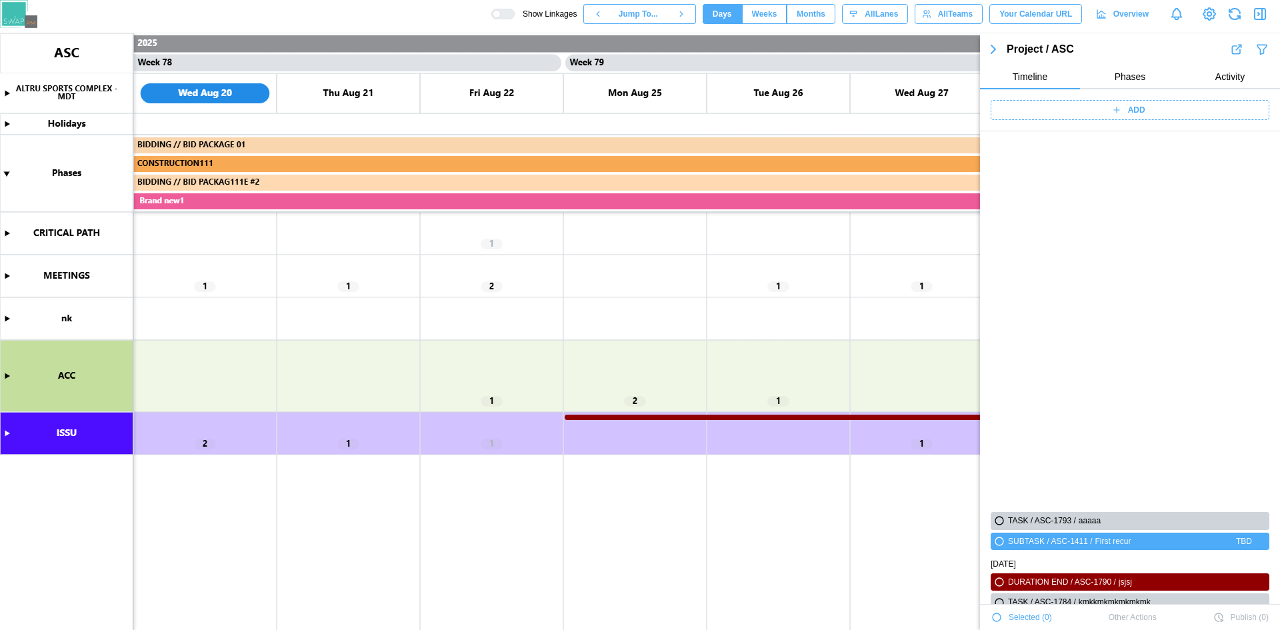
scroll to position [46630, 0]
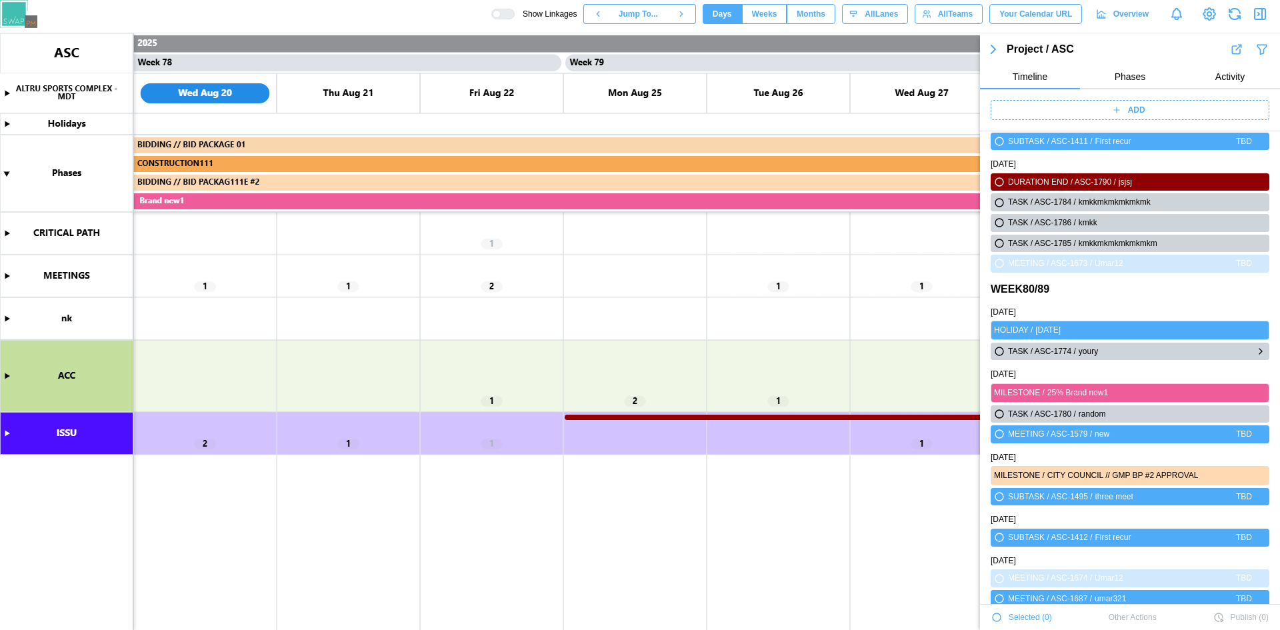
click at [997, 351] on icon "button" at bounding box center [999, 351] width 8 height 8
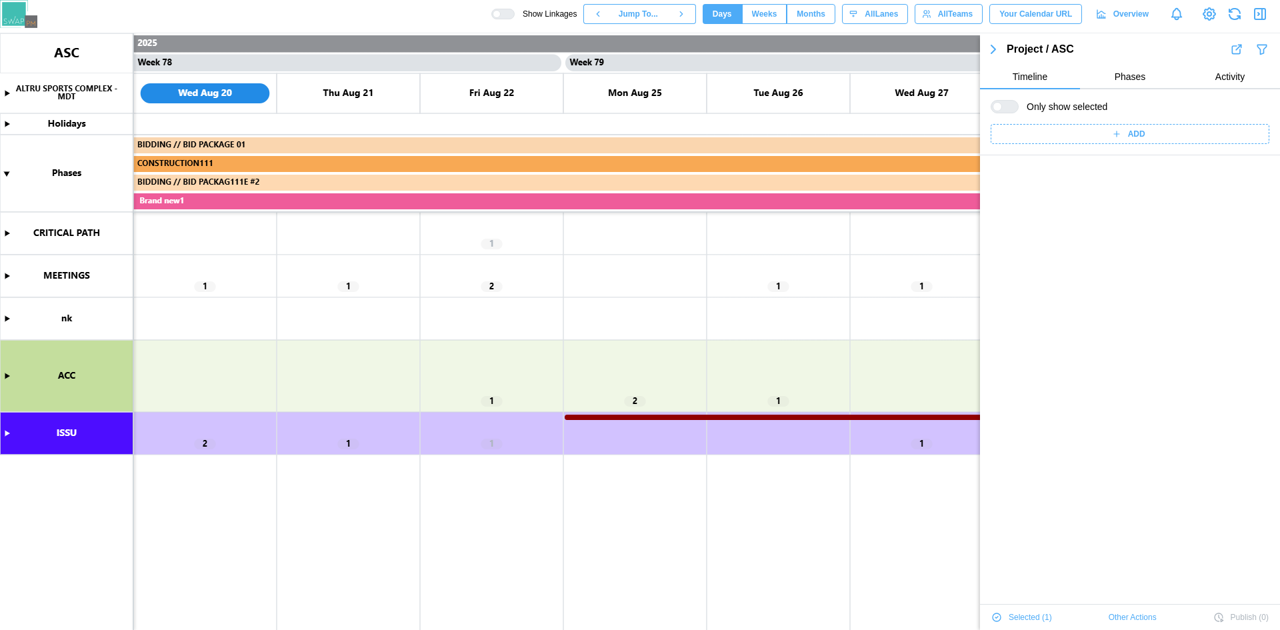
scroll to position [0, 0]
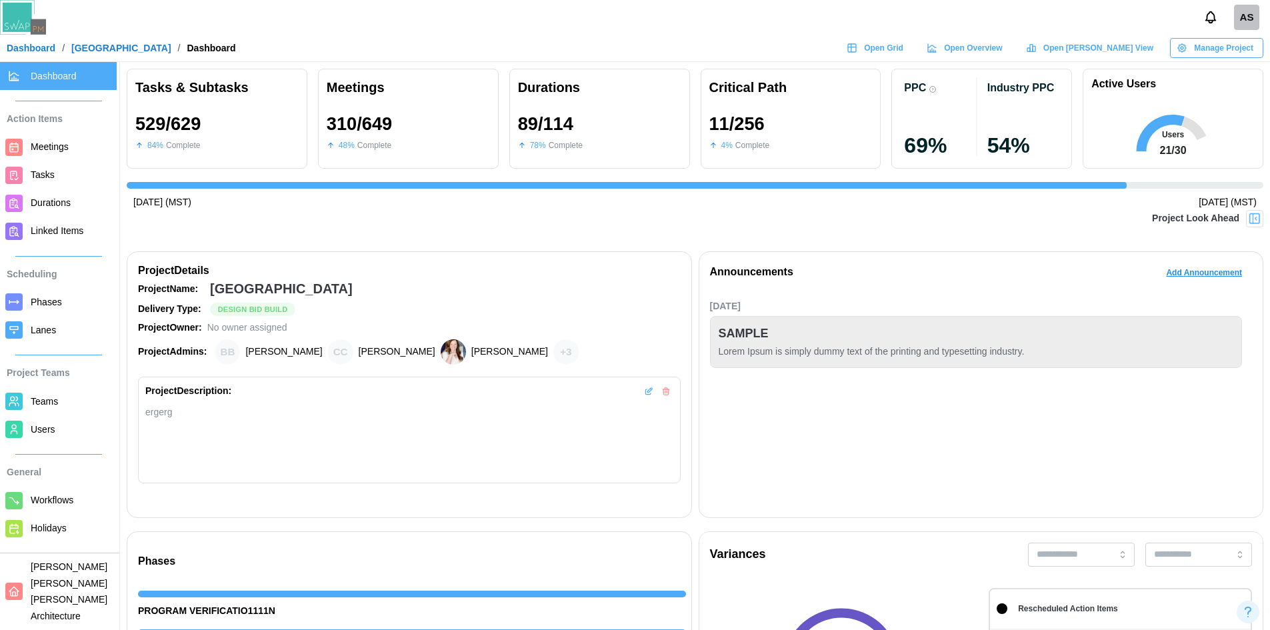
click at [1255, 217] on img at bounding box center [1254, 218] width 13 height 13
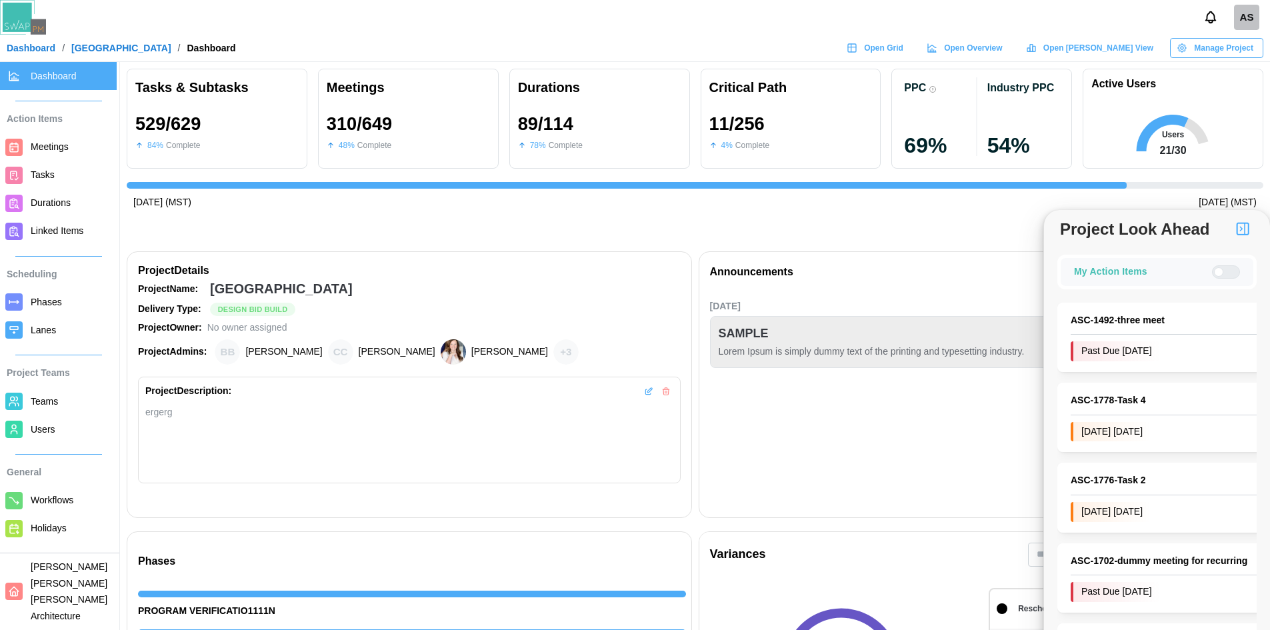
scroll to position [0, 12377]
click at [1229, 275] on div at bounding box center [1231, 272] width 16 height 12
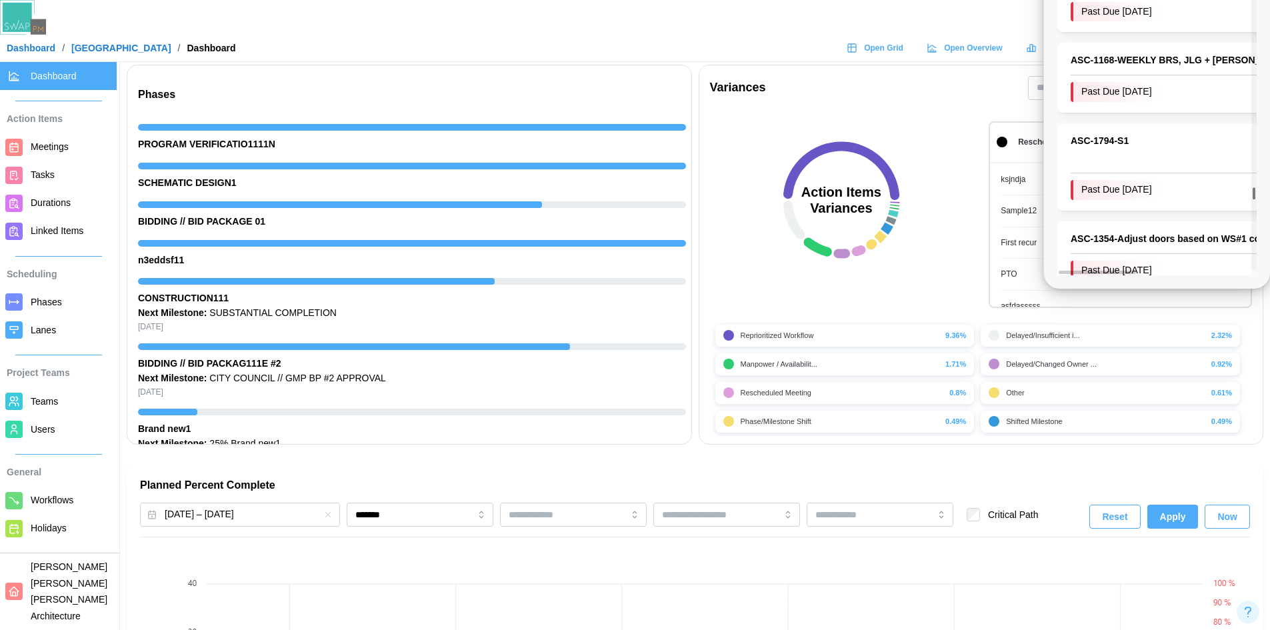
scroll to position [21483, 0]
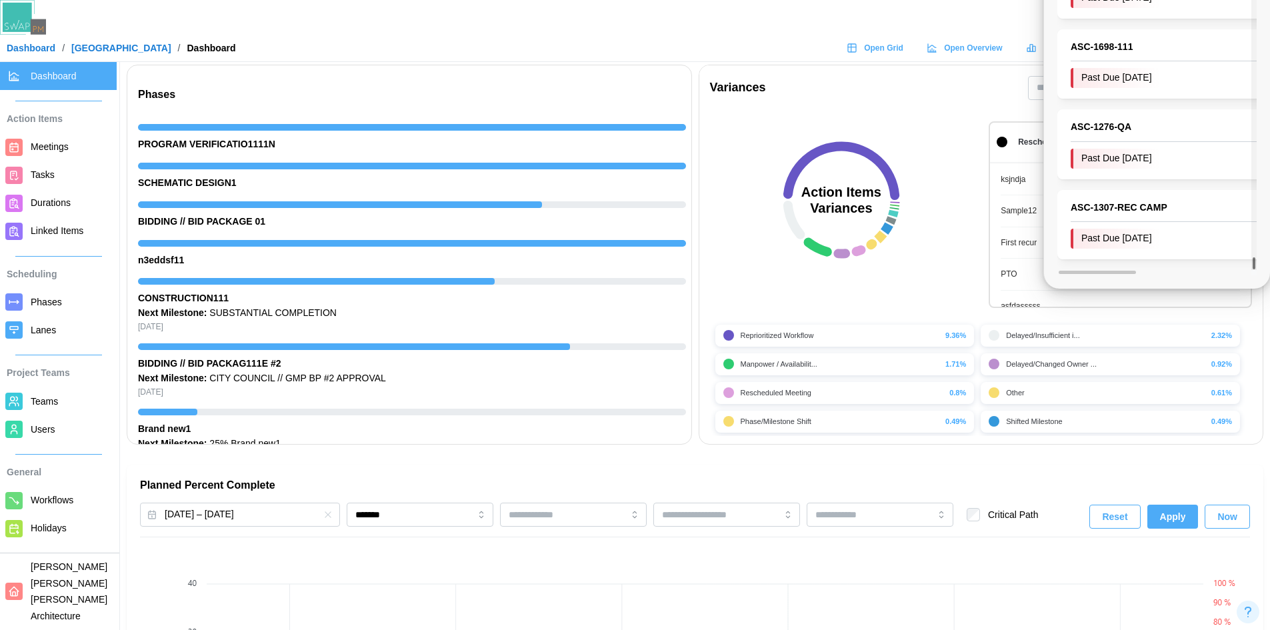
drag, startPoint x: 1254, startPoint y: 41, endPoint x: 1277, endPoint y: 307, distance: 267.7
click at [1256, 269] on div at bounding box center [1254, 263] width 3 height 12
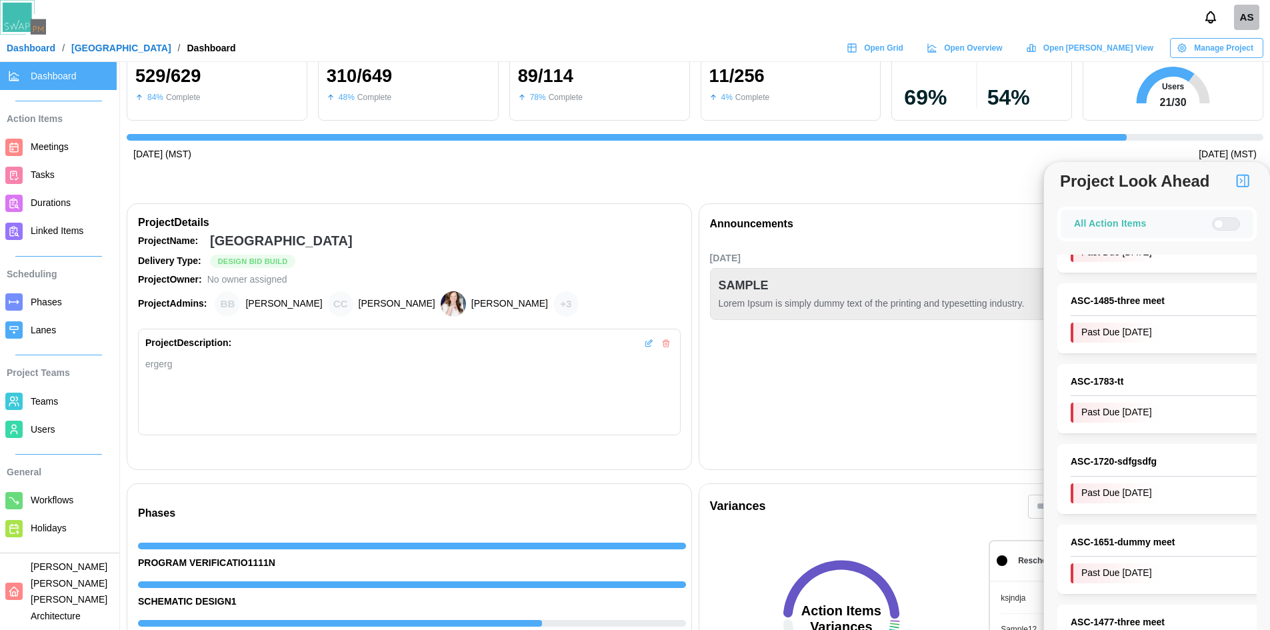
scroll to position [0, 0]
